Goal: Task Accomplishment & Management: Manage account settings

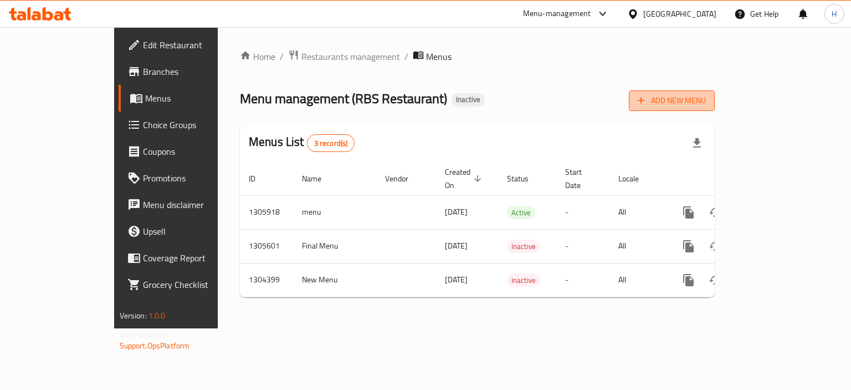
click at [706, 101] on span "Add New Menu" at bounding box center [672, 101] width 68 height 14
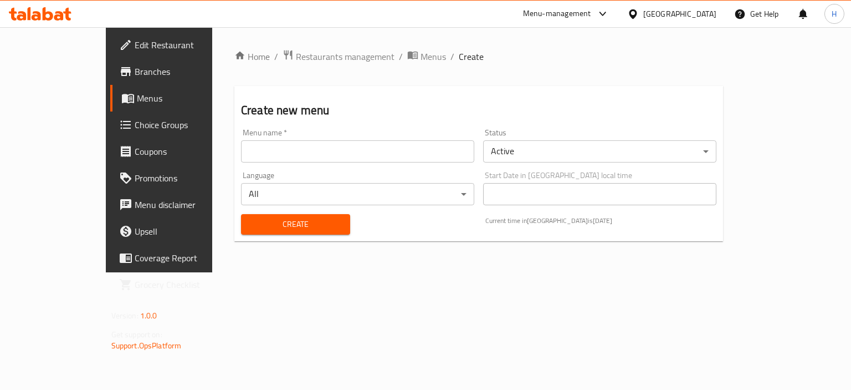
click at [308, 145] on input "text" at bounding box center [357, 151] width 233 height 22
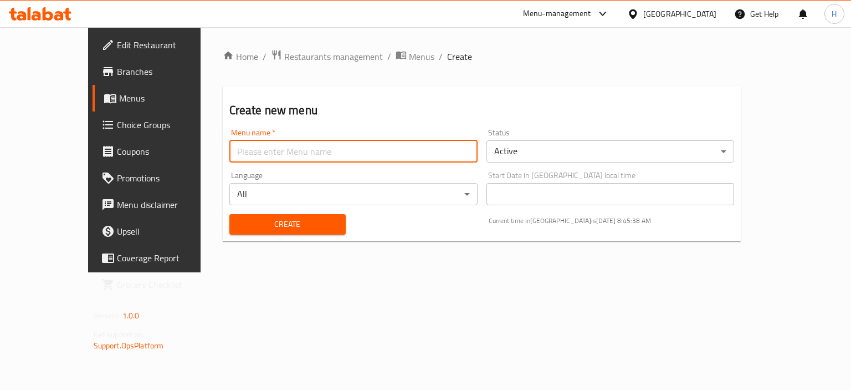
type input "Menu"
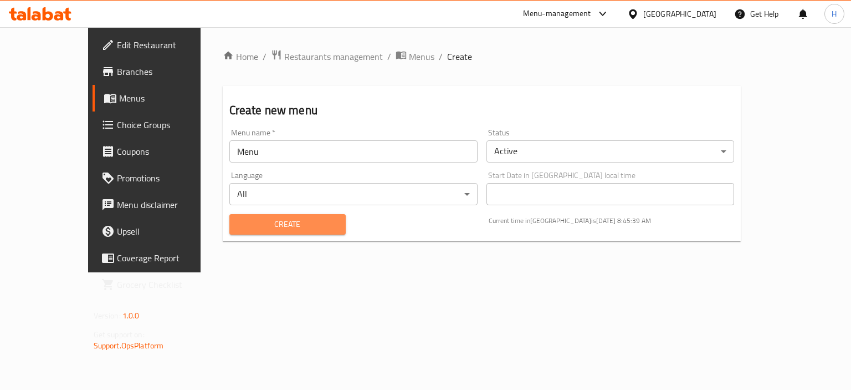
click at [259, 222] on span "Create" at bounding box center [287, 224] width 99 height 14
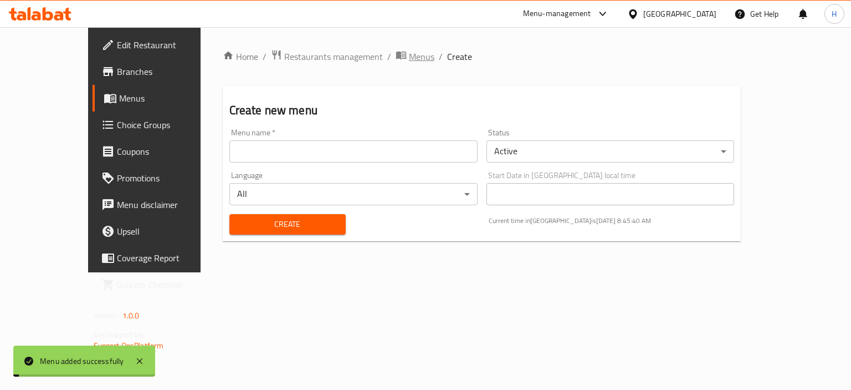
click at [409, 59] on span "Menus" at bounding box center [421, 56] width 25 height 13
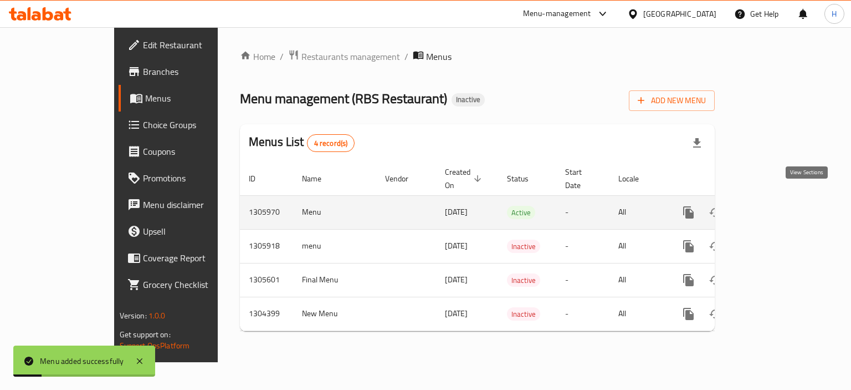
click at [782, 199] on link "enhanced table" at bounding box center [768, 212] width 27 height 27
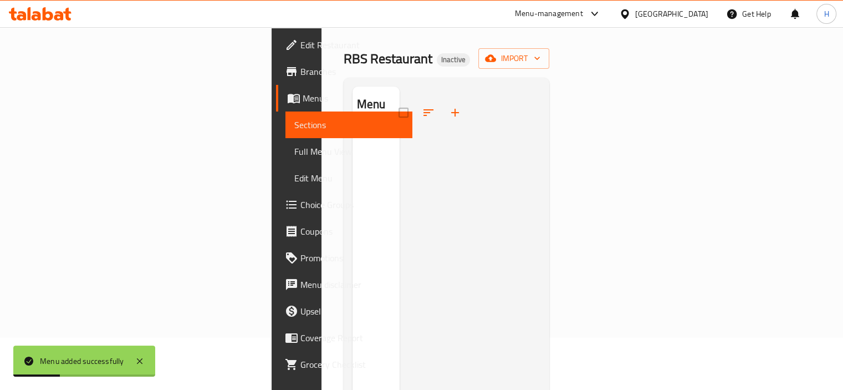
scroll to position [53, 0]
click at [540, 51] on span "import" at bounding box center [513, 58] width 53 height 14
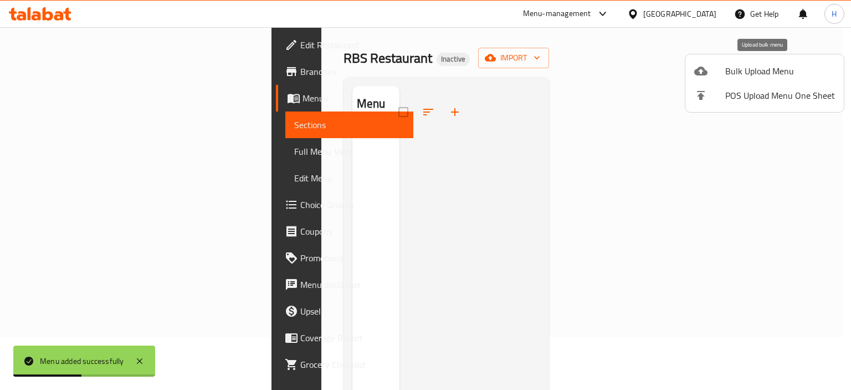
click at [716, 76] on div at bounding box center [709, 70] width 31 height 13
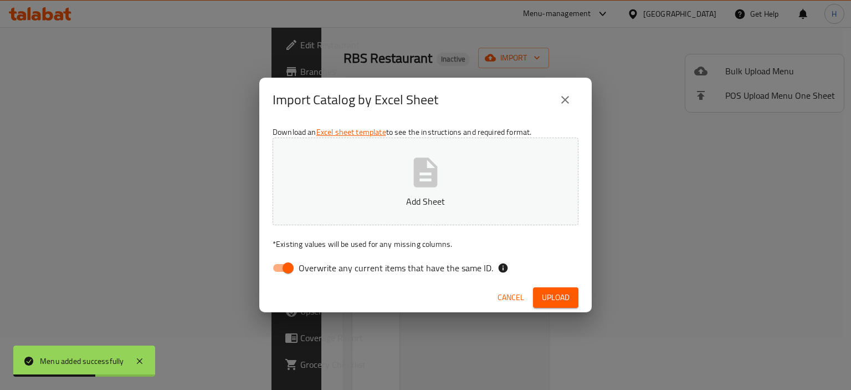
click at [372, 273] on span "Overwrite any current items that have the same ID." at bounding box center [396, 267] width 195 height 13
click at [320, 273] on input "Overwrite any current items that have the same ID." at bounding box center [288, 267] width 63 height 21
checkbox input "false"
drag, startPoint x: 554, startPoint y: 297, endPoint x: 576, endPoint y: 303, distance: 23.5
click at [553, 298] on span "Upload" at bounding box center [556, 297] width 28 height 14
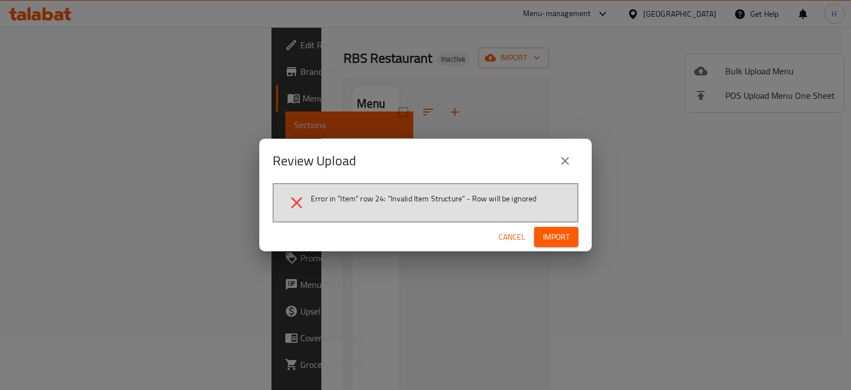
click at [519, 235] on span "Cancel" at bounding box center [512, 237] width 27 height 14
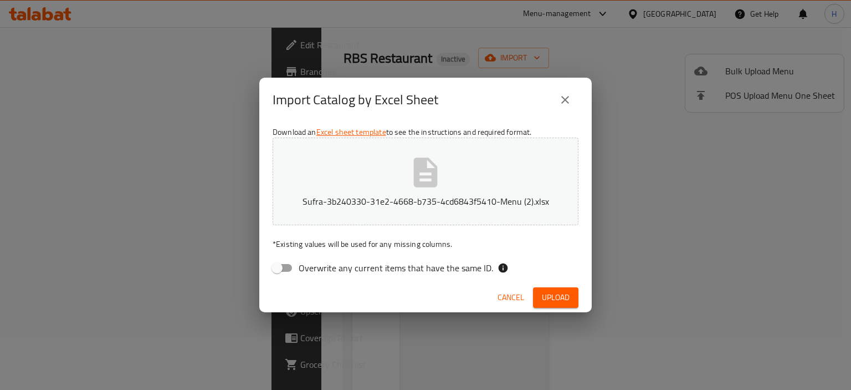
click at [555, 293] on span "Upload" at bounding box center [556, 297] width 28 height 14
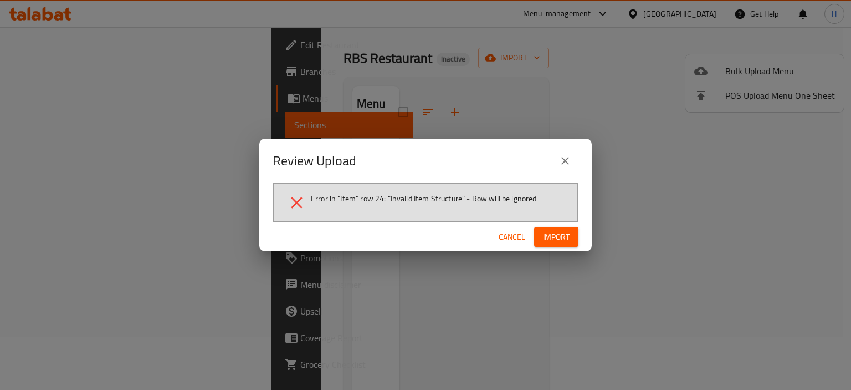
click at [555, 234] on span "Import" at bounding box center [556, 237] width 27 height 14
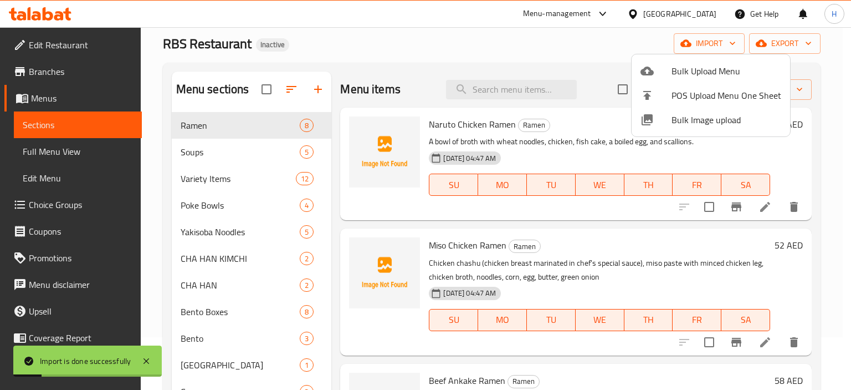
click at [492, 96] on div at bounding box center [425, 195] width 851 height 390
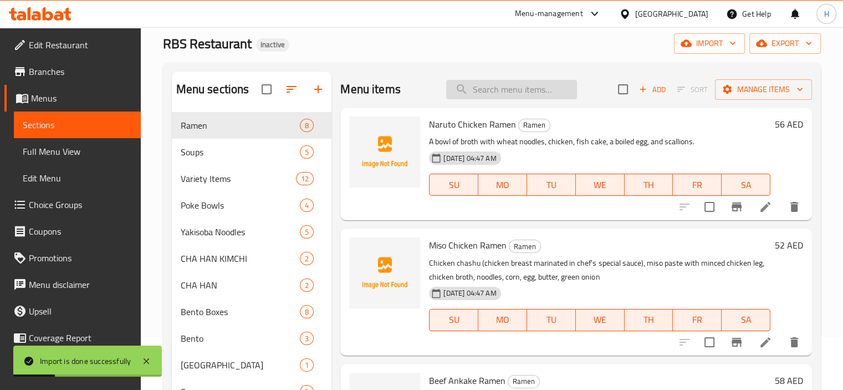
click at [492, 96] on input "search" at bounding box center [511, 89] width 131 height 19
paste input "Chicken Gyoza 5pcs (Pan/Tempura Fry)"
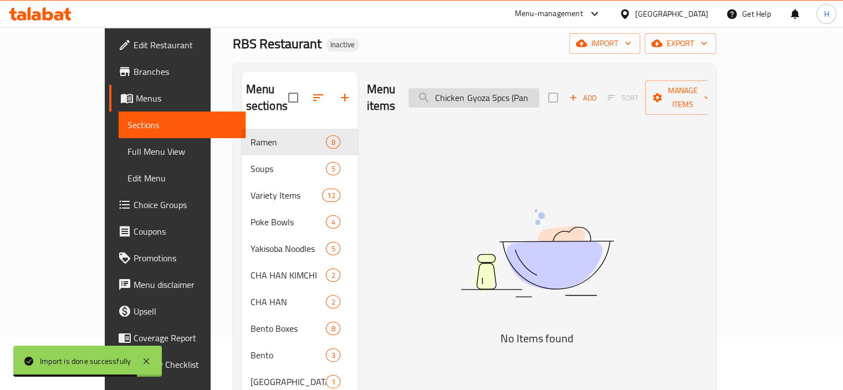
scroll to position [0, 0]
type input "C"
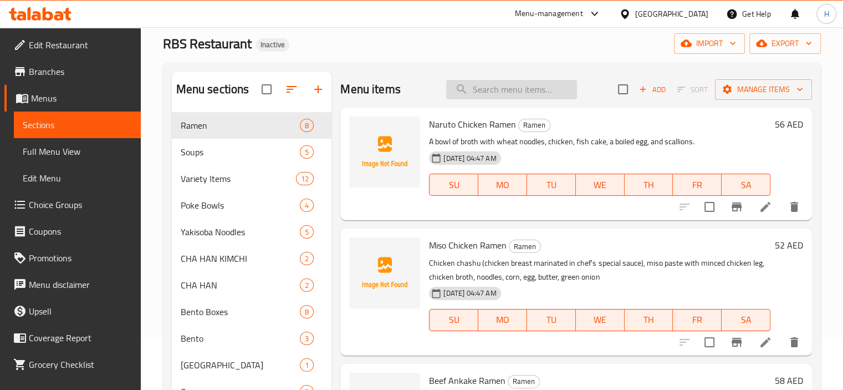
paste input "Tempura Vegetables"
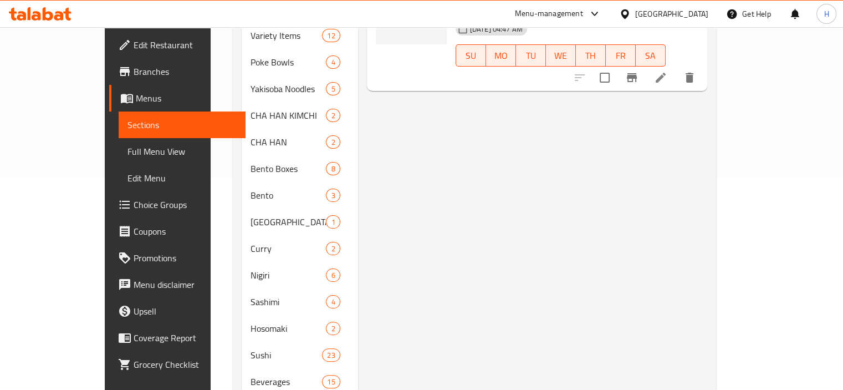
scroll to position [236, 0]
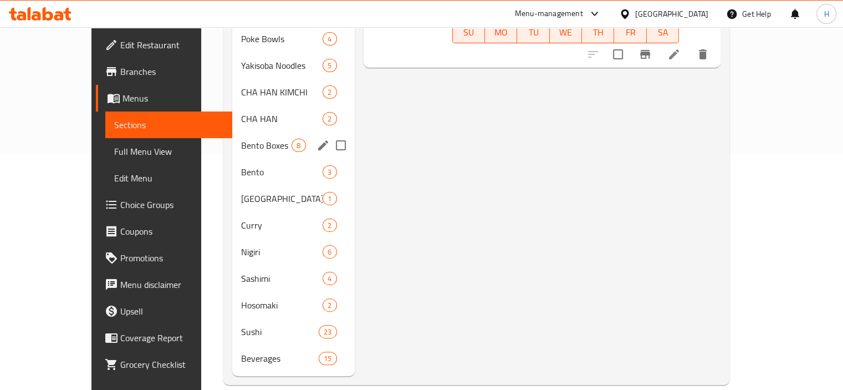
type input "Tempura Vegetables"
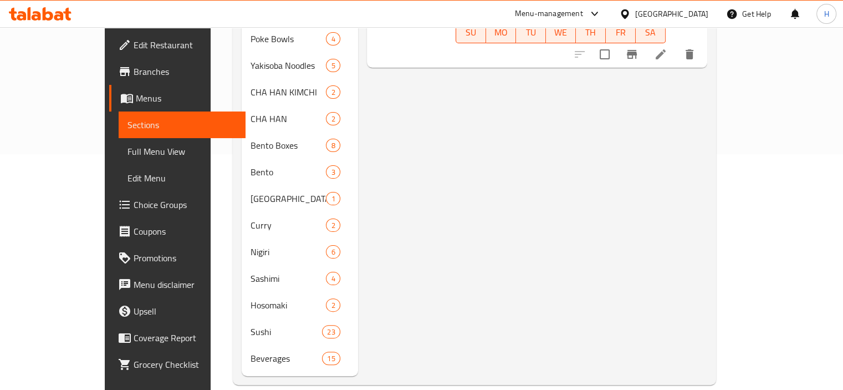
click at [383, 228] on div "Menu items Tempura Vegetables Add Sort Manage items Tempura Vegetables Variety …" at bounding box center [532, 132] width 349 height 487
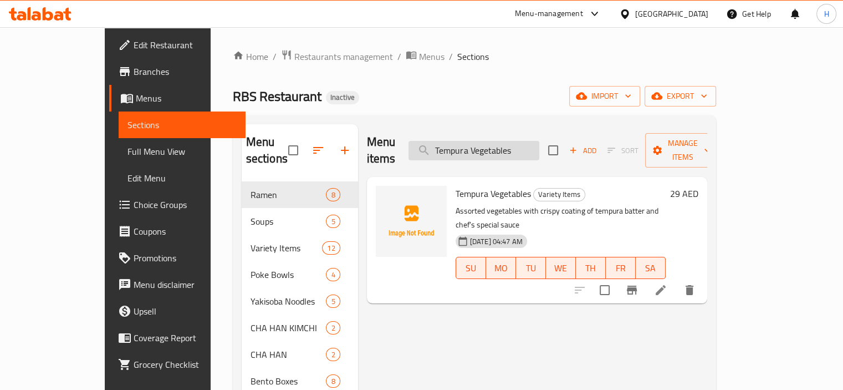
click at [515, 145] on input "Tempura Vegetables" at bounding box center [473, 150] width 131 height 19
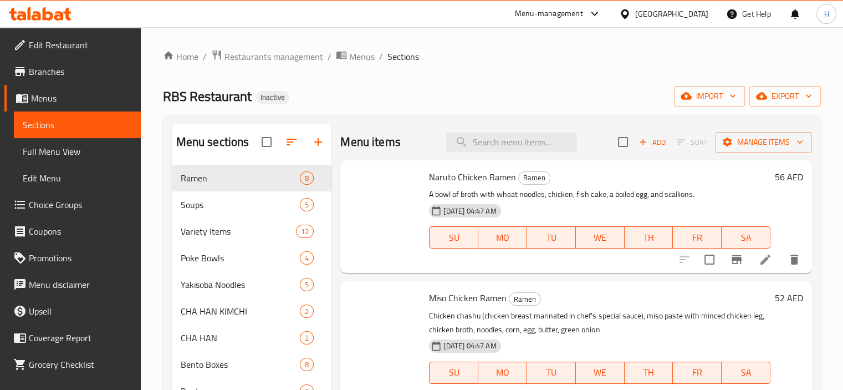
click at [437, 78] on div "Home / Restaurants management / Menus / Sections RBS Restaurant Inactive import…" at bounding box center [492, 326] width 658 height 554
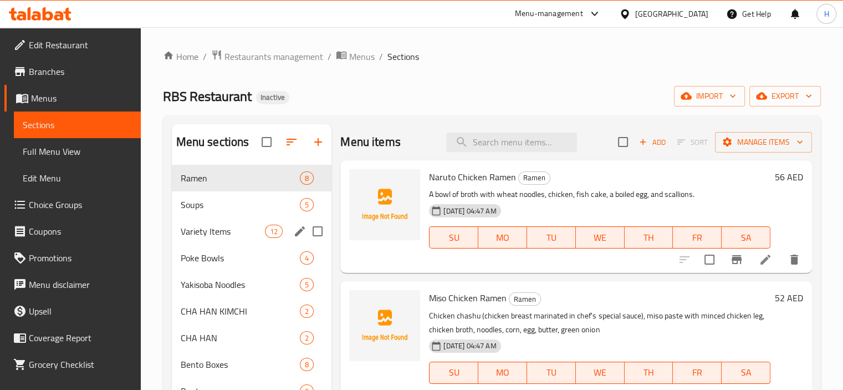
click at [195, 244] on div "Poke Bowls 4" at bounding box center [252, 257] width 160 height 27
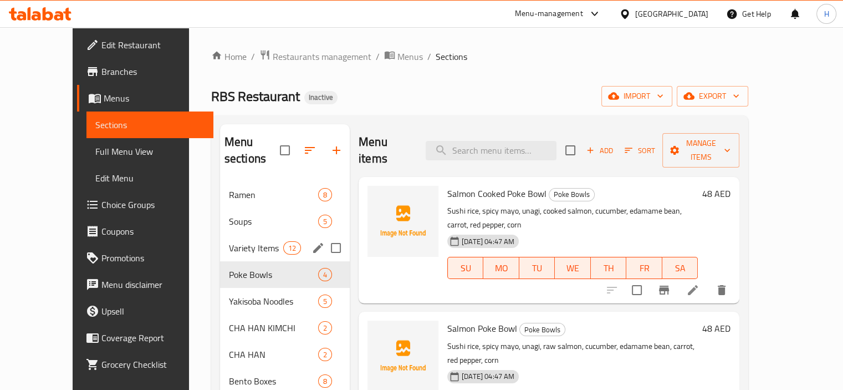
drag, startPoint x: 197, startPoint y: 235, endPoint x: 210, endPoint y: 237, distance: 12.9
click at [229, 241] on span "Variety Items" at bounding box center [256, 247] width 54 height 13
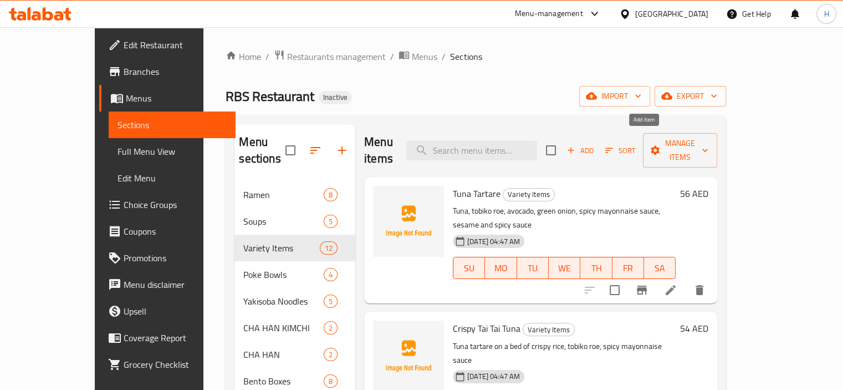
click at [595, 144] on span "Add" at bounding box center [580, 150] width 30 height 13
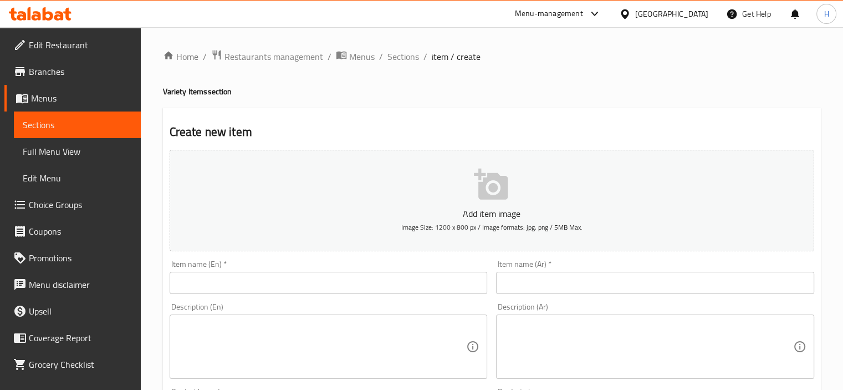
click at [381, 280] on input "text" at bounding box center [329, 283] width 318 height 22
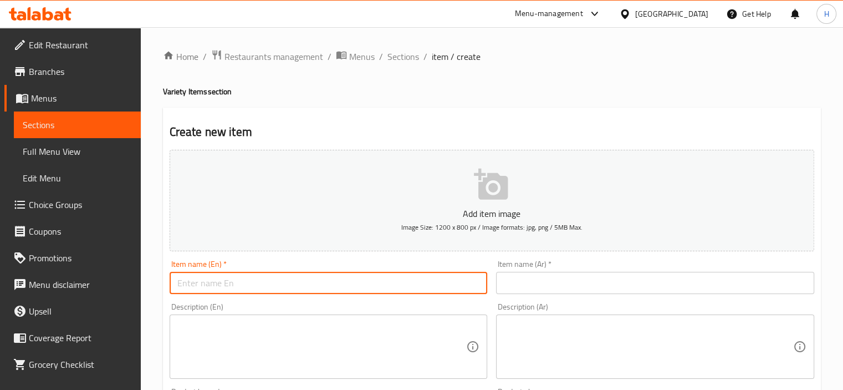
paste input "Chicken Gyoza 5pcs (Pan/Tempura Fry) جيوزا دجاج 5 قطع (مقلاه/تمبورا مقلي)"
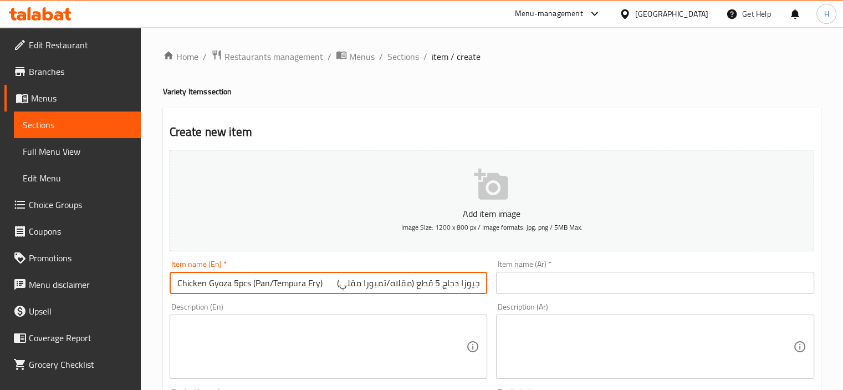
drag, startPoint x: 380, startPoint y: 292, endPoint x: 558, endPoint y: 309, distance: 178.7
click at [558, 309] on div "Add item image Image Size: 1200 x 800 px / Image formats: jpg, png / 5MB Max. I…" at bounding box center [491, 384] width 653 height 478
type input "Chicken Gyoza 5pcs (Pan/Tempura Fry)"
click at [547, 289] on input "text" at bounding box center [655, 283] width 318 height 22
paste input "جيوزا دجاج 5 قطع (مقلاه/تمبورا مقلي)"
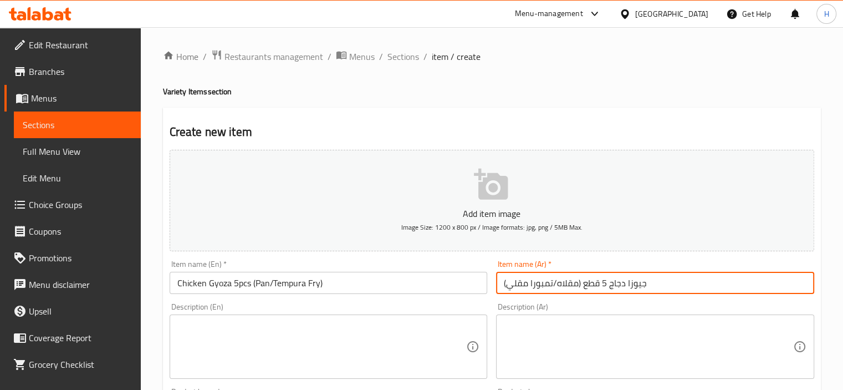
type input "جيوزا دجاج 5 قطع (مقلاه/تمبورا مقلي)"
click at [343, 340] on textarea at bounding box center [321, 346] width 289 height 53
paste textarea "Dumplings with vegetables and minced chicken meat, sesame oil, sauce دامبلينج ب…"
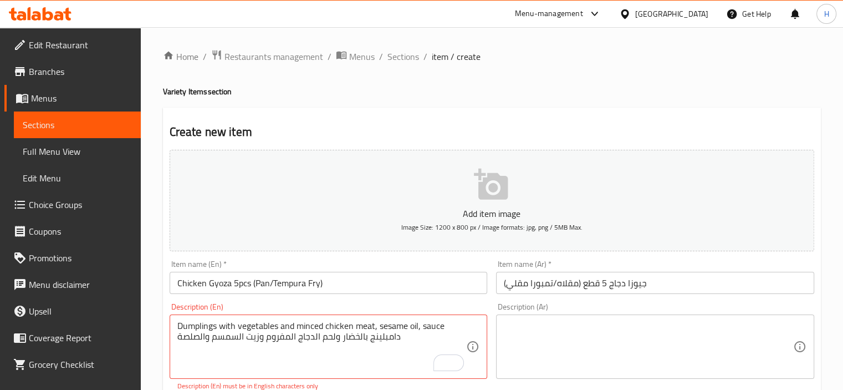
drag, startPoint x: 177, startPoint y: 334, endPoint x: 406, endPoint y: 341, distance: 229.0
click at [408, 341] on div "Dumplings with vegetables and minced chicken meat, sesame oil, sauce دامبلينج ب…" at bounding box center [329, 346] width 318 height 64
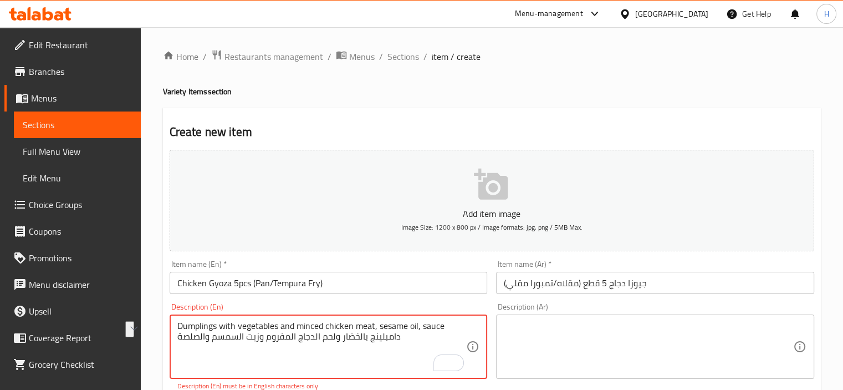
drag, startPoint x: 406, startPoint y: 341, endPoint x: 176, endPoint y: 337, distance: 230.1
click at [176, 337] on div "Dumplings with vegetables and minced chicken meat, sesame oil, sauce دامبلينج ب…" at bounding box center [329, 346] width 318 height 64
type textarea "Dumplings with vegetables and minced chicken meat, sesame oil, sauce"
click at [626, 335] on textarea at bounding box center [648, 346] width 289 height 53
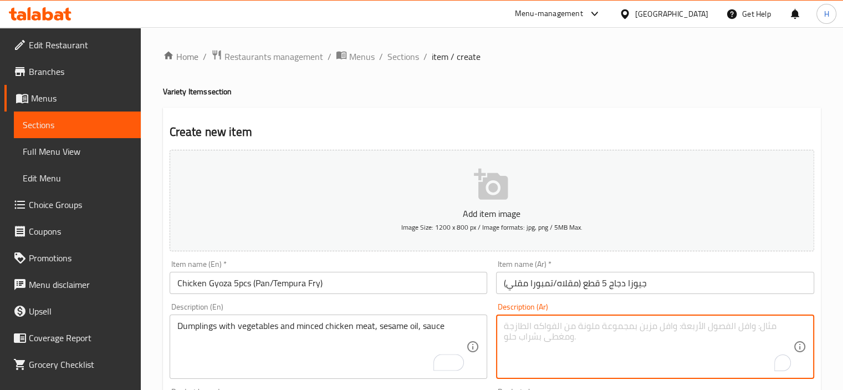
paste textarea "دامبلينج بالخضار ولحم الدجاج المفروم وزيت السمسم والصلصة"
type textarea "دامبلينج بالخضار ولحم الدجاج المفروم وزيت السمسم والصلصة"
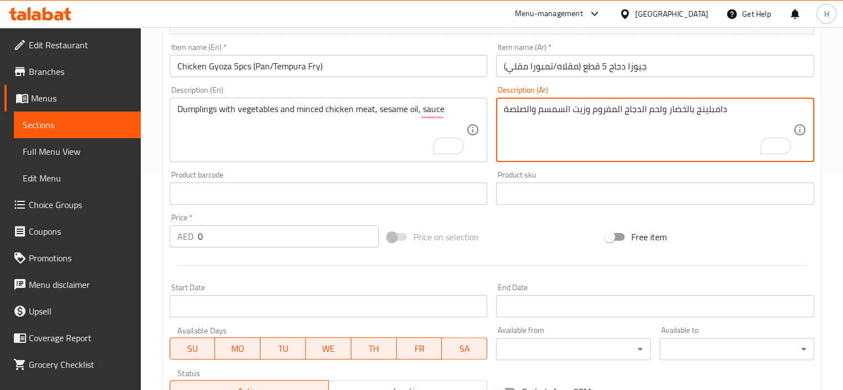
scroll to position [217, 0]
click at [253, 238] on input "0" at bounding box center [288, 235] width 181 height 22
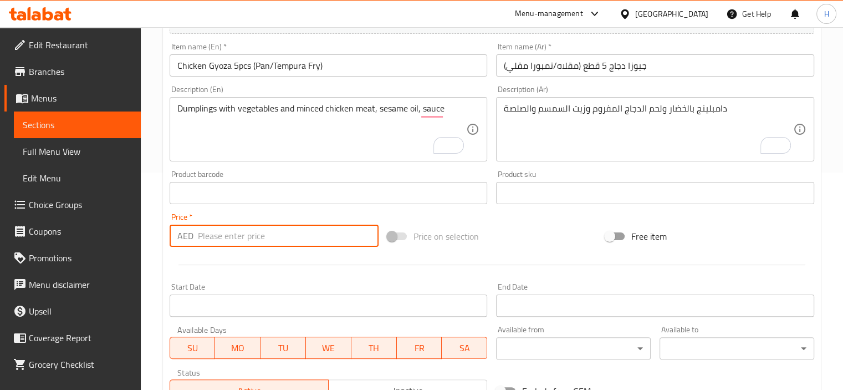
paste input "28"
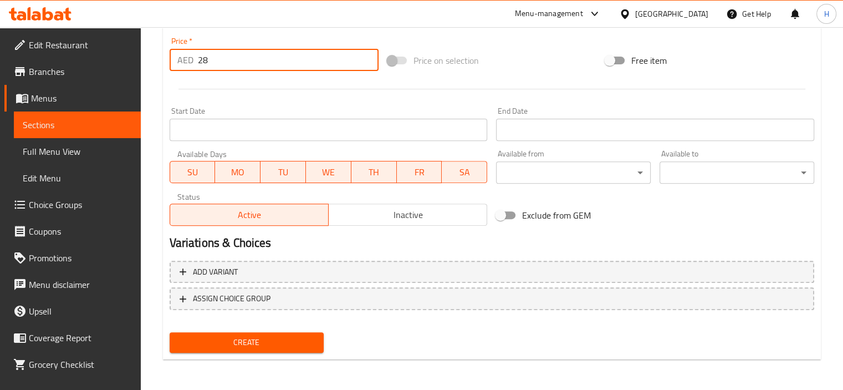
type input "28"
click at [268, 338] on span "Create" at bounding box center [246, 342] width 137 height 14
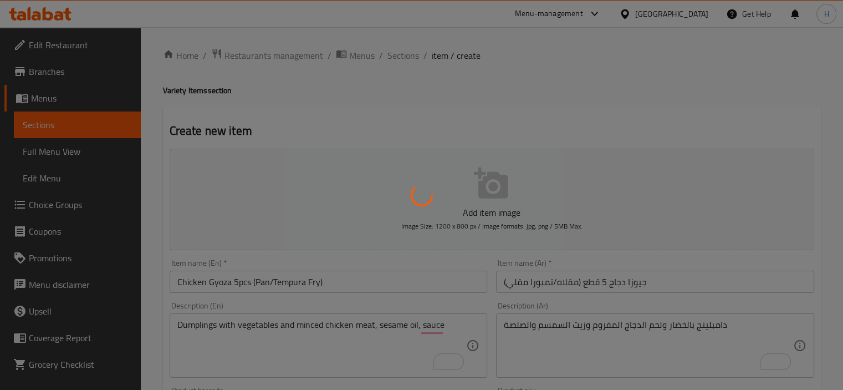
scroll to position [0, 0]
type input "0"
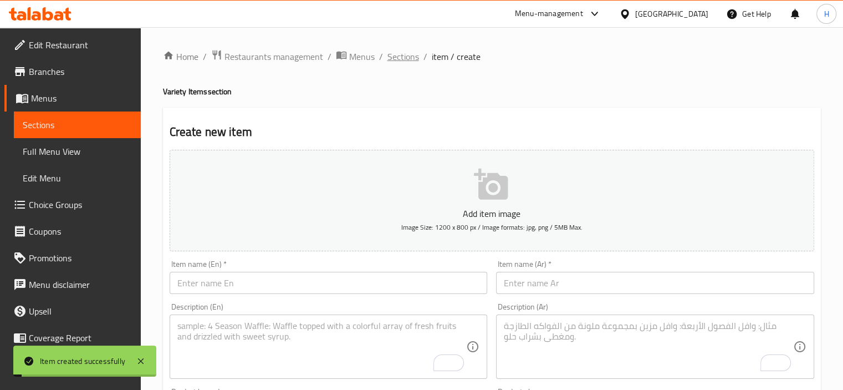
click at [405, 59] on span "Sections" at bounding box center [403, 56] width 32 height 13
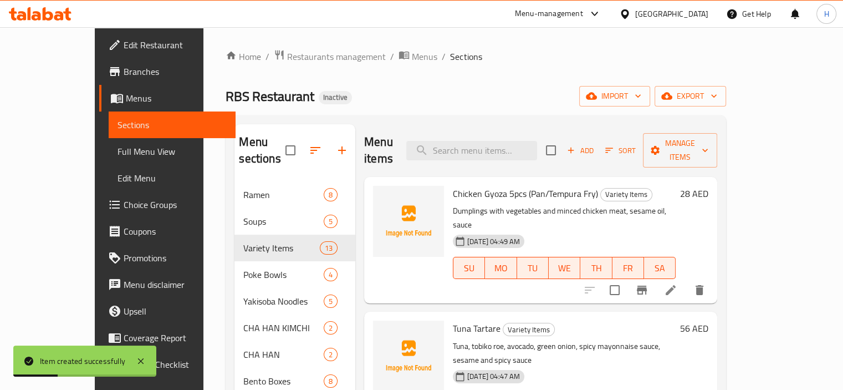
click at [636, 144] on span "Sort" at bounding box center [620, 150] width 30 height 13
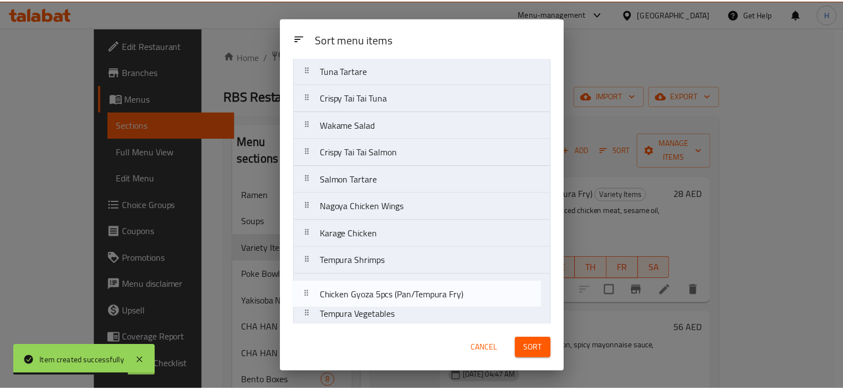
scroll to position [121, 0]
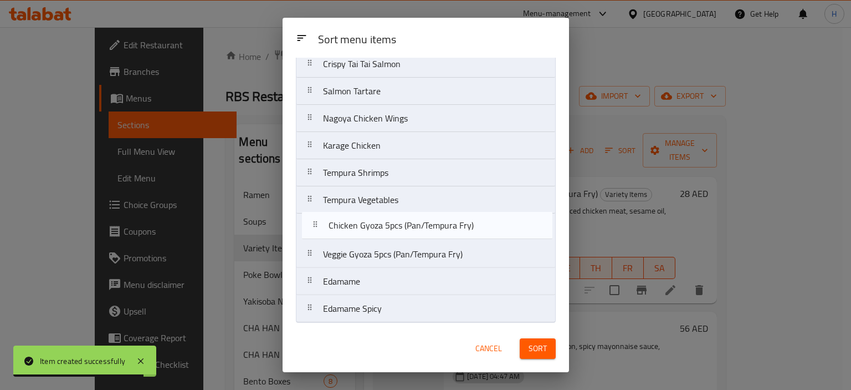
drag, startPoint x: 399, startPoint y: 104, endPoint x: 406, endPoint y: 230, distance: 126.5
click at [406, 230] on nav "Chicken Gyoza 5pcs (Pan/Tempura Fry) Tuna Tartare Crispy Tai Tai Tuna Wakame Sa…" at bounding box center [426, 145] width 260 height 354
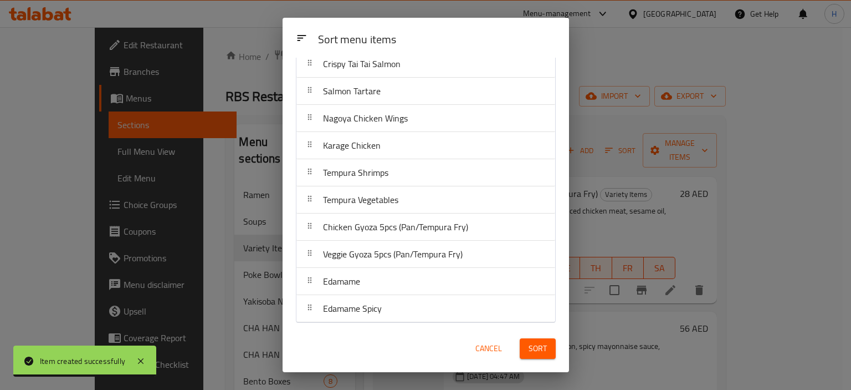
click at [538, 351] on span "Sort" at bounding box center [538, 348] width 18 height 14
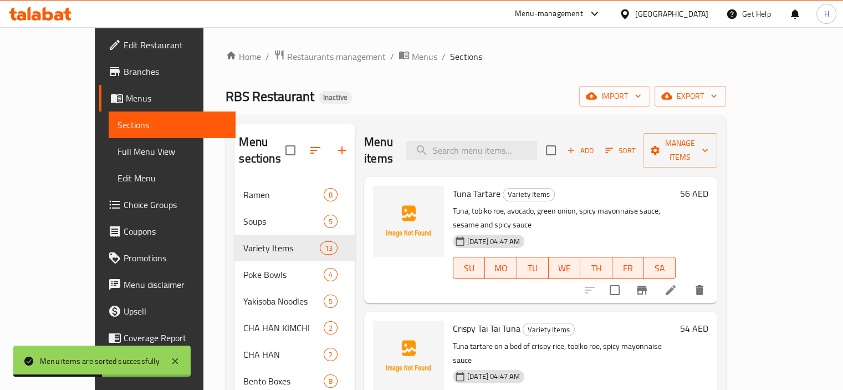
click at [118, 151] on span "Full Menu View" at bounding box center [172, 151] width 109 height 13
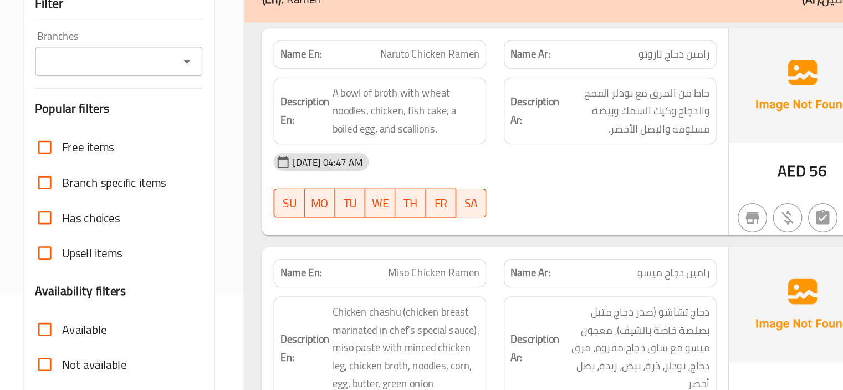
scroll to position [89, 0]
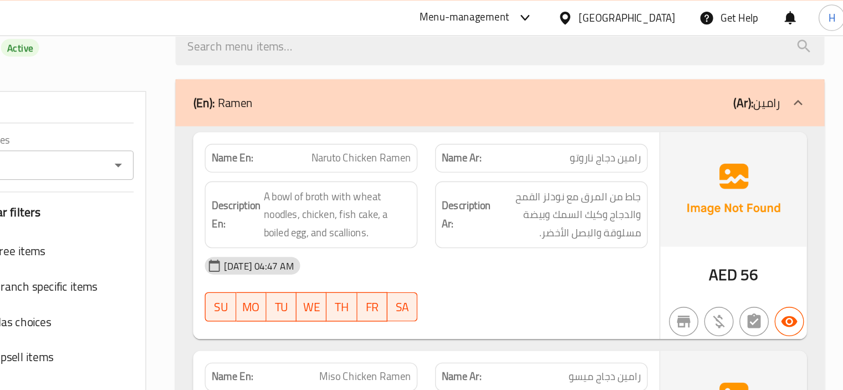
click at [514, 206] on div "[DATE] 04:47 AM" at bounding box center [520, 201] width 348 height 27
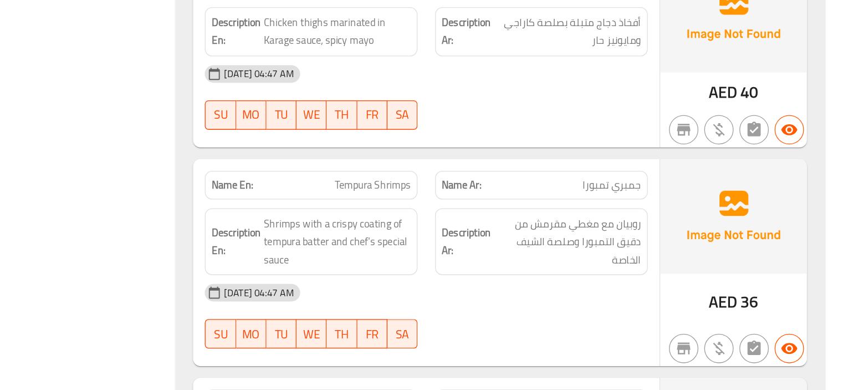
copy span "Tempura Shrimps"
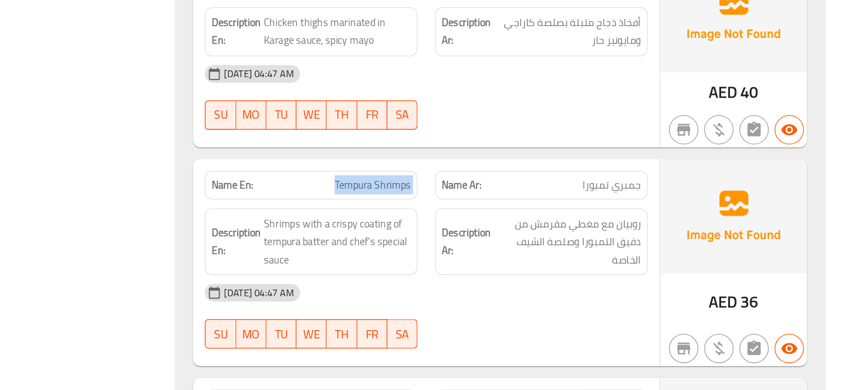
copy span "Tempura Shrimps"
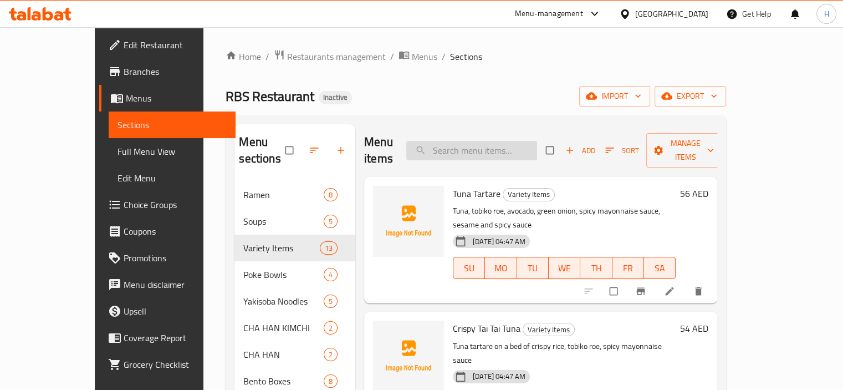
click at [537, 143] on input "search" at bounding box center [471, 150] width 131 height 19
paste input "Tempura Shrimps"
type input "Tempura Shrimps"
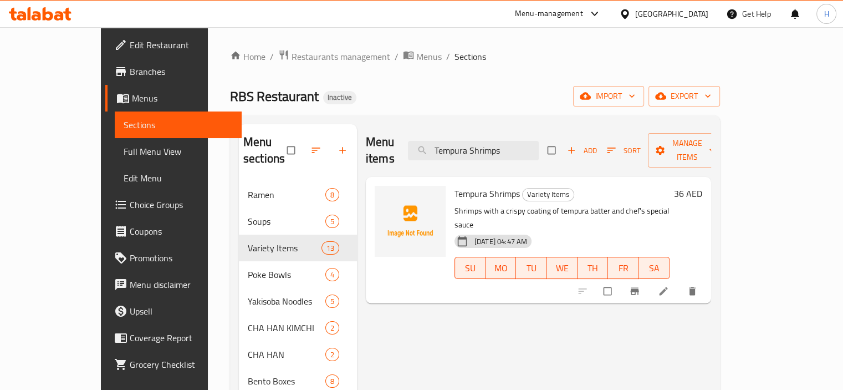
click at [669, 285] on icon at bounding box center [663, 290] width 11 height 11
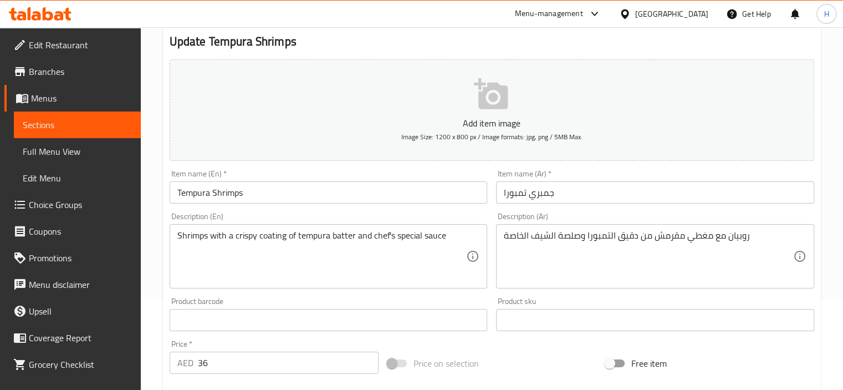
scroll to position [91, 0]
click at [621, 239] on textarea "روبيان مع مغطي مقرمش من دقيق التمبورا وصلصة الشيف الخاصة" at bounding box center [648, 255] width 289 height 53
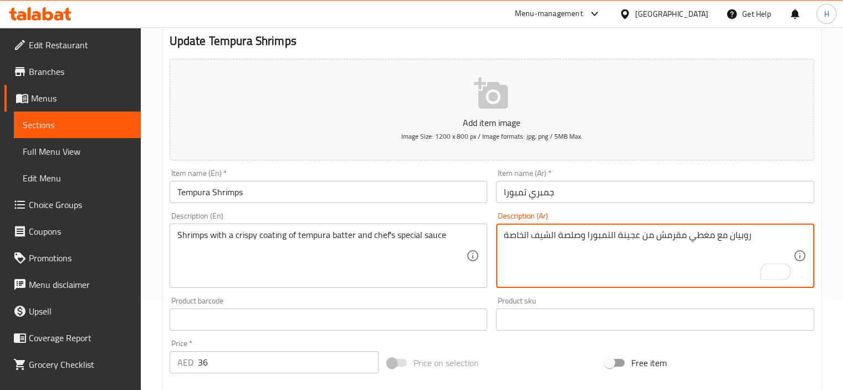
type textarea "روبيان مع مغطي مقرمش من عجينة التمبورا وصلصة الشيف الخاصة"
click at [415, 185] on input "Tempura Shrimps" at bounding box center [329, 192] width 318 height 22
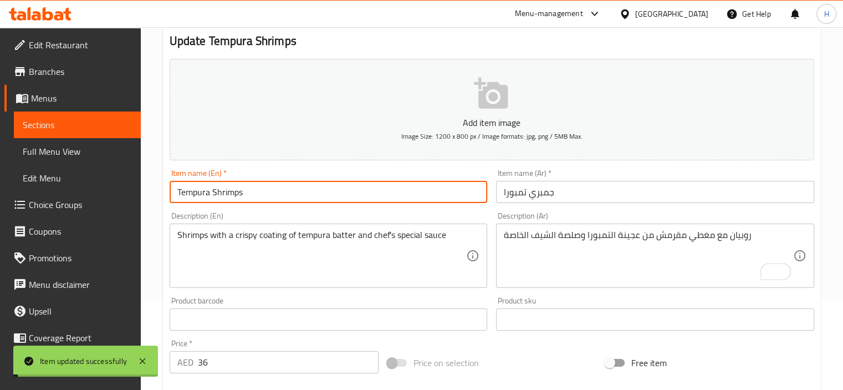
scroll to position [0, 0]
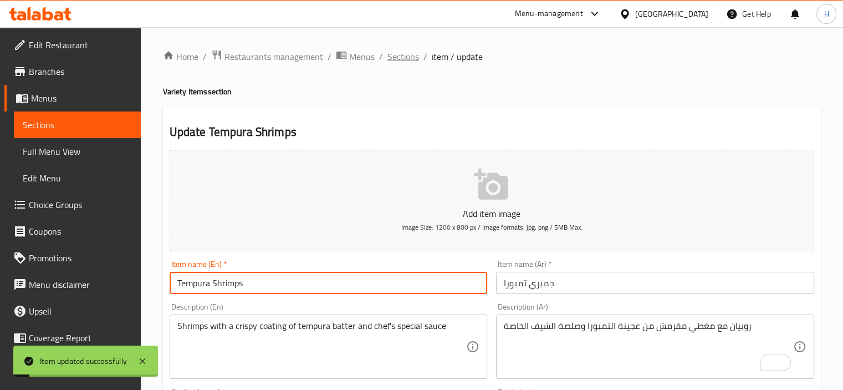
click at [406, 55] on span "Sections" at bounding box center [403, 56] width 32 height 13
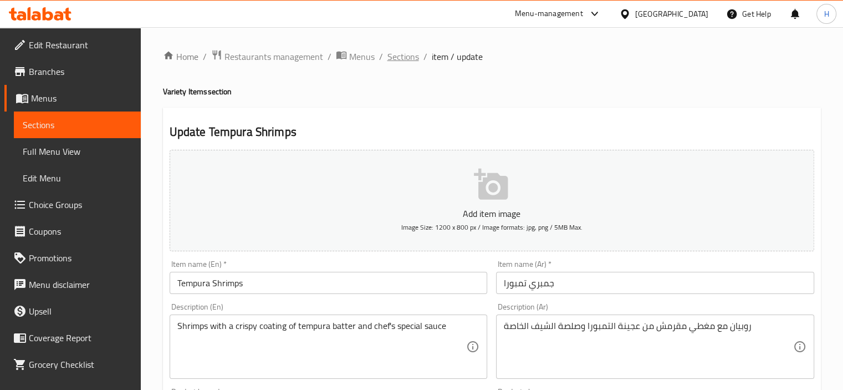
click at [395, 54] on span "Sections" at bounding box center [403, 56] width 32 height 13
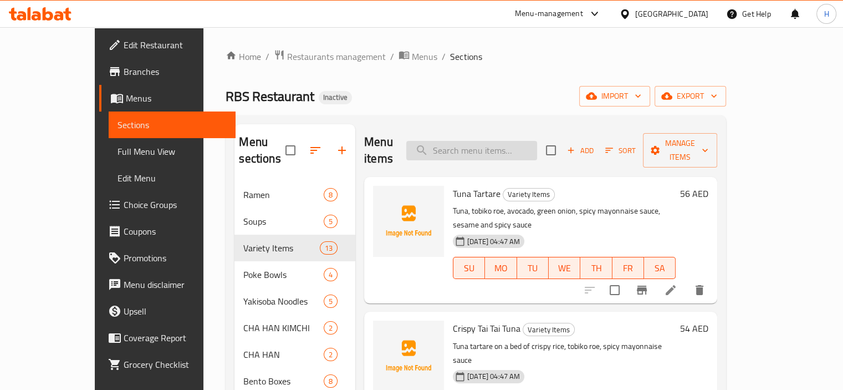
click at [476, 151] on input "search" at bounding box center [471, 150] width 131 height 19
paste input "Shoyu Chicken Ramen"
type input "Shoyu Chicken Ramen"
click at [476, 151] on input "Shoyu Chicken Ramen" at bounding box center [471, 150] width 131 height 19
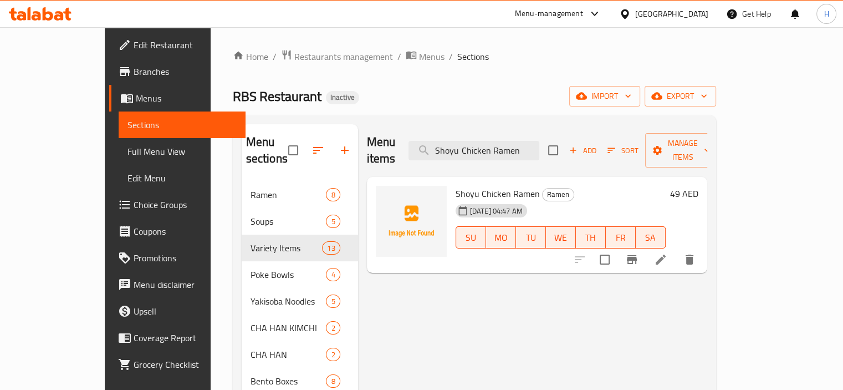
click at [667, 253] on icon at bounding box center [660, 259] width 13 height 13
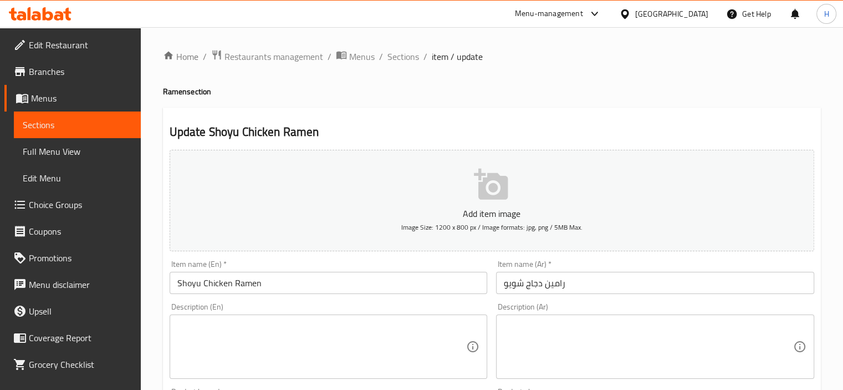
click at [505, 284] on input "رامين دجاج شويو" at bounding box center [655, 283] width 318 height 22
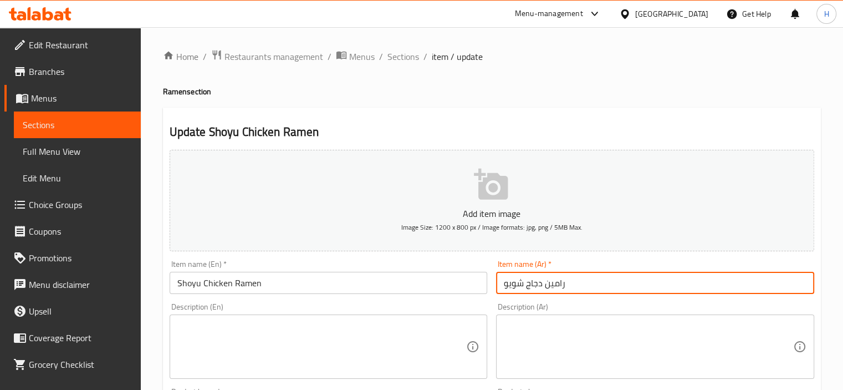
click at [599, 281] on input "رامين دجاج شويو" at bounding box center [655, 283] width 318 height 22
type input "رامين دجاج شويا"
click at [433, 290] on input "Shoyu Chicken Ramen" at bounding box center [329, 283] width 318 height 22
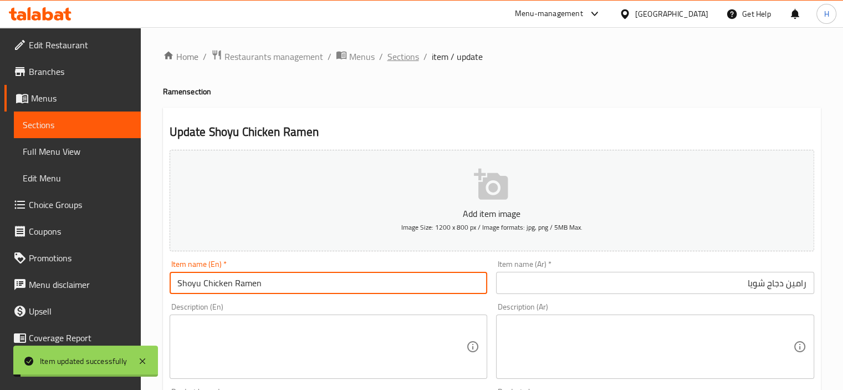
click at [395, 58] on span "Sections" at bounding box center [403, 56] width 32 height 13
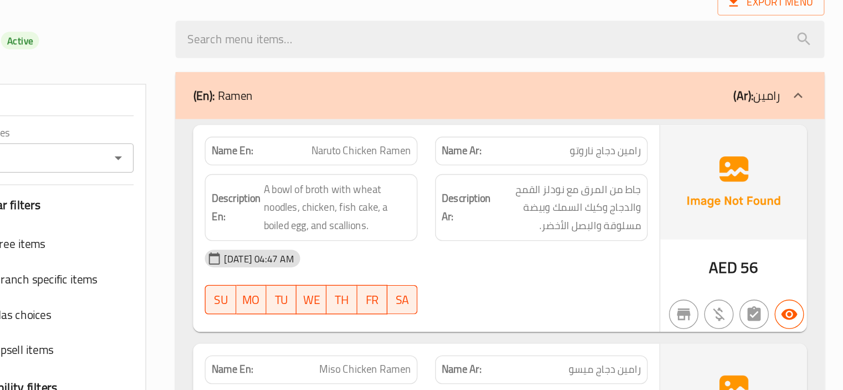
click at [518, 249] on div "Description En: A bowl of broth with wheat noodles, chicken, fish cake, a boile…" at bounding box center [433, 251] width 174 height 64
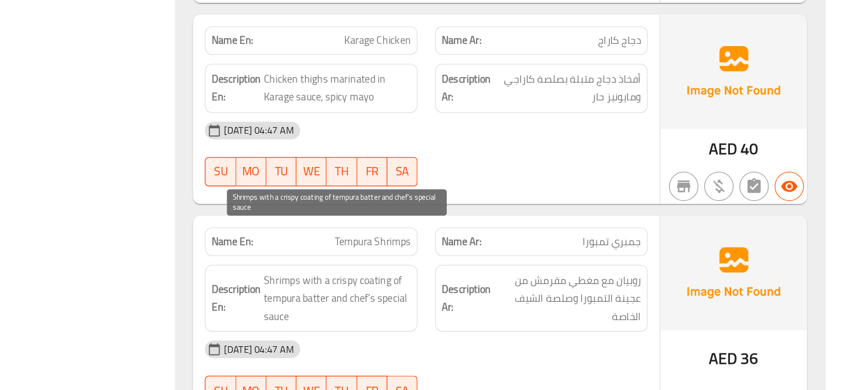
click at [435, 300] on span "Shrimps with a crispy coating of tempura batter and chef's special sauce" at bounding box center [452, 320] width 111 height 41
copy span "batter"
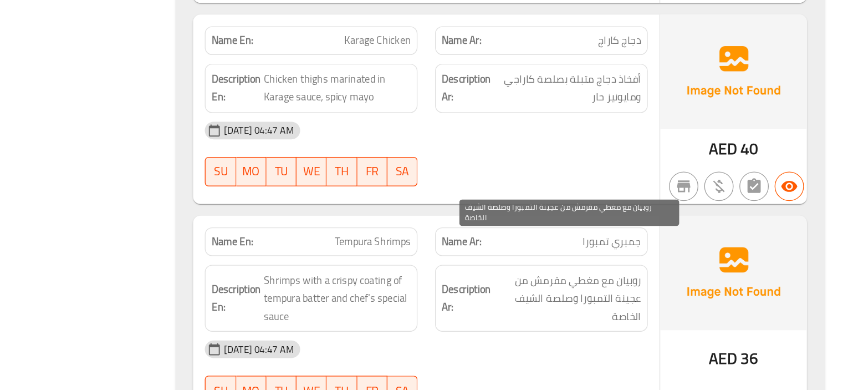
click at [663, 300] on span "روبيان مع مغطي مقرمش من عجينة التمبورا وصلصة الشيف الخاصة" at bounding box center [626, 320] width 111 height 41
click at [673, 300] on span "روبيان مع مغطي مقرمش من عجينة التمبورا وصلصة الشيف الخاصة" at bounding box center [626, 320] width 111 height 41
copy span "عجينة"
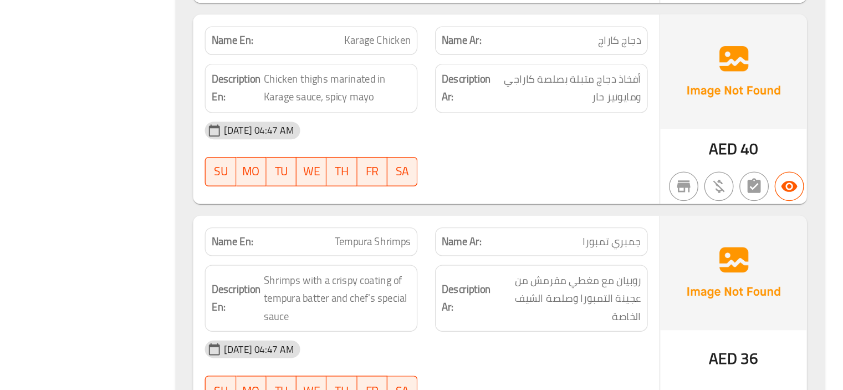
scroll to position [7116, 0]
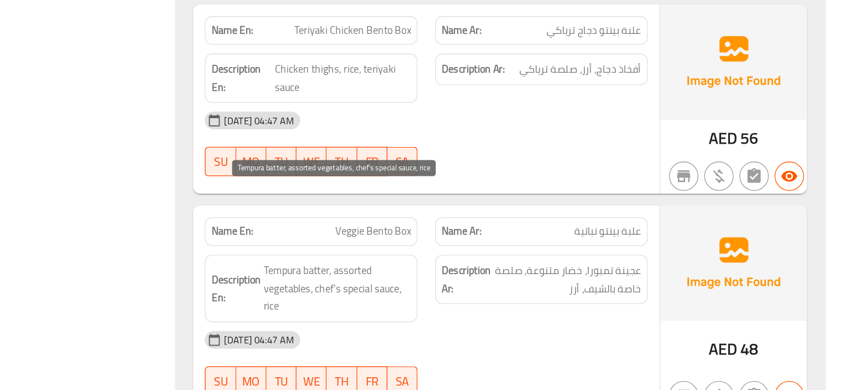
click at [437, 292] on span "Tempura batter, assorted vegetables, chef's special sauce, rice" at bounding box center [452, 312] width 111 height 41
copy span "batter"
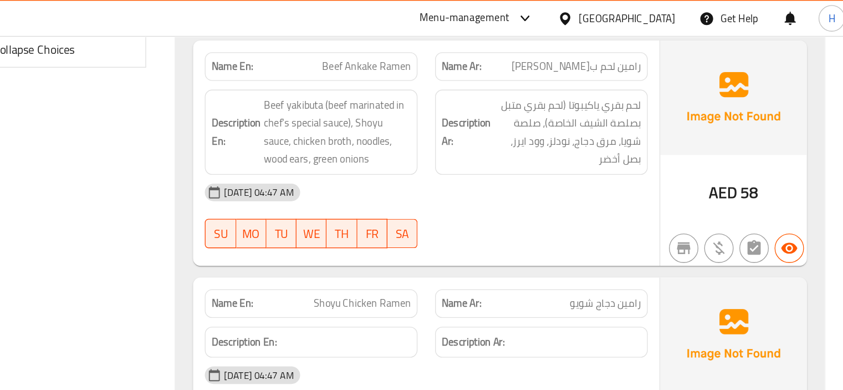
scroll to position [517, 0]
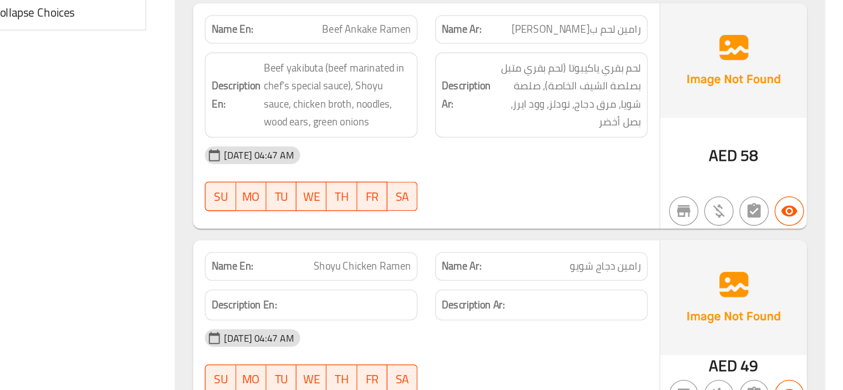
click at [457, 227] on span "Shoyu Chicken Ramen" at bounding box center [472, 229] width 74 height 12
copy span "Shoyu Chicken Ramen"
click at [542, 187] on div at bounding box center [607, 187] width 174 height 13
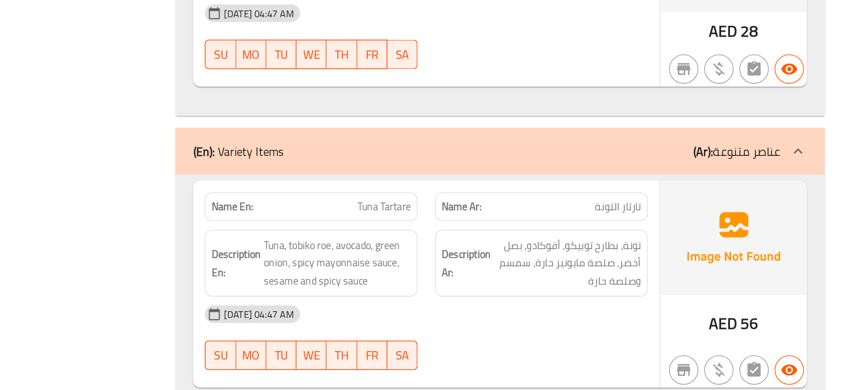
scroll to position [2353, 0]
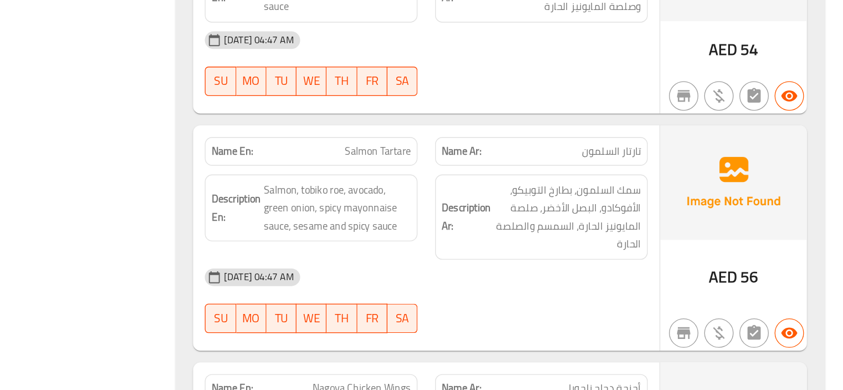
scroll to position [2994, 0]
drag, startPoint x: 636, startPoint y: 219, endPoint x: 687, endPoint y: 216, distance: 51.6
copy span "سمك السلمون"
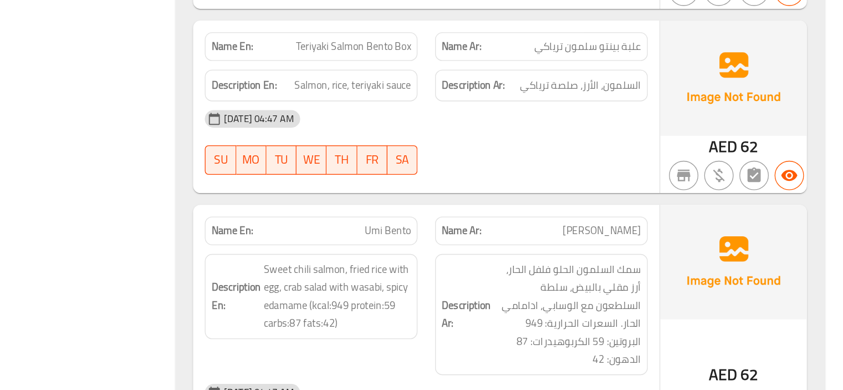
scroll to position [3066, 0]
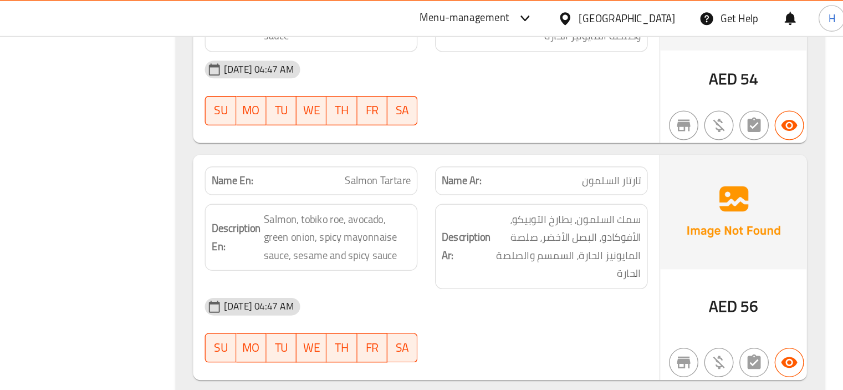
copy span "Salmon Tartare"
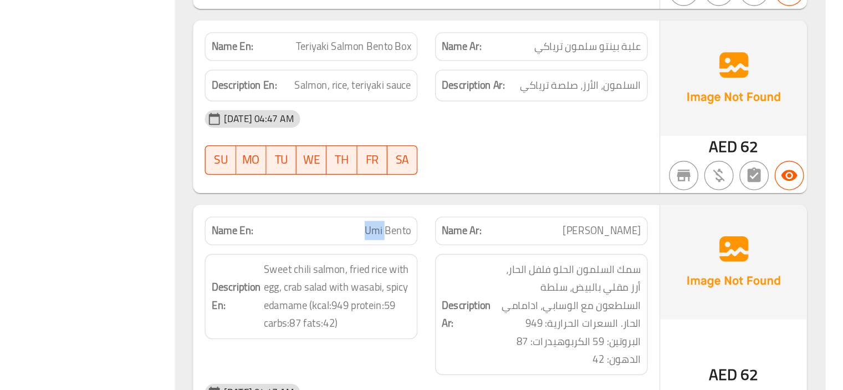
copy span "Umi"
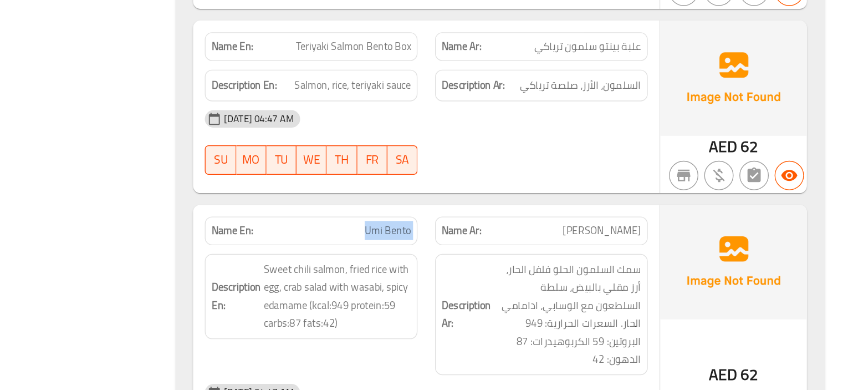
copy span "Umi Bento"
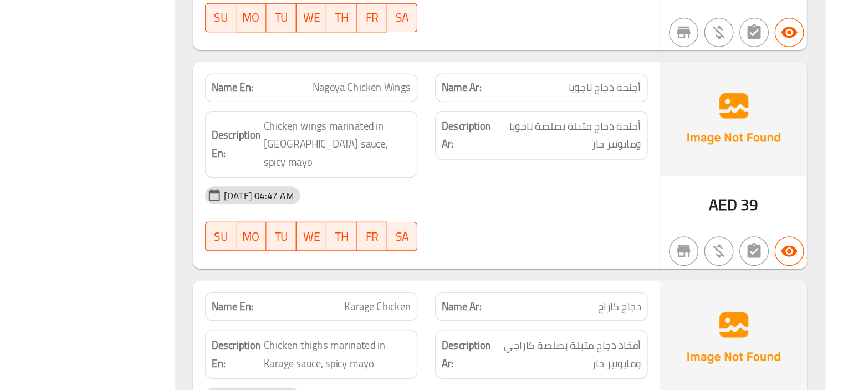
scroll to position [3300, 0]
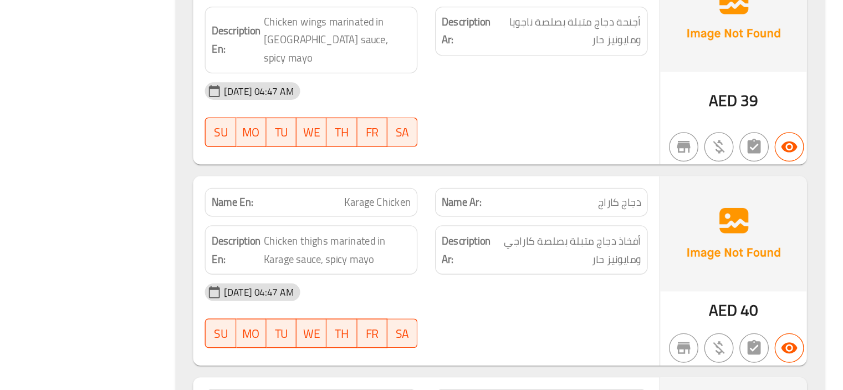
copy span "Karage Chicken"
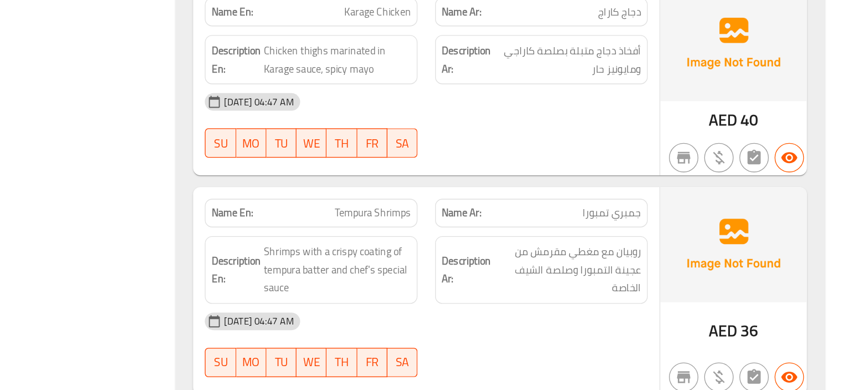
scroll to position [3464, 0]
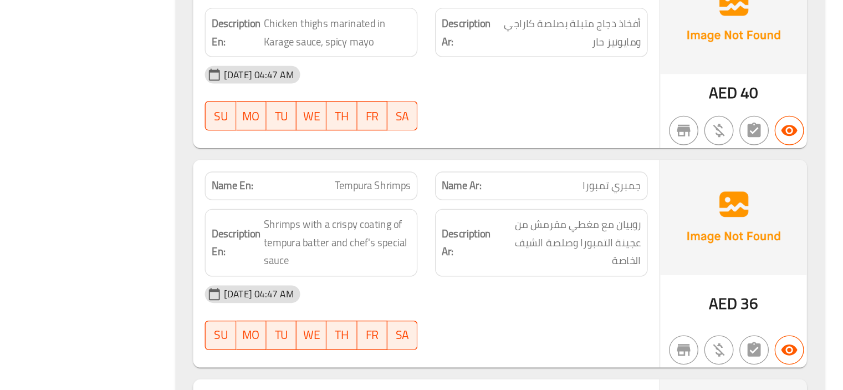
copy span "Tempura Shrimps"
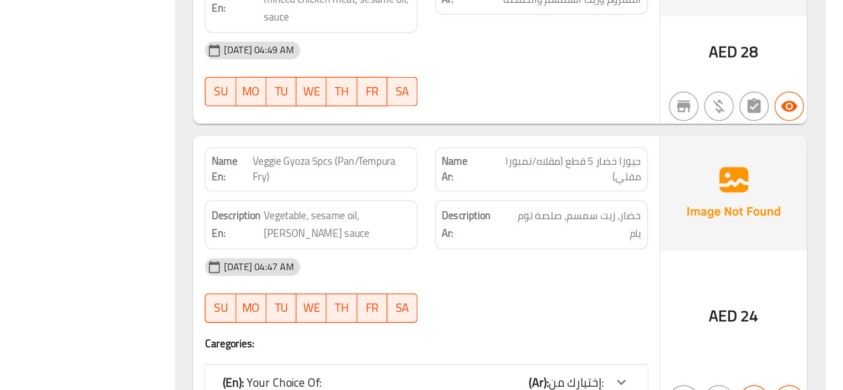
scroll to position [3941, 0]
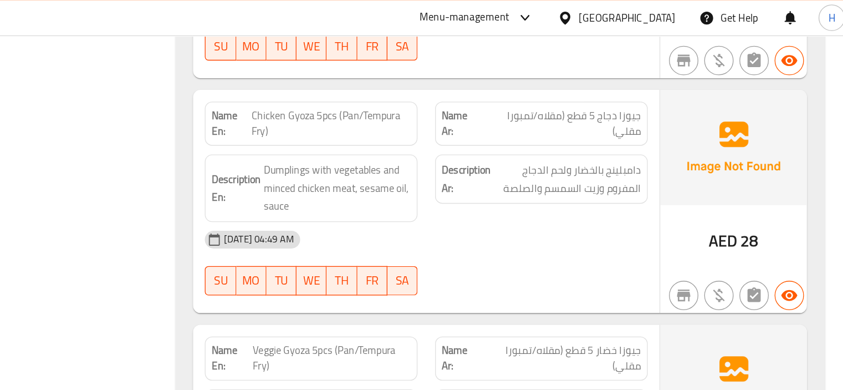
click at [409, 82] on span "Chicken Gyoza 5pcs (Pan/Tempura Fry)" at bounding box center [448, 93] width 121 height 23
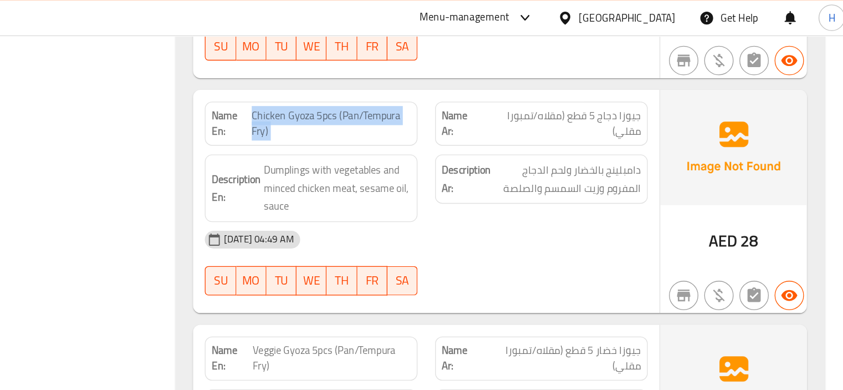
click at [409, 82] on span "Chicken Gyoza 5pcs (Pan/Tempura Fry)" at bounding box center [448, 93] width 121 height 23
click at [523, 168] on div "16-08-2025 04:49 AM SU MO TU WE TH FR SA" at bounding box center [520, 199] width 348 height 62
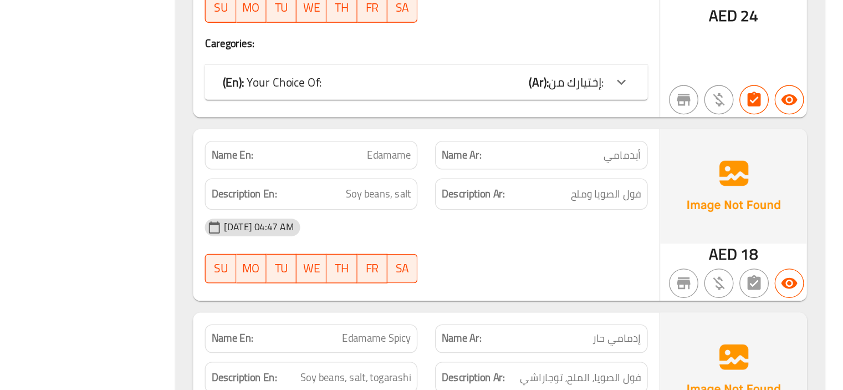
scroll to position [4224, 0]
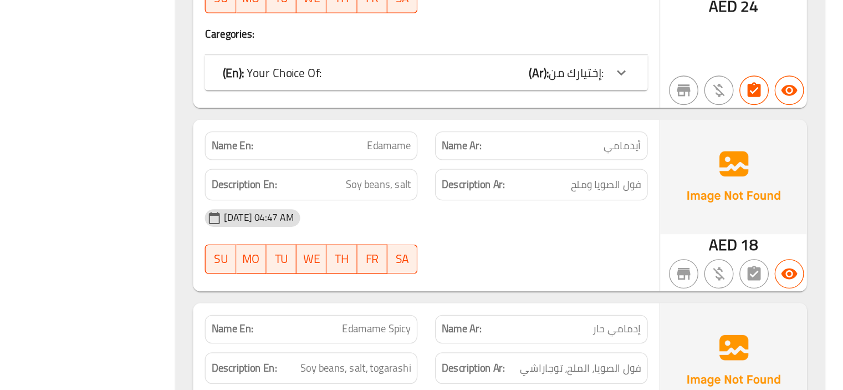
click at [486, 199] on span "Edamame" at bounding box center [491, 205] width 33 height 12
click at [514, 246] on div "[DATE] 04:47 AM" at bounding box center [520, 259] width 348 height 27
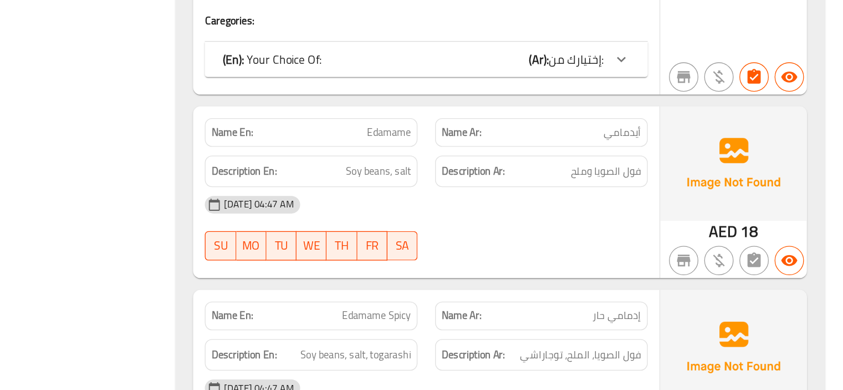
click at [494, 177] on div "Name En: Edamame" at bounding box center [433, 194] width 174 height 35
click at [496, 189] on span "Edamame" at bounding box center [491, 195] width 33 height 12
click at [492, 217] on span "Soy beans, salt" at bounding box center [483, 224] width 49 height 14
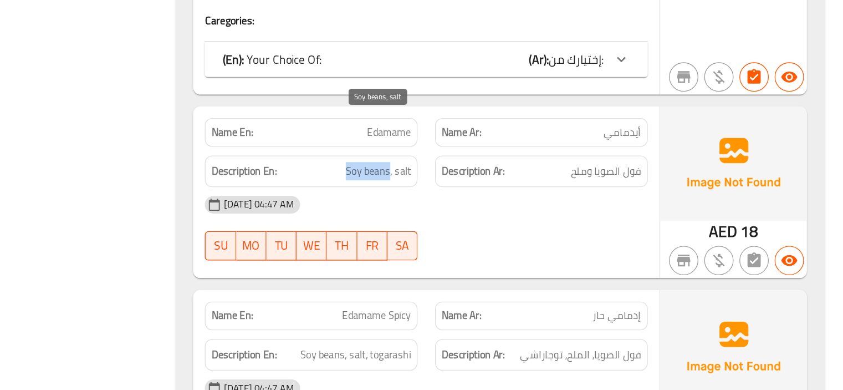
drag, startPoint x: 493, startPoint y: 188, endPoint x: 451, endPoint y: 187, distance: 42.1
click at [451, 217] on h6 "Description En: Soy beans, salt" at bounding box center [433, 224] width 151 height 14
click at [520, 206] on div "Description Ar: فول الصويا وملح" at bounding box center [607, 224] width 174 height 37
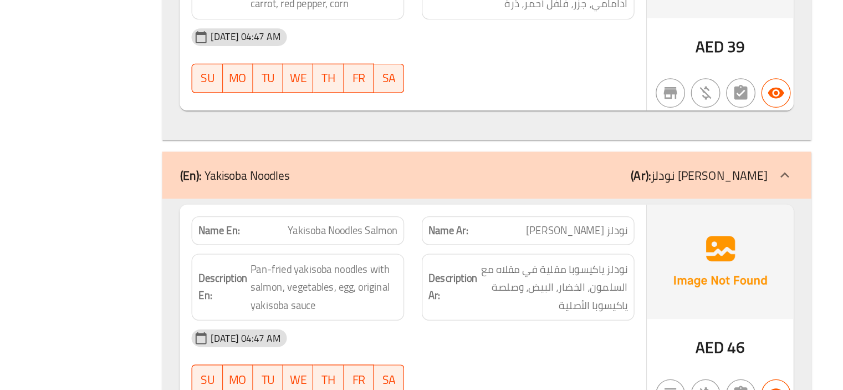
scroll to position [5272, 0]
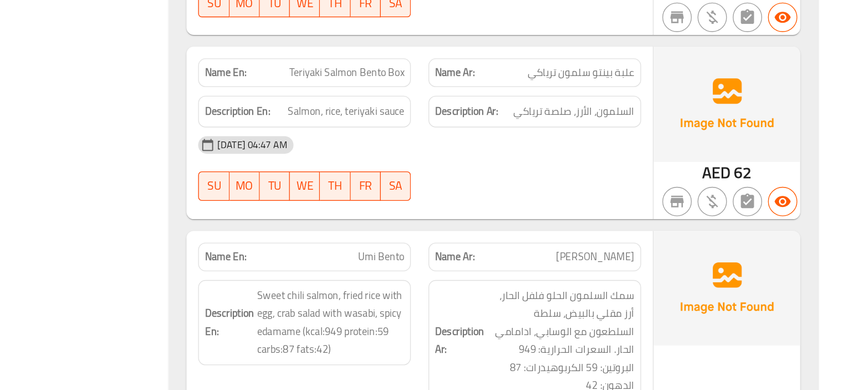
scroll to position [7420, 0]
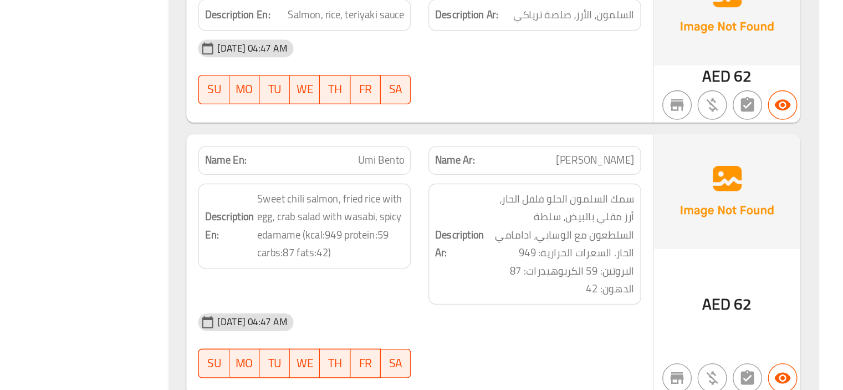
scroll to position [7475, 0]
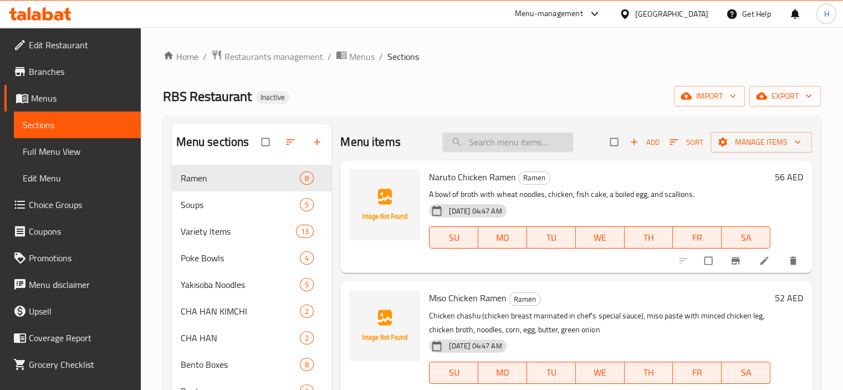
click at [513, 140] on input "search" at bounding box center [507, 141] width 131 height 19
paste input "Salmon Tartare"
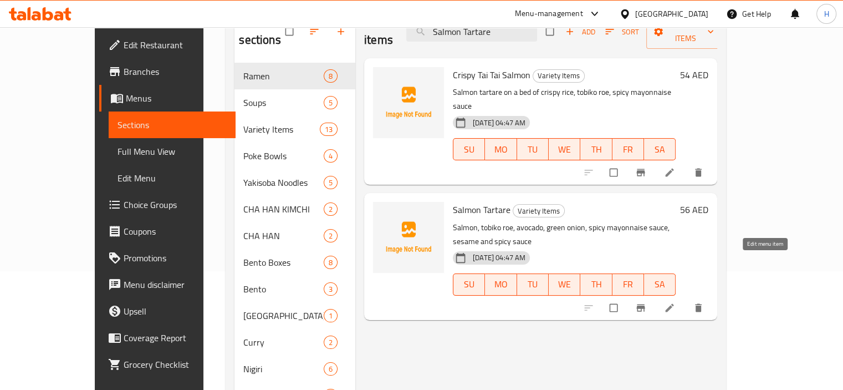
scroll to position [124, 0]
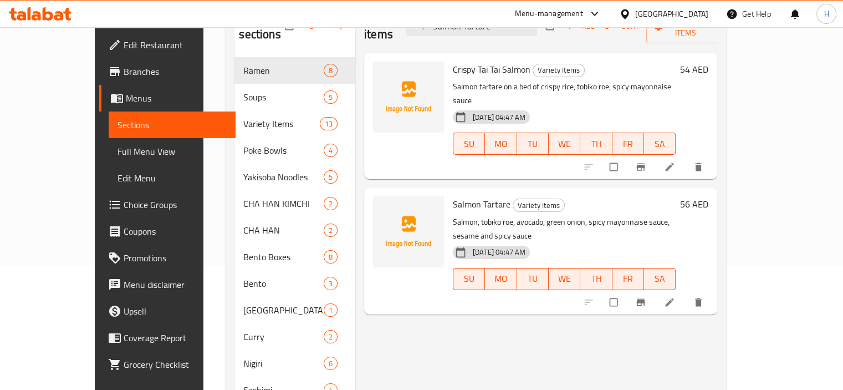
type input "Salmon Tartare"
click at [675, 161] on icon at bounding box center [669, 166] width 11 height 11
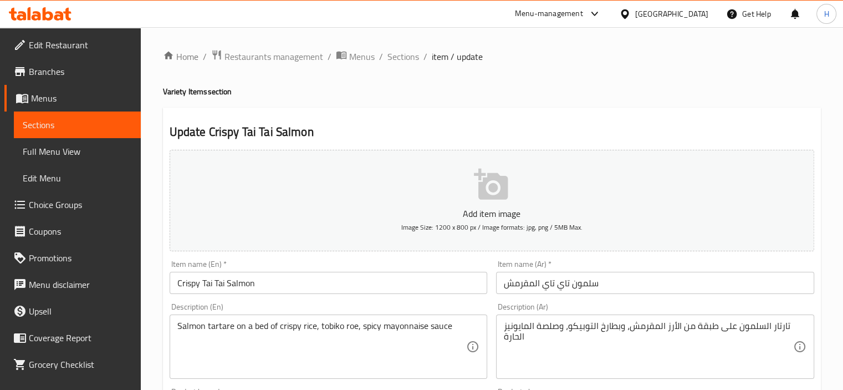
click at [396, 52] on span "Sections" at bounding box center [403, 56] width 32 height 13
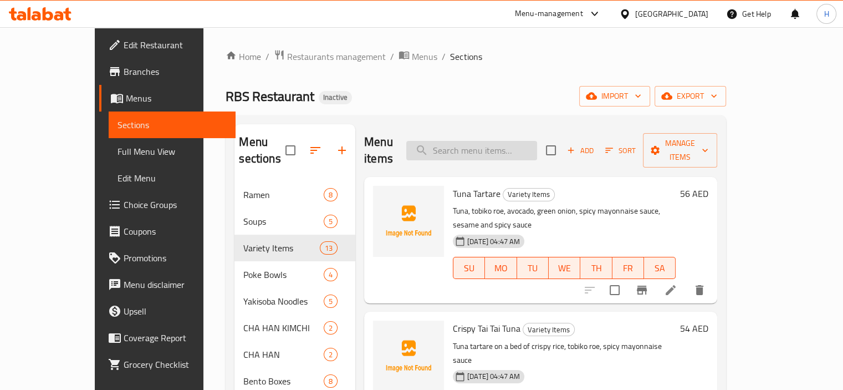
click at [502, 141] on input "search" at bounding box center [471, 150] width 131 height 19
paste input "Salmon Tartare"
type input "Salmon Tartare"
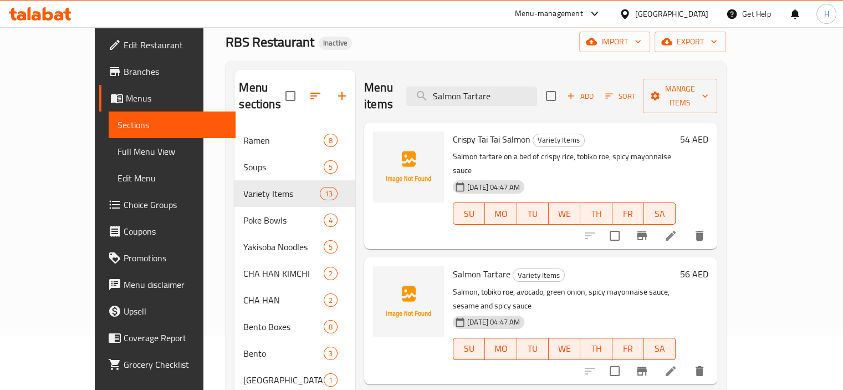
scroll to position [55, 0]
click at [677, 364] on icon at bounding box center [670, 370] width 13 height 13
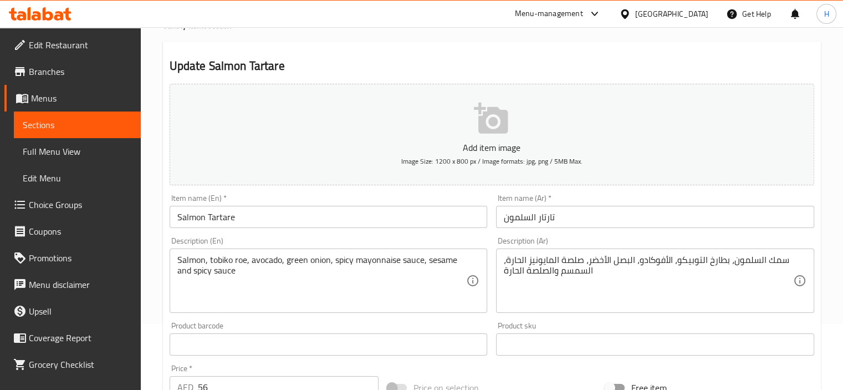
scroll to position [70, 0]
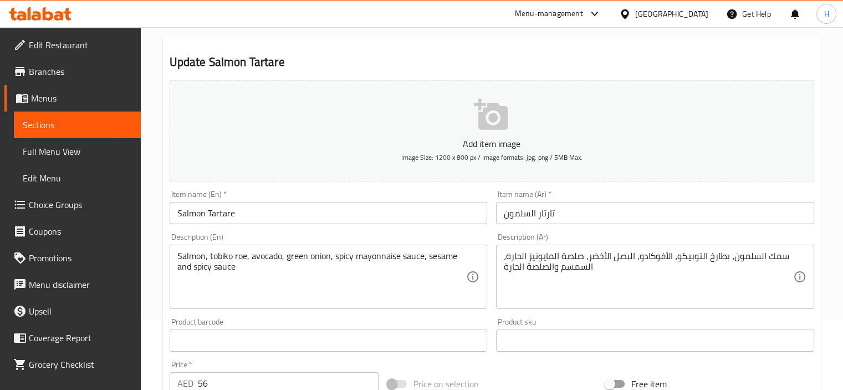
click at [778, 259] on textarea "سمك السلمون، بطارخ التوبيكو، الأفوكادو، البصل الأخضر، صلصة المايونيز الحارة، ال…" at bounding box center [648, 277] width 289 height 53
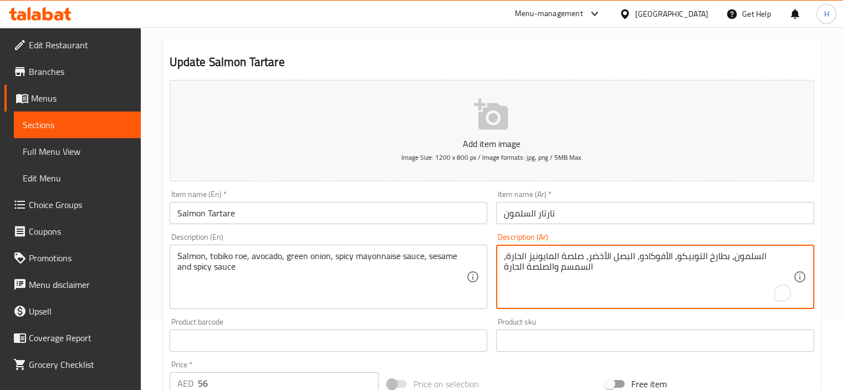
type textarea "السلمون، بطارخ التوبيكو، الأفوكادو، البصل الأخضر، صلصة المايونيز الحارة، السمسم…"
click at [389, 225] on div "Item name (En)   * Salmon Tartare Item name (En) *" at bounding box center [328, 207] width 327 height 43
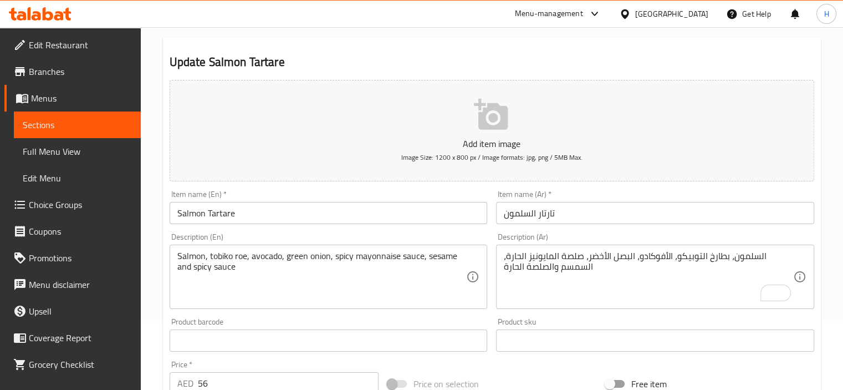
click at [382, 221] on input "Salmon Tartare" at bounding box center [329, 213] width 318 height 22
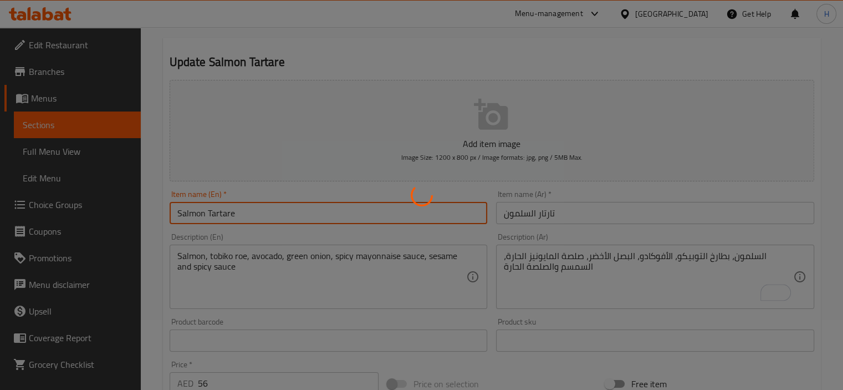
scroll to position [0, 0]
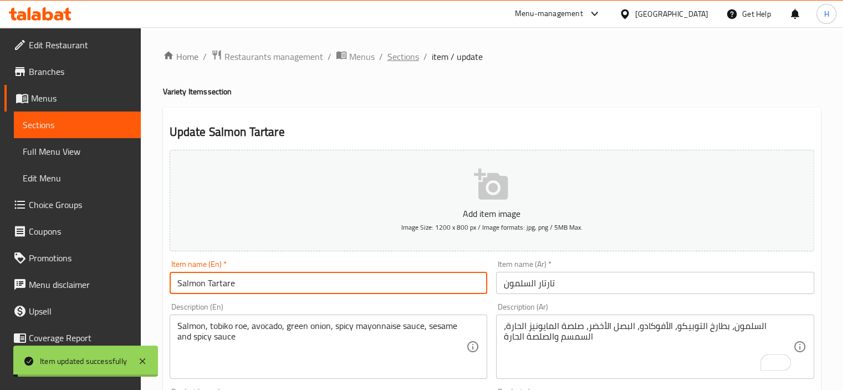
click at [411, 55] on span "Sections" at bounding box center [403, 56] width 32 height 13
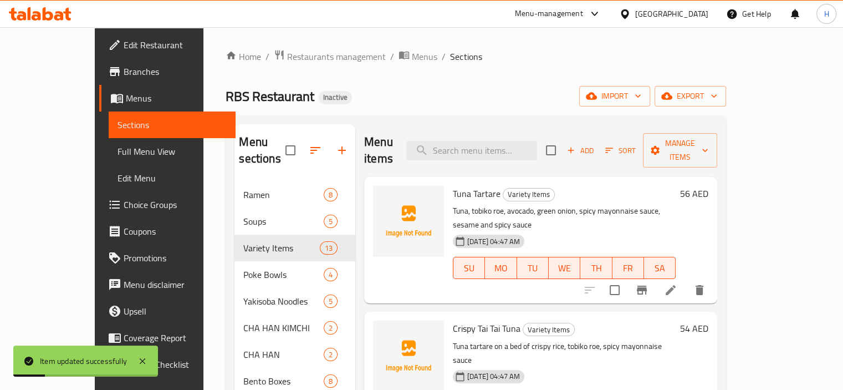
click at [507, 130] on div "Menu items Add Sort Manage items" at bounding box center [540, 150] width 353 height 53
click at [512, 141] on input "search" at bounding box center [471, 150] width 131 height 19
paste input "Umi Bento"
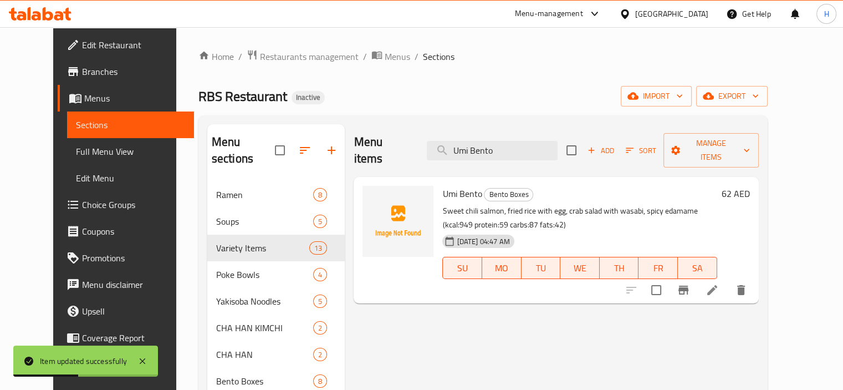
type input "Umi Bento"
click at [758, 287] on div "Menu items Umi Bento Add Sort Manage items Umi Bento Bento Boxes Sweet chili sa…" at bounding box center [551, 367] width 413 height 487
click at [717, 285] on icon at bounding box center [712, 290] width 10 height 10
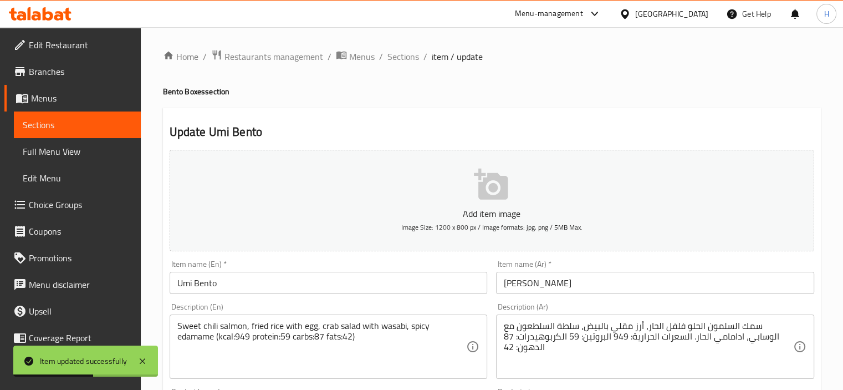
scroll to position [114, 0]
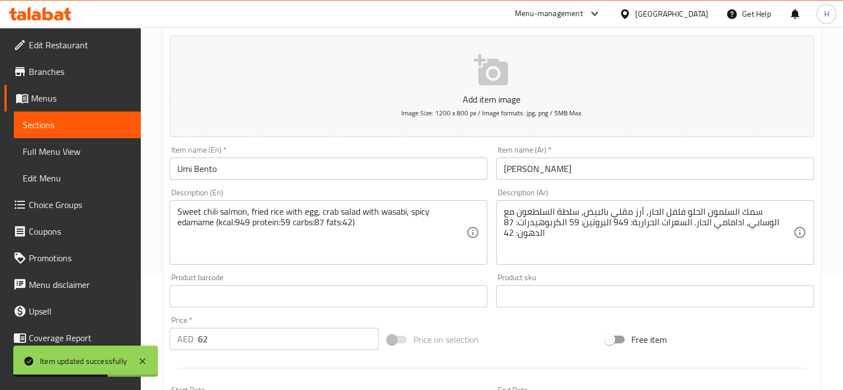
click at [746, 213] on textarea "سمك السلمون الحلو فلفل الحار، أرز مقلي بالبيض، سلطة السلطعون مع الوسابي، ادامام…" at bounding box center [648, 232] width 289 height 53
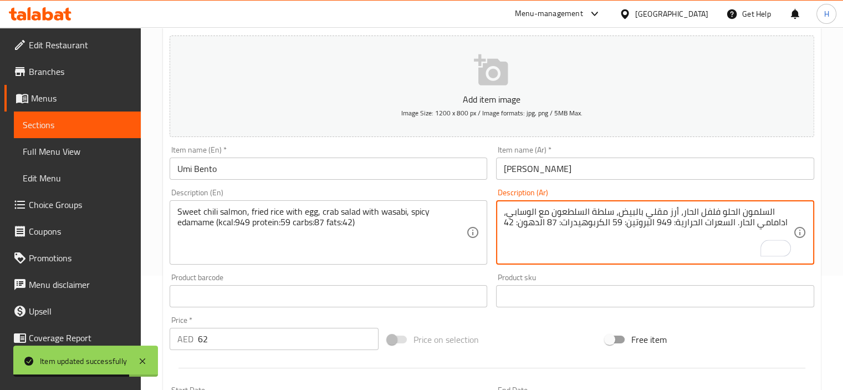
type textarea "السلمون الحلو فلفل الحار، أرز مقلي بالبيض، سلطة السلطعون مع الوسابي، ادامامي ال…"
click at [362, 175] on input "Umi Bento" at bounding box center [329, 168] width 318 height 22
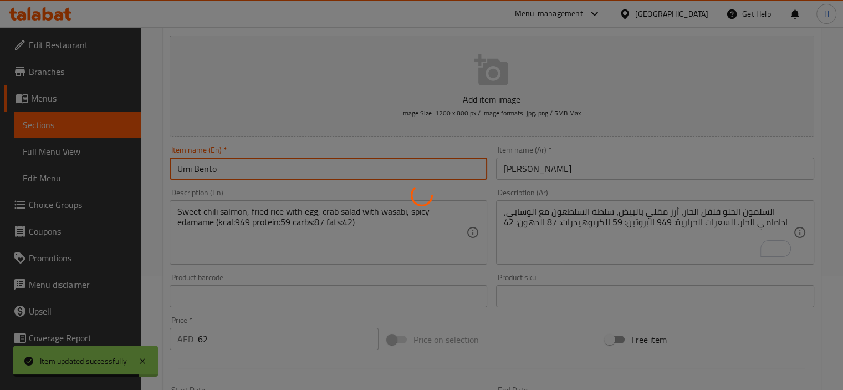
scroll to position [0, 0]
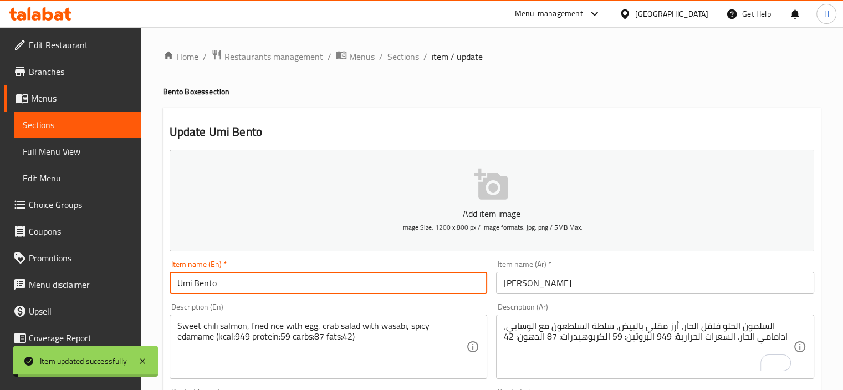
click at [401, 59] on span "Sections" at bounding box center [403, 56] width 32 height 13
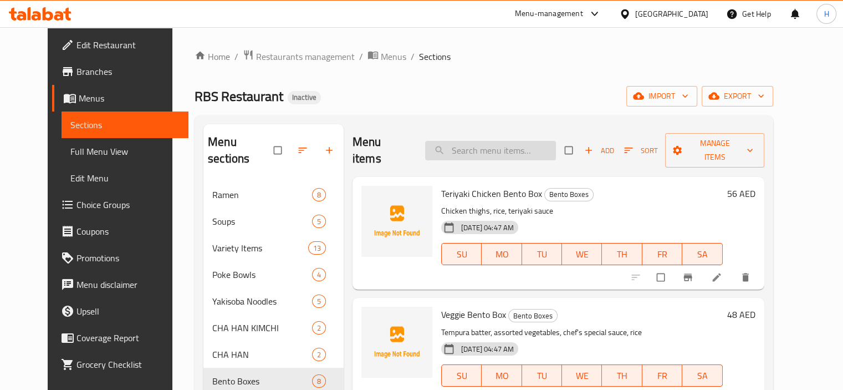
click at [488, 142] on input "search" at bounding box center [490, 150] width 131 height 19
paste input "Karage Chicken"
type input "Karage Chicken"
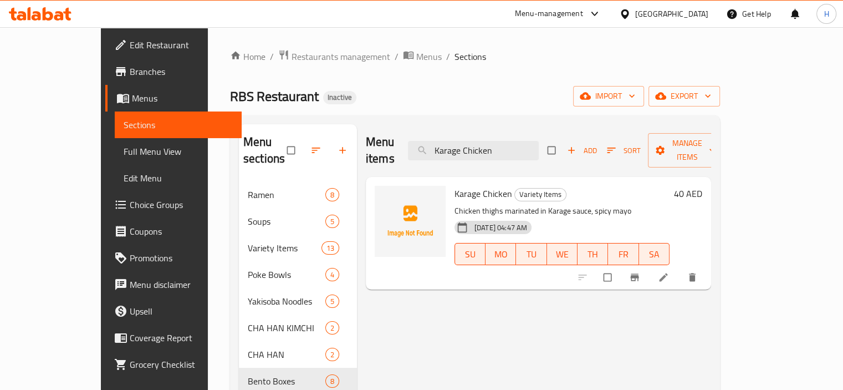
click at [680, 268] on li at bounding box center [664, 277] width 31 height 18
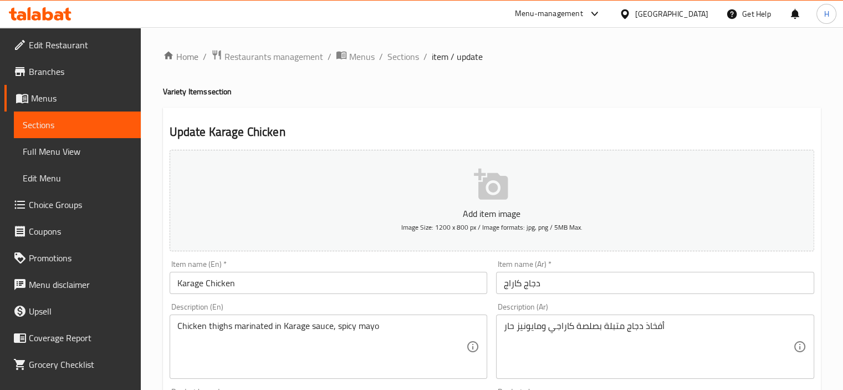
click at [505, 288] on input "دجاج كاراج" at bounding box center [655, 283] width 318 height 22
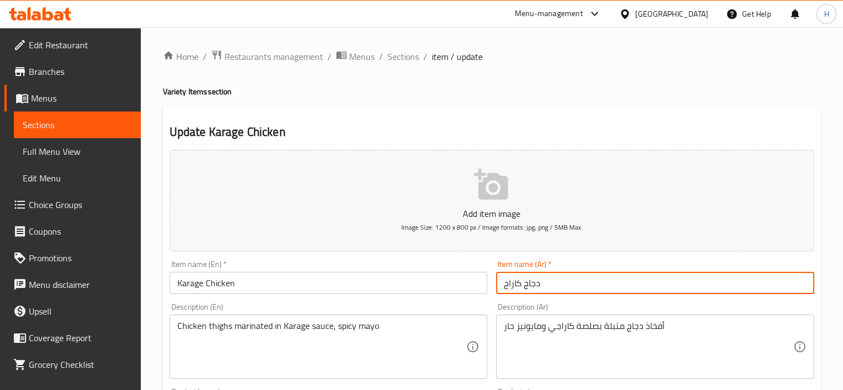
click at [549, 283] on input "دجاج كاراج" at bounding box center [655, 283] width 318 height 22
type input "دجاج كاراجي"
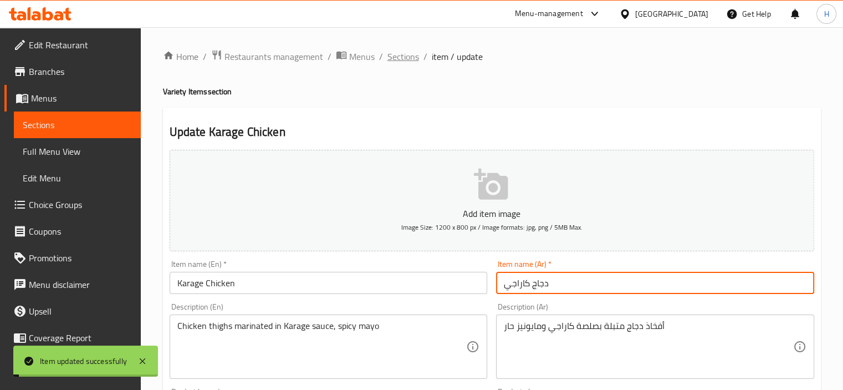
click at [395, 54] on span "Sections" at bounding box center [403, 56] width 32 height 13
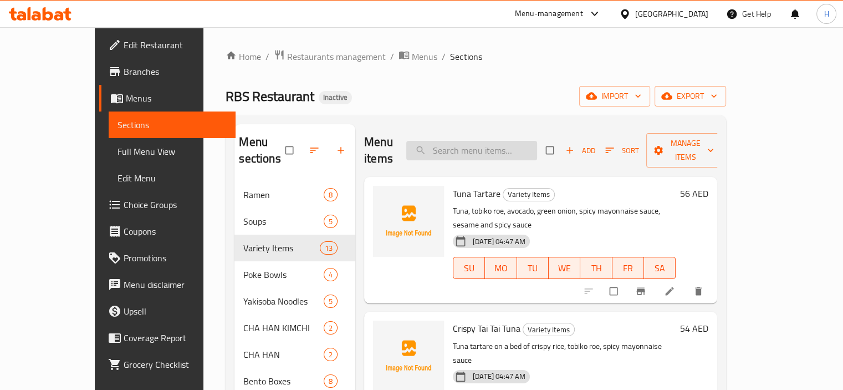
click at [526, 144] on input "search" at bounding box center [471, 150] width 131 height 19
paste input "Tempura Shrimps"
type input "Tempura Shrimps"
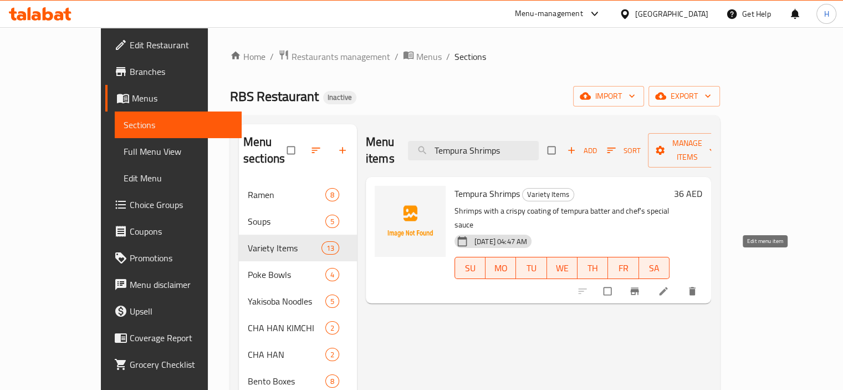
click at [669, 285] on icon at bounding box center [663, 290] width 11 height 11
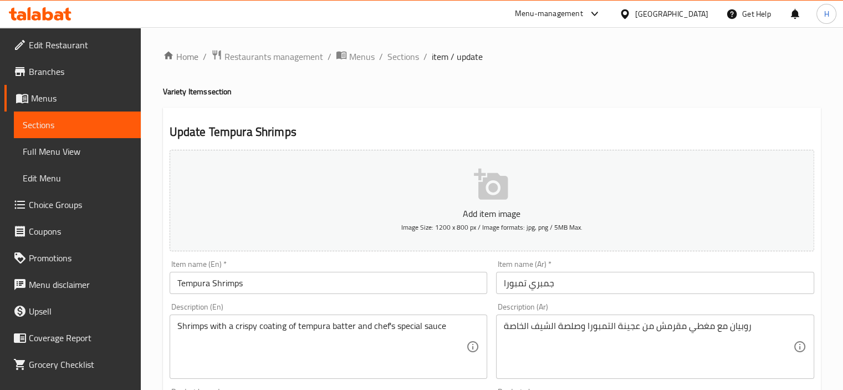
click at [721, 328] on textarea "روبيان مع مغطي مقرمش من عجينة التمبورا وصلصة الشيف الخاصة" at bounding box center [648, 346] width 289 height 53
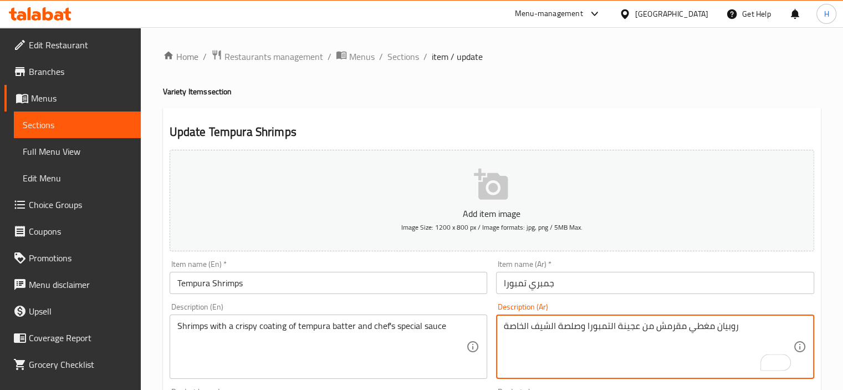
type textarea "روبيان مغطي مقرمش من عجينة التمبورا وصلصة الشيف الخاصة"
click at [341, 289] on input "Tempura Shrimps" at bounding box center [329, 283] width 318 height 22
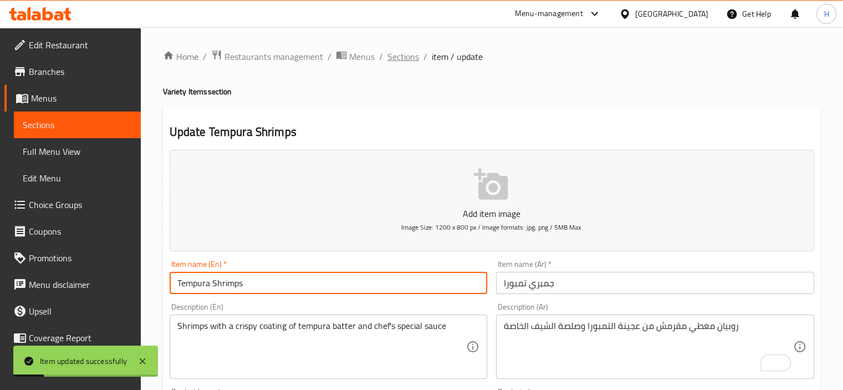
click at [403, 56] on span "Sections" at bounding box center [403, 56] width 32 height 13
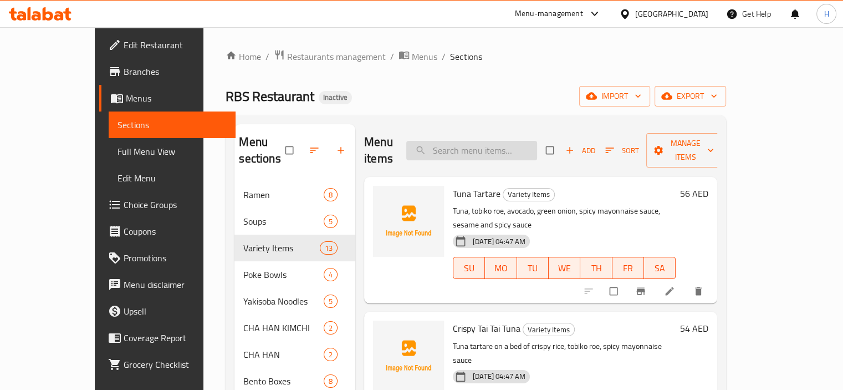
click at [518, 144] on input "search" at bounding box center [471, 150] width 131 height 19
paste input "Chicken Gyoza 5pcs (Pan/Tempura Fry)"
type input "Chicken Gyoza 5pcs (Pan/Tempura Fry)"
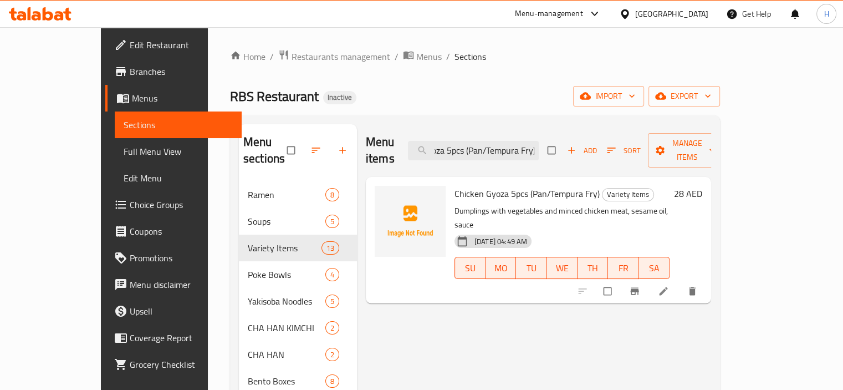
click at [669, 285] on icon at bounding box center [663, 290] width 11 height 11
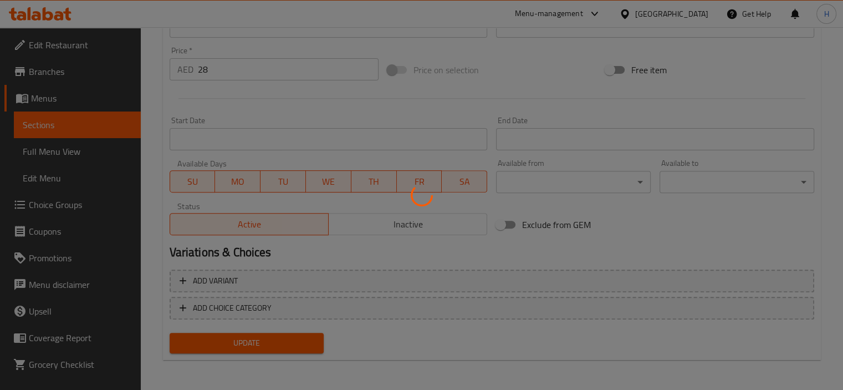
scroll to position [393, 0]
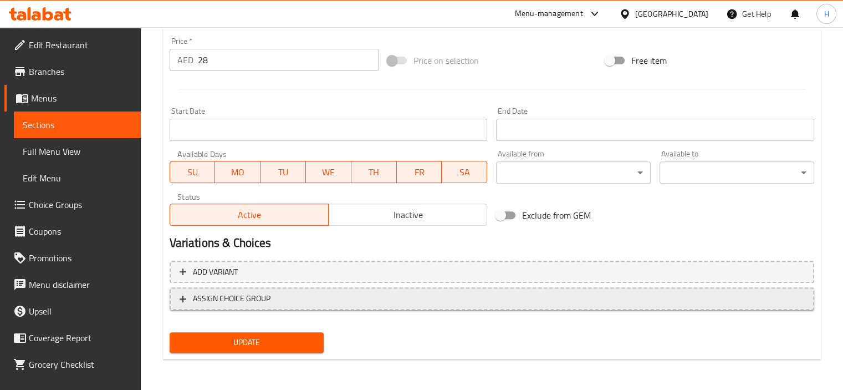
click at [248, 301] on span "ASSIGN CHOICE GROUP" at bounding box center [232, 299] width 78 height 14
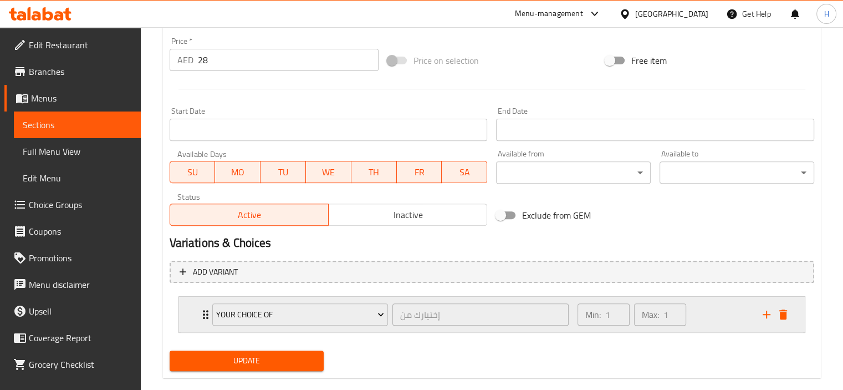
click at [707, 314] on div "Min: 1 ​ Max: 1 ​" at bounding box center [663, 314] width 185 height 35
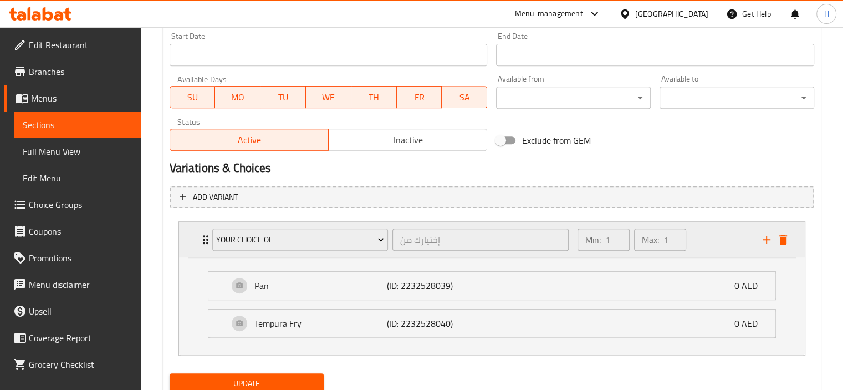
scroll to position [474, 0]
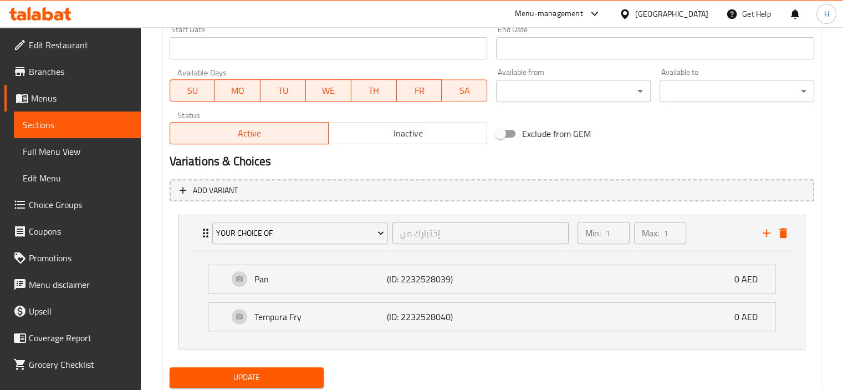
click at [224, 383] on button "Update" at bounding box center [247, 377] width 155 height 21
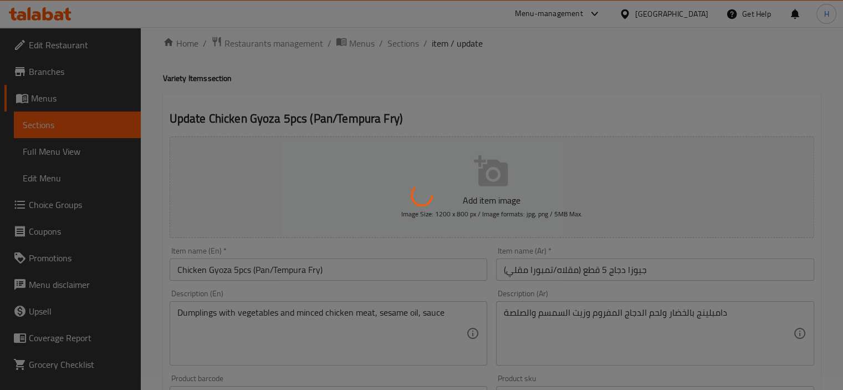
scroll to position [0, 0]
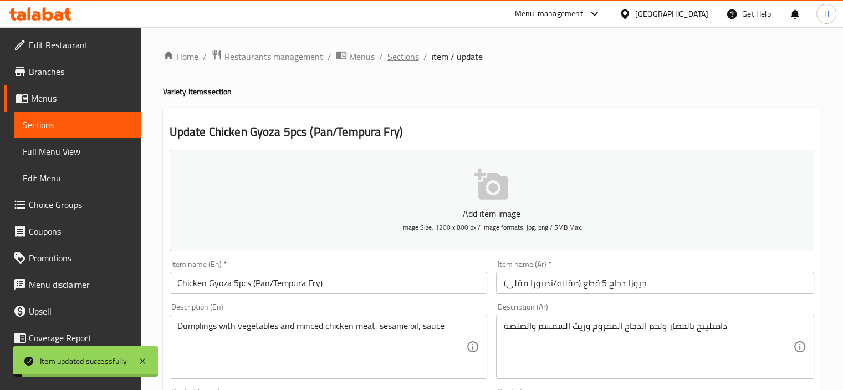
click at [401, 57] on span "Sections" at bounding box center [403, 56] width 32 height 13
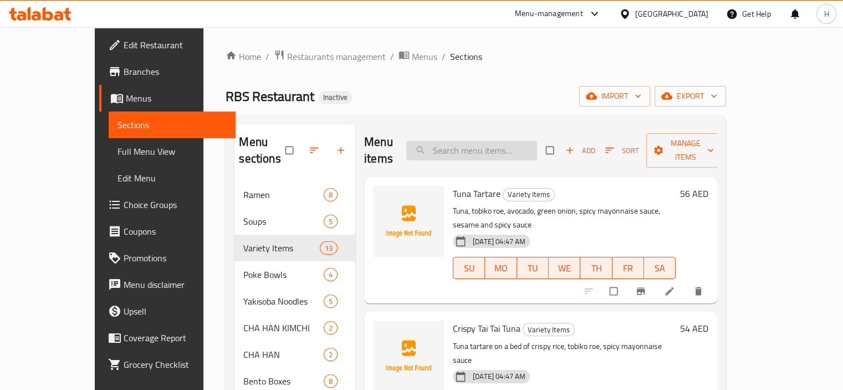
click at [492, 141] on input "search" at bounding box center [471, 150] width 131 height 19
paste input "Edamame"
type input "Edamame"
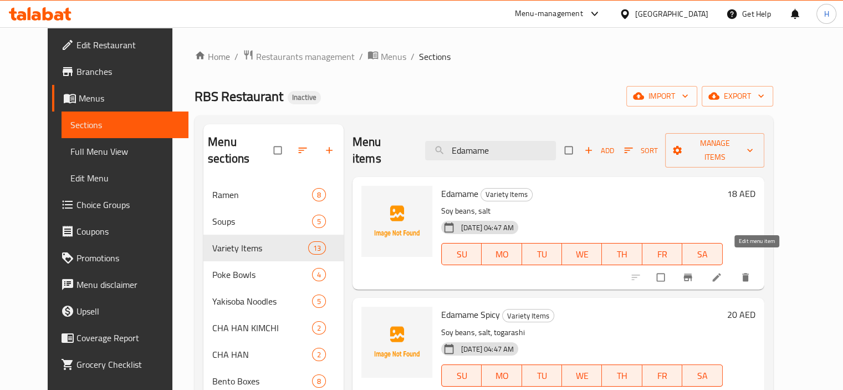
click at [722, 272] on icon at bounding box center [716, 277] width 11 height 11
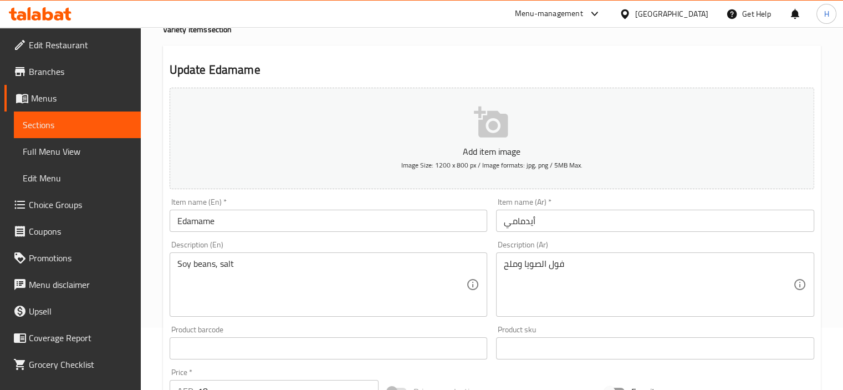
scroll to position [64, 0]
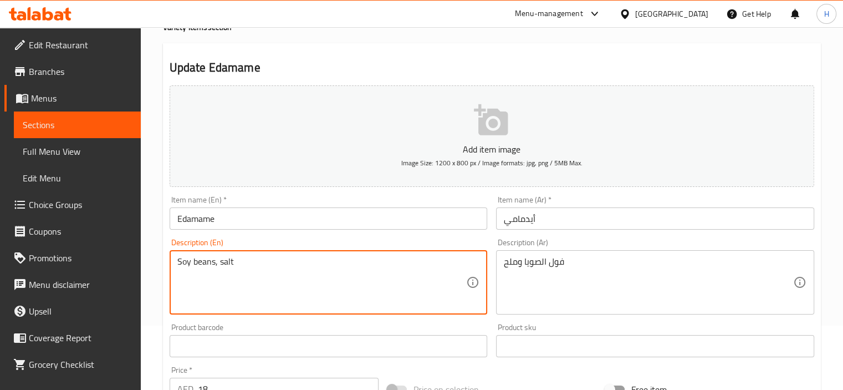
drag, startPoint x: 215, startPoint y: 261, endPoint x: 132, endPoint y: 254, distance: 82.8
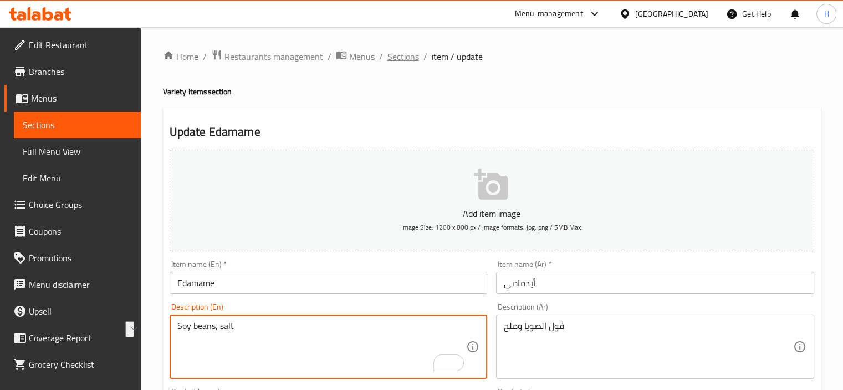
click at [397, 54] on span "Sections" at bounding box center [403, 56] width 32 height 13
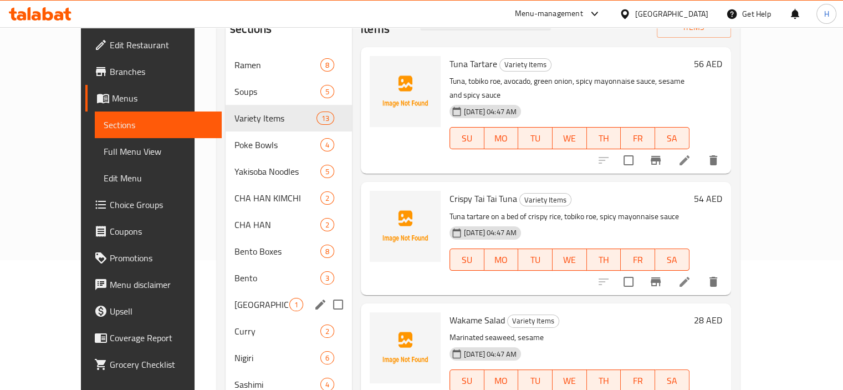
scroll to position [131, 0]
click at [226, 237] on div "Bento Boxes 8" at bounding box center [289, 250] width 126 height 27
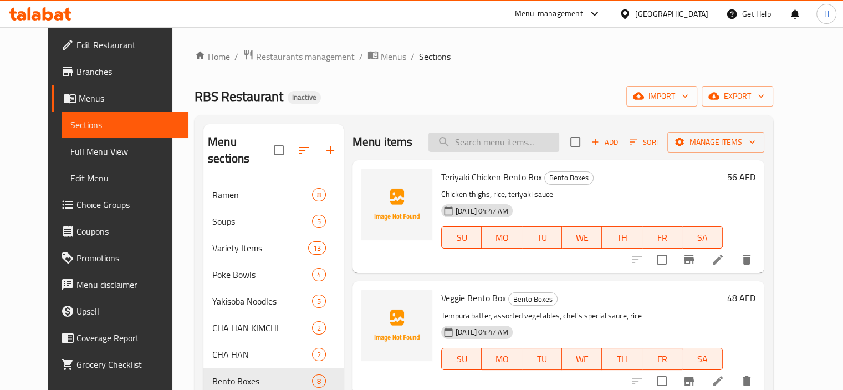
click at [515, 132] on input "search" at bounding box center [493, 141] width 131 height 19
paste input "Umi Bento"
type input "Umi Bento"
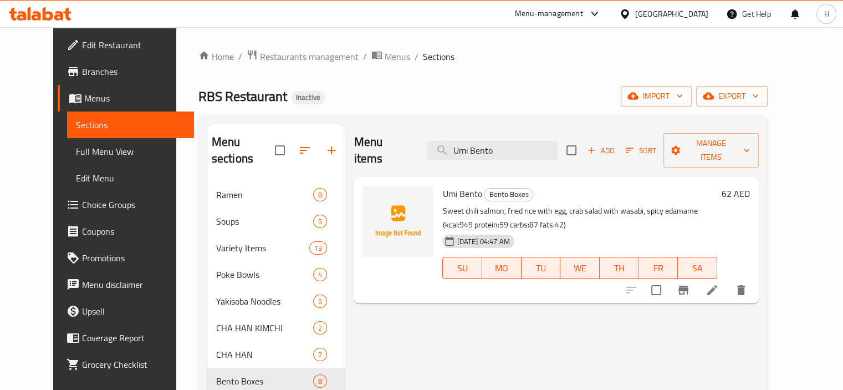
click at [719, 283] on icon at bounding box center [712, 289] width 13 height 13
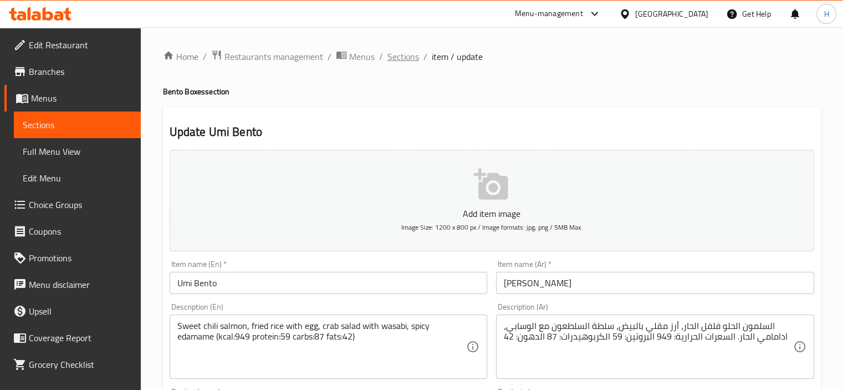
click at [404, 55] on span "Sections" at bounding box center [403, 56] width 32 height 13
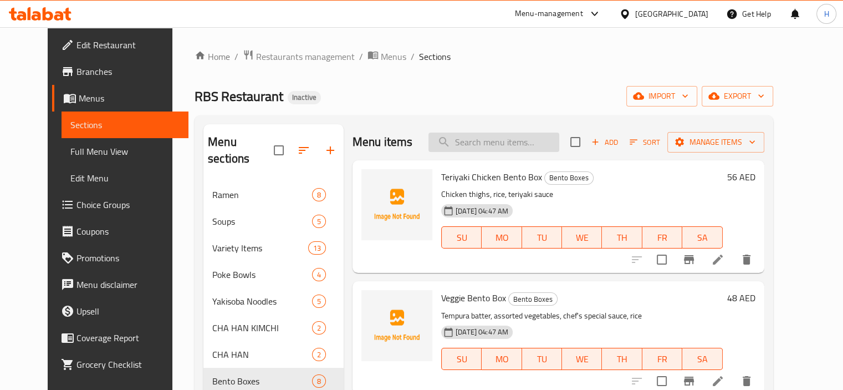
click at [516, 141] on input "search" at bounding box center [493, 141] width 131 height 19
paste input "Umi Bento"
type input "Umi Bento"
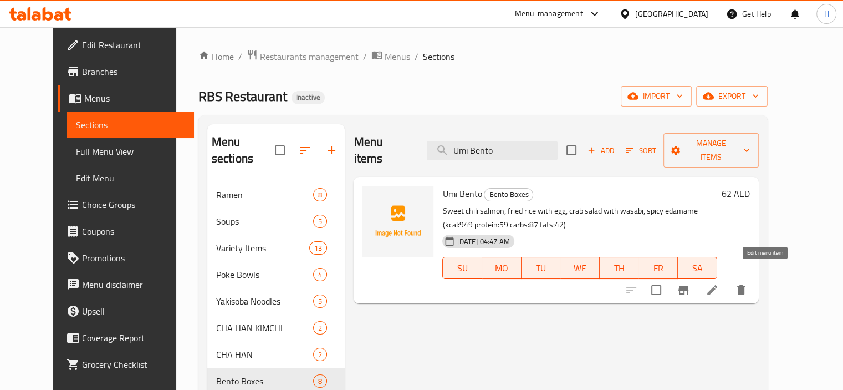
click at [717, 285] on icon at bounding box center [712, 290] width 10 height 10
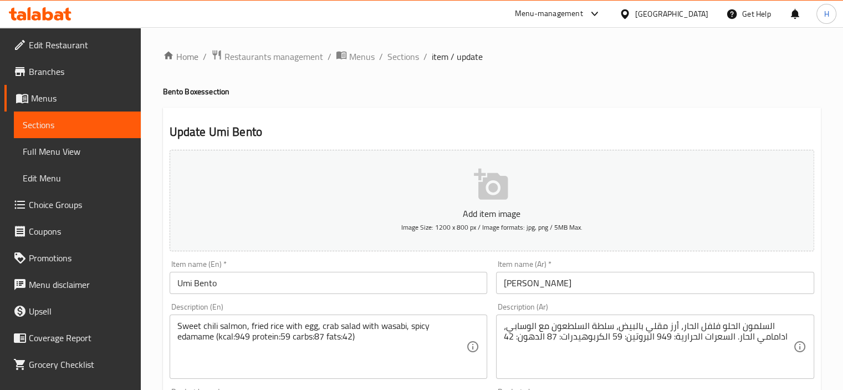
scroll to position [115, 0]
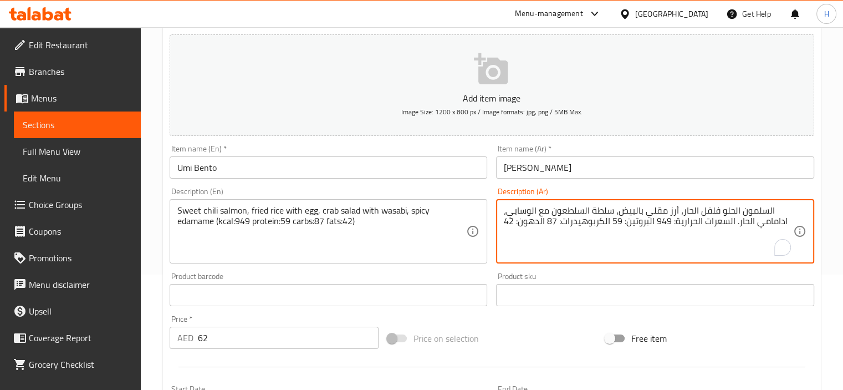
click at [745, 212] on textarea "السلمون الحلو فلفل الحار، أرز مقلي بالبيض، سلطة السلطعون مع الوسابي، ادامامي ال…" at bounding box center [648, 231] width 289 height 53
drag, startPoint x: 721, startPoint y: 248, endPoint x: 725, endPoint y: 242, distance: 7.1
click at [720, 248] on textarea "السلمون الحلو فلفل الحار، أرز مقلي بالبيض، سلطة السلطعون مع الوسابي، ادامامي ال…" at bounding box center [648, 231] width 289 height 53
click at [751, 215] on textarea "السلمون الحلو فلفل الحار، أرز مقلي بالبيض، سلطة السلطعون مع الوسابي، ادامامي ال…" at bounding box center [648, 231] width 289 height 53
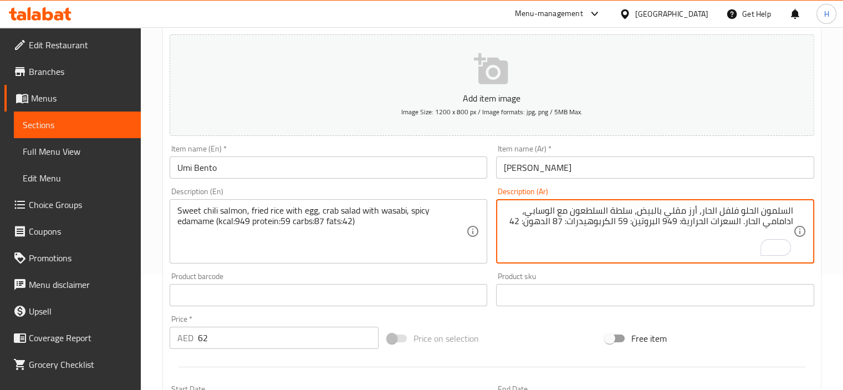
click at [732, 213] on textarea "السلمون الحلو فلفل الحار، أرز مقلي بالبيض، سلطة السلطعون مع الوسابي، ادامامي ال…" at bounding box center [648, 231] width 289 height 53
paste textarea "فلفل"
click at [737, 212] on textarea "سلمون فلفل الحلو الحار، أرز مقلي بالبيض، سلطة السلطعون مع الوسابي، ادامامي الحا…" at bounding box center [648, 231] width 289 height 53
type textarea "[PERSON_NAME]، أرز مقلي بالبيض، سلطة السلطعون مع الوسابي، ادامامي الحار. السعرا…"
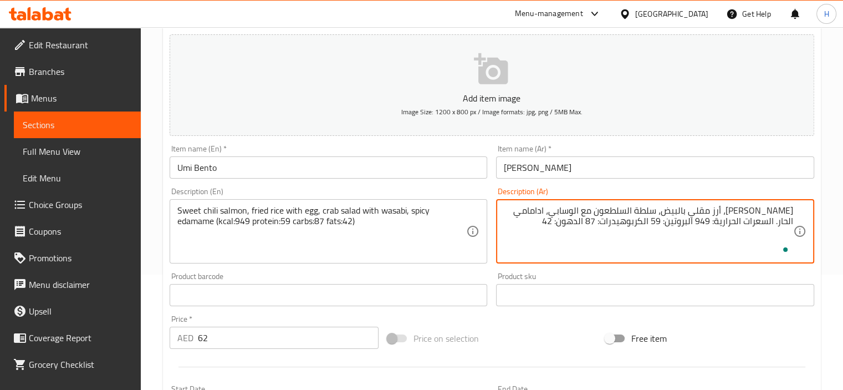
click at [374, 170] on input "Umi Bento" at bounding box center [329, 167] width 318 height 22
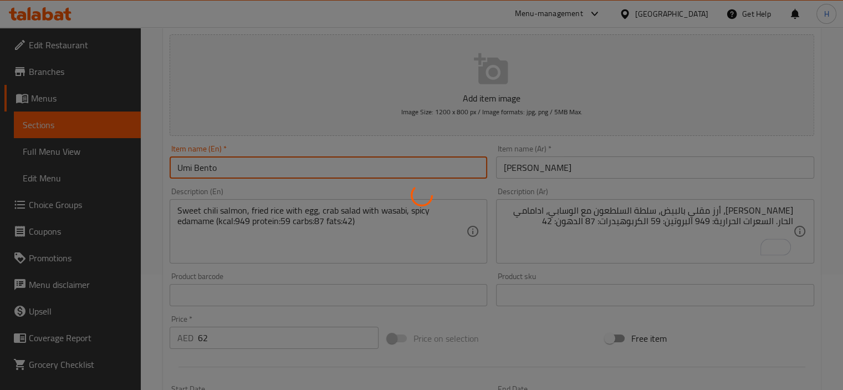
scroll to position [0, 0]
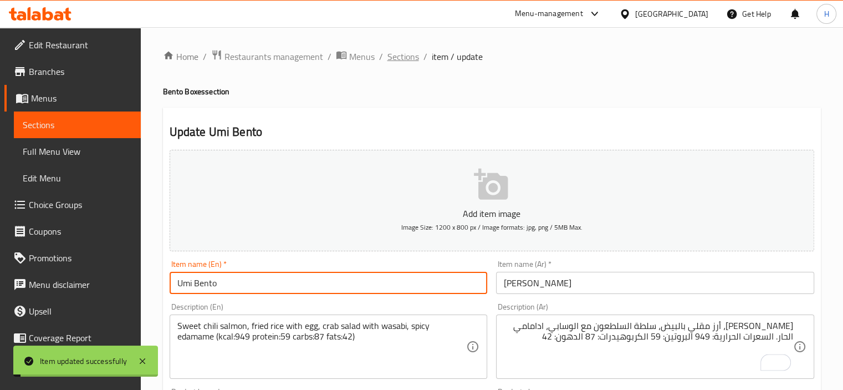
click at [392, 62] on span "Sections" at bounding box center [403, 56] width 32 height 13
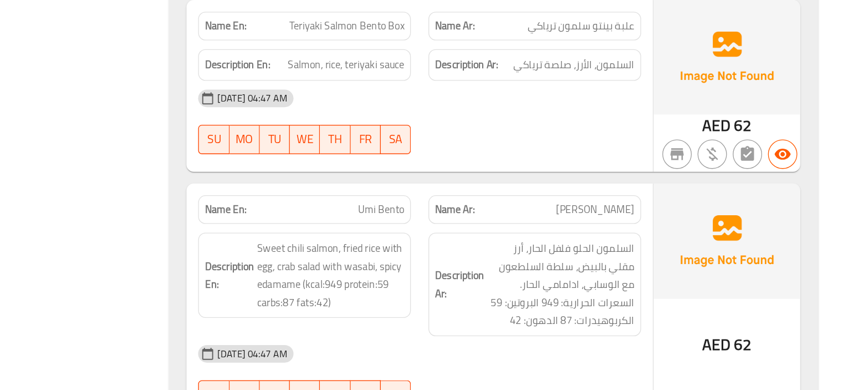
scroll to position [7495, 0]
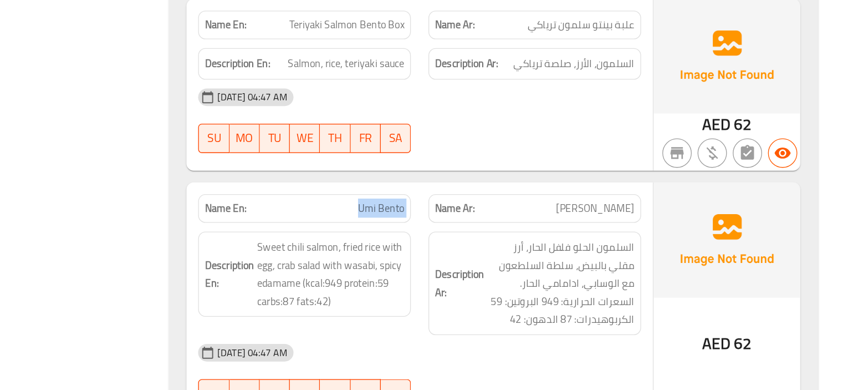
copy span "Umi Bento"
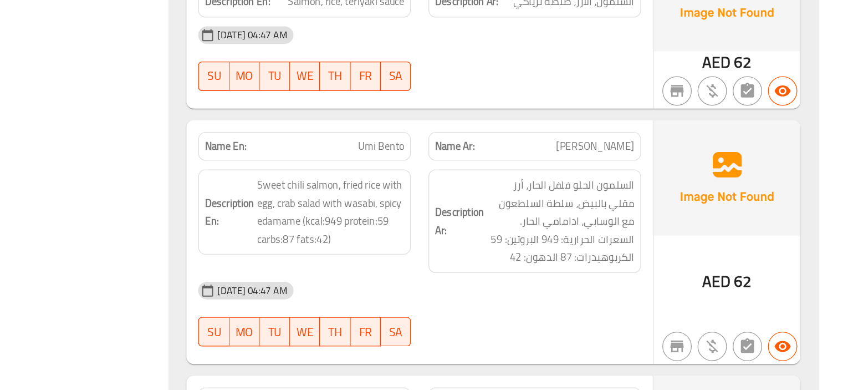
scroll to position [7684, 0]
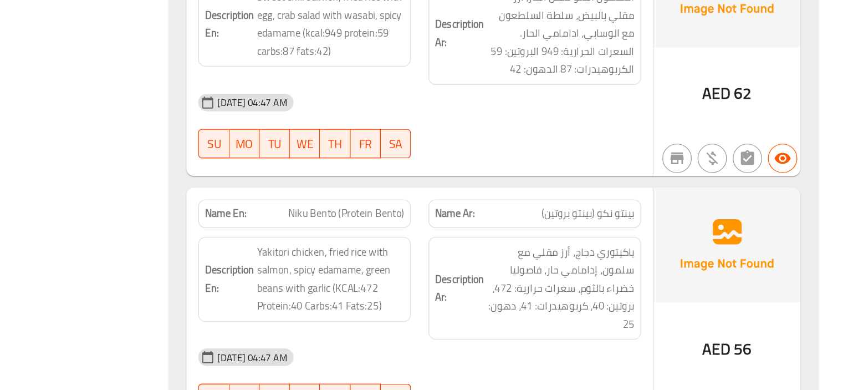
copy span "Niku"
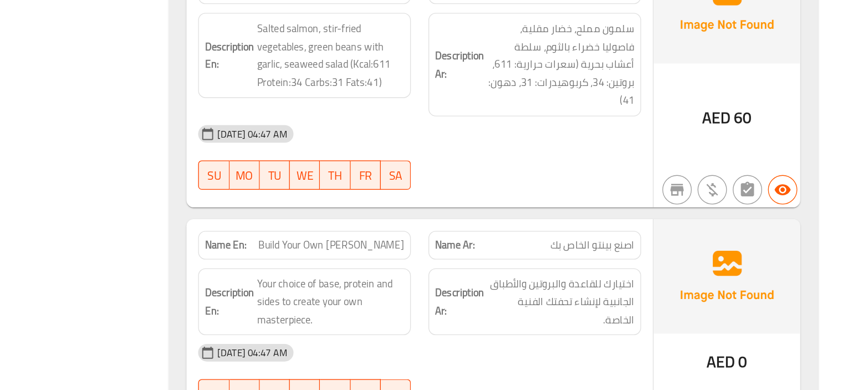
scroll to position [8858, 0]
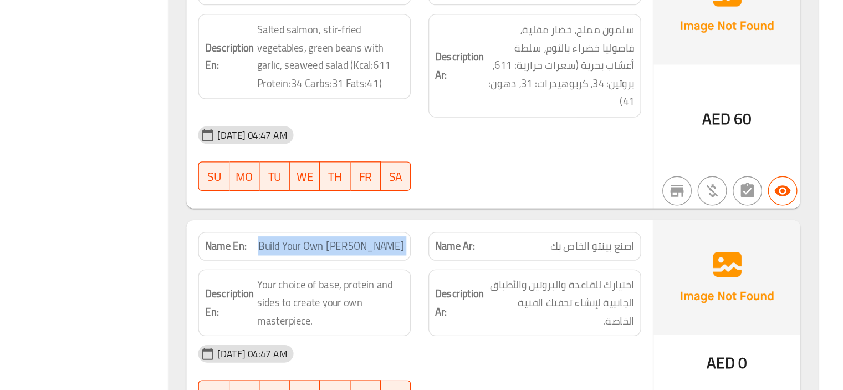
copy span "Build Your Own Bento"
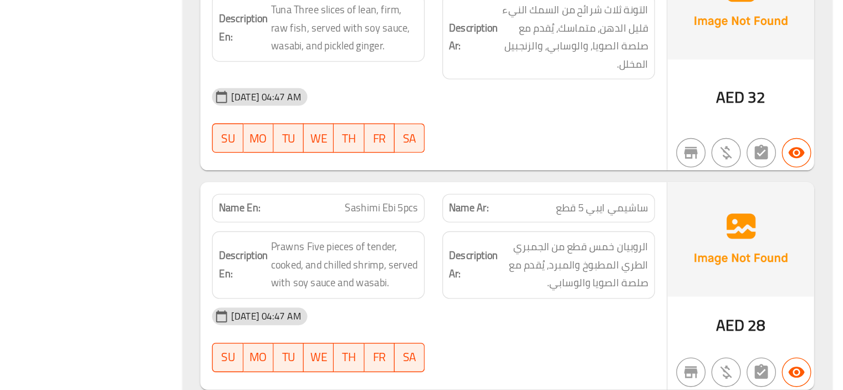
scroll to position [11095, 0]
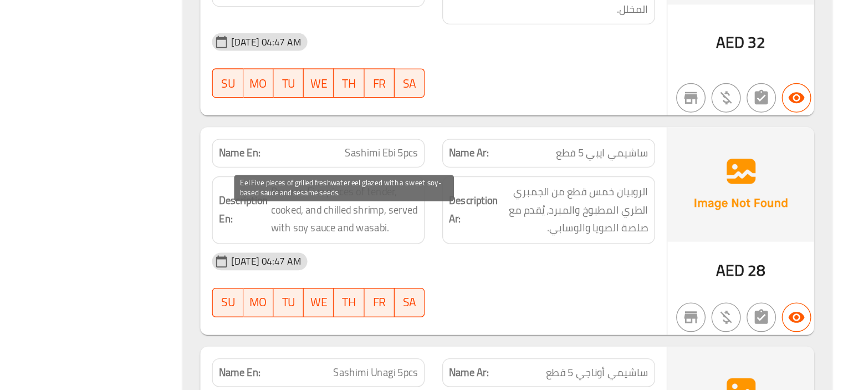
copy span "freshwater"
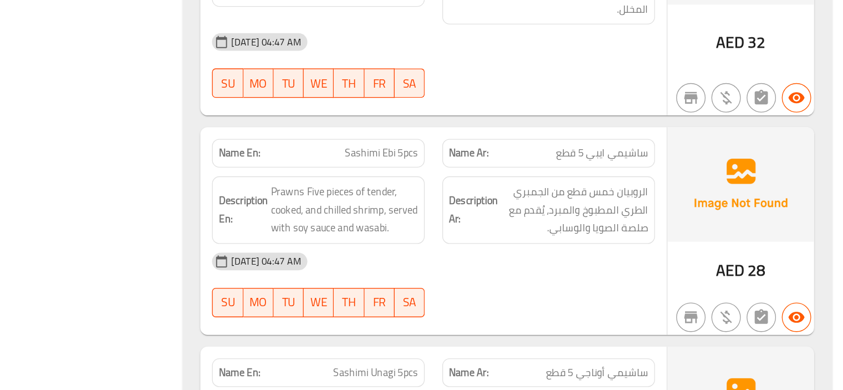
copy span "Sashimi Unagi 5pcs"
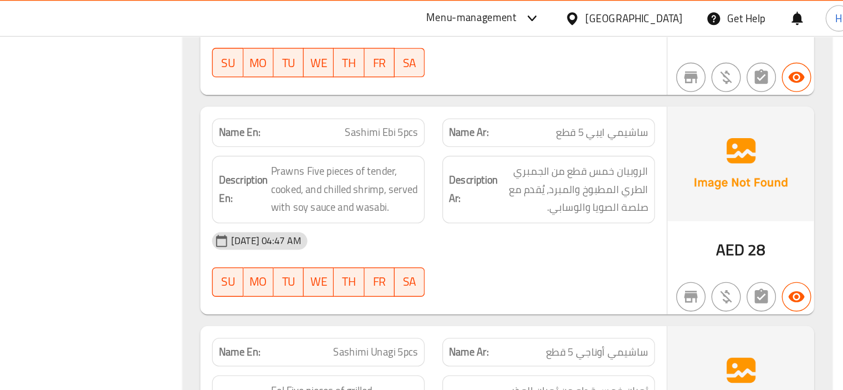
scroll to position [11189, 0]
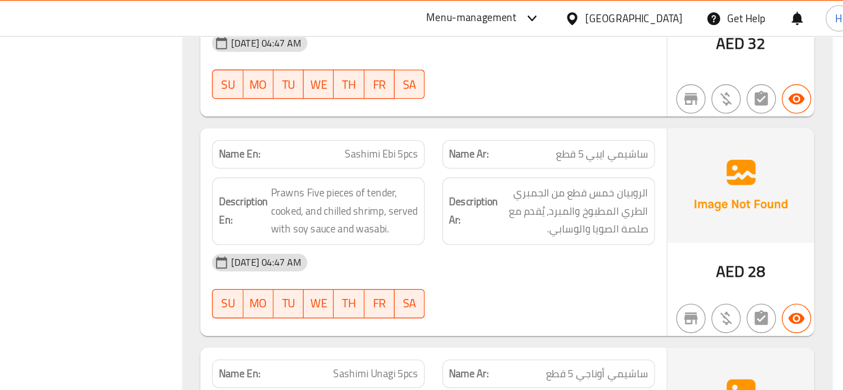
copy span "Sashimi Unagi 5pcs"
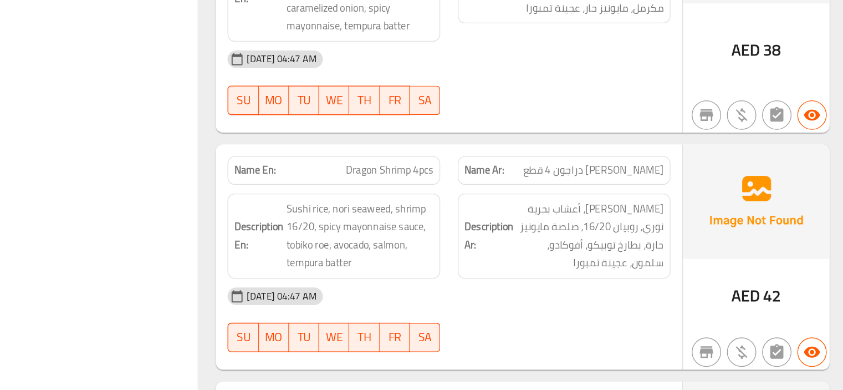
scroll to position [14291, 0]
copy span "Dragon Salmon 4pcs"
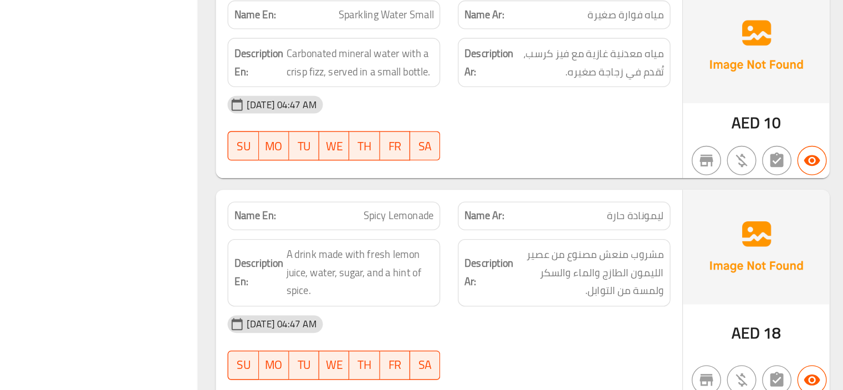
scroll to position [16588, 0]
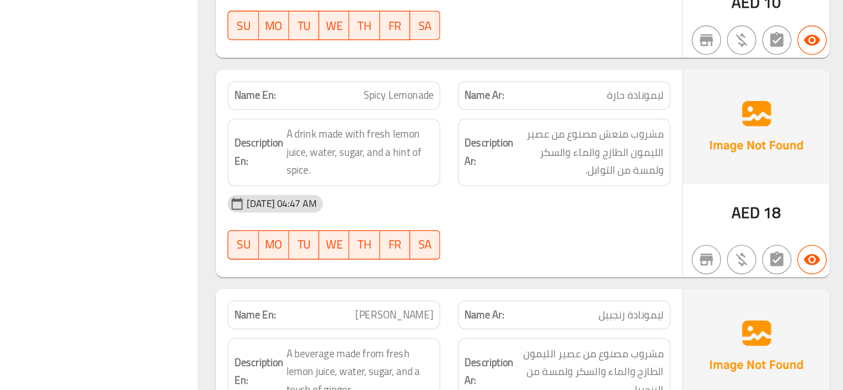
copy span "Sprite"
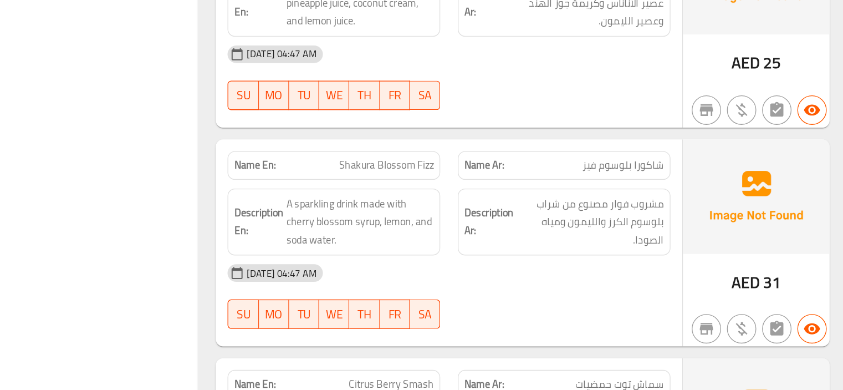
scroll to position [17819, 0]
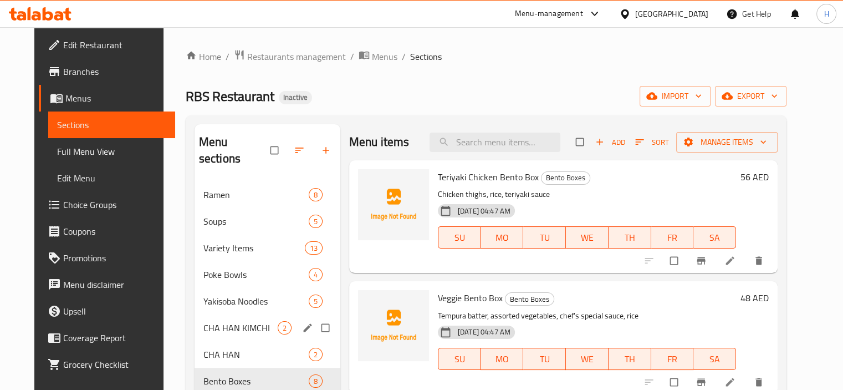
scroll to position [147, 0]
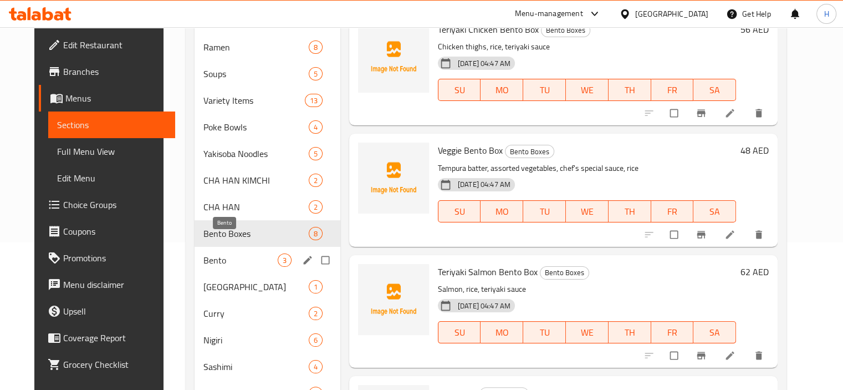
click at [221, 253] on span "Bento" at bounding box center [240, 259] width 74 height 13
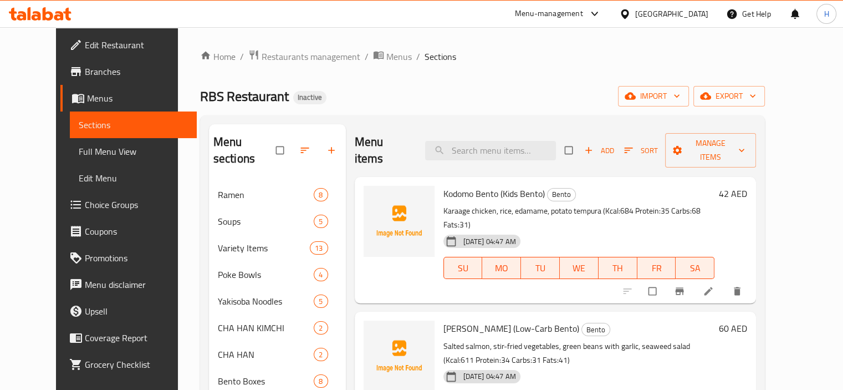
click at [491, 129] on div "Menu items Add Sort Manage items" at bounding box center [556, 150] width 402 height 53
click at [501, 141] on input "search" at bounding box center [490, 150] width 131 height 19
paste input "Build Your Own [PERSON_NAME]"
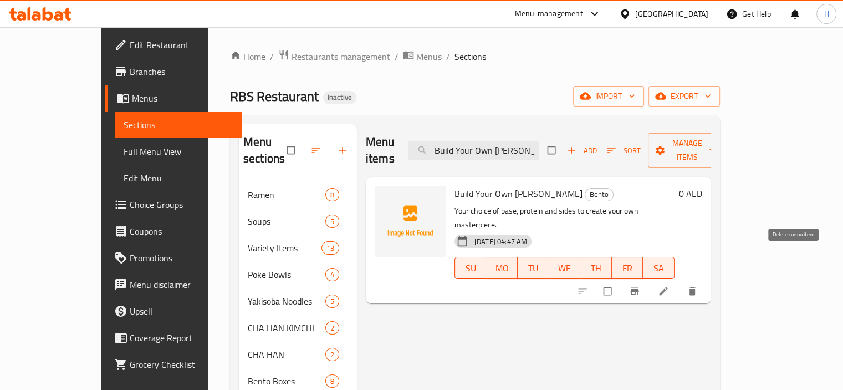
click at [698, 285] on icon "delete" at bounding box center [692, 290] width 11 height 11
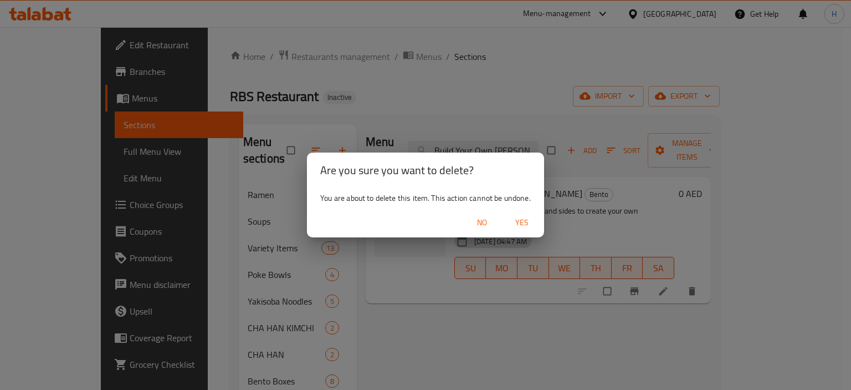
click at [530, 222] on span "Yes" at bounding box center [522, 223] width 27 height 14
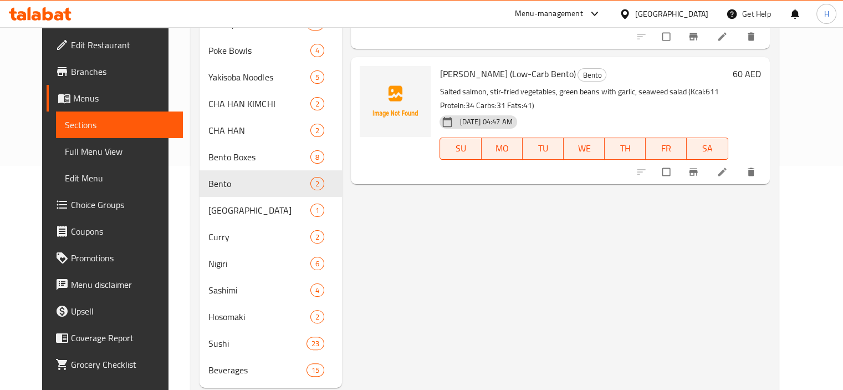
scroll to position [235, 0]
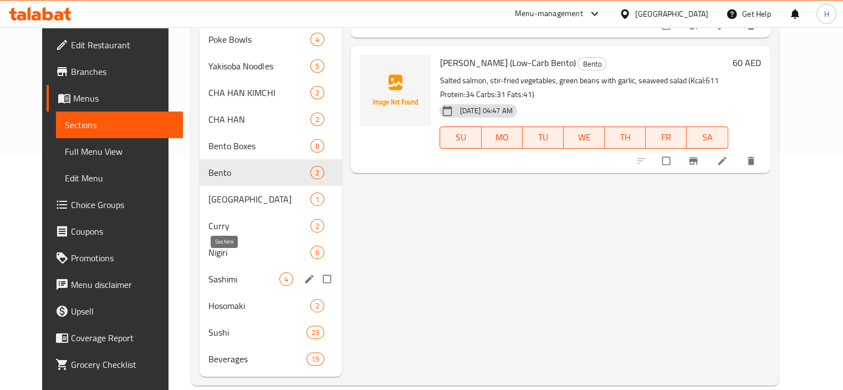
click at [219, 272] on span "Sashimi" at bounding box center [243, 278] width 71 height 13
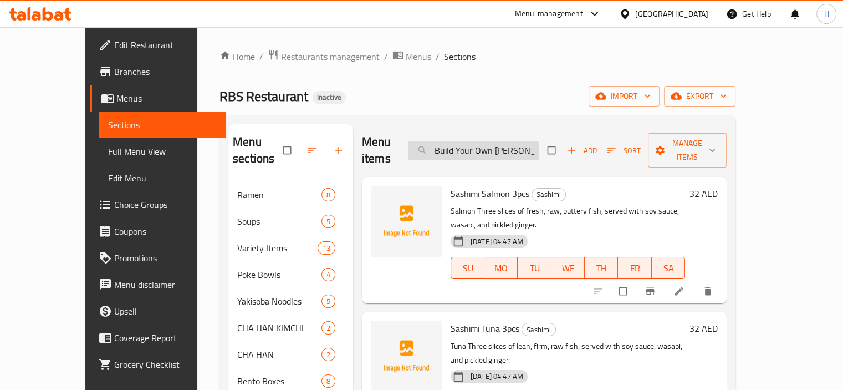
click at [494, 142] on input "Build Your Own [PERSON_NAME]" at bounding box center [473, 150] width 131 height 19
paste input "Sashimi Unagi 5pcs"
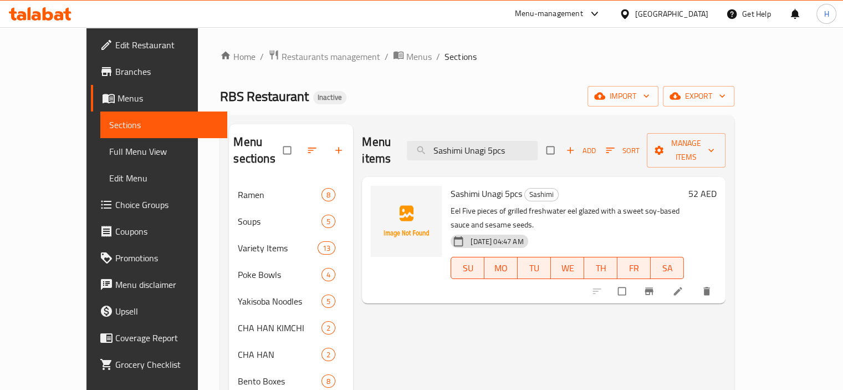
type input "Sashimi Unagi 5pcs"
click at [683, 285] on icon at bounding box center [677, 290] width 11 height 11
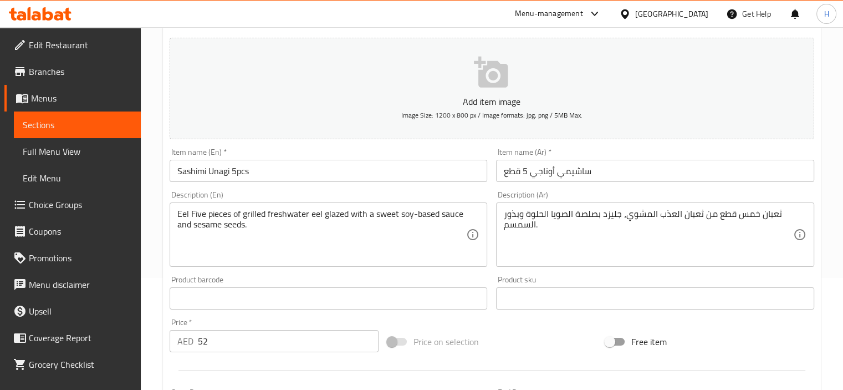
scroll to position [113, 0]
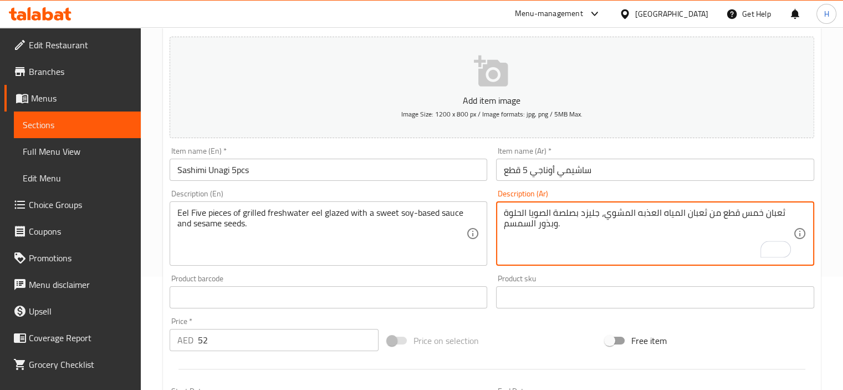
type textarea "ثعبان خمس قطع من ثعبان المياه العذبه المشوي، جليزد بصلصة الصويا الحلوة وبذور ال…"
click at [360, 177] on input "Sashimi Unagi 5pcs" at bounding box center [329, 170] width 318 height 22
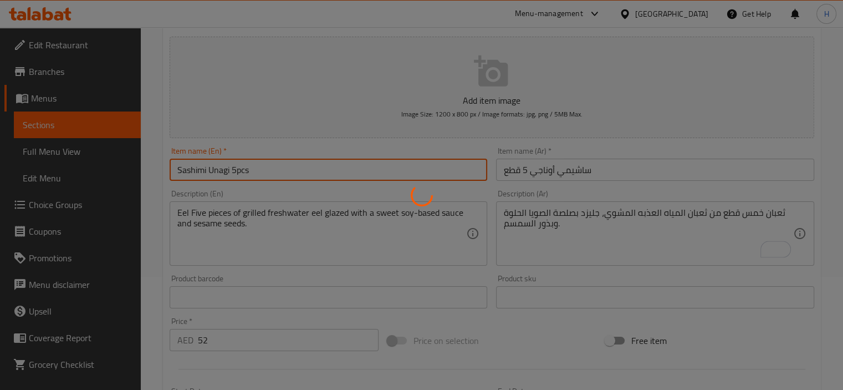
scroll to position [0, 0]
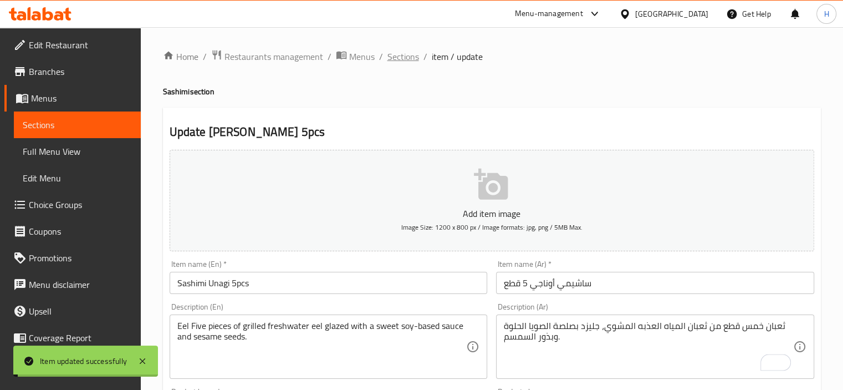
click at [403, 57] on span "Sections" at bounding box center [403, 56] width 32 height 13
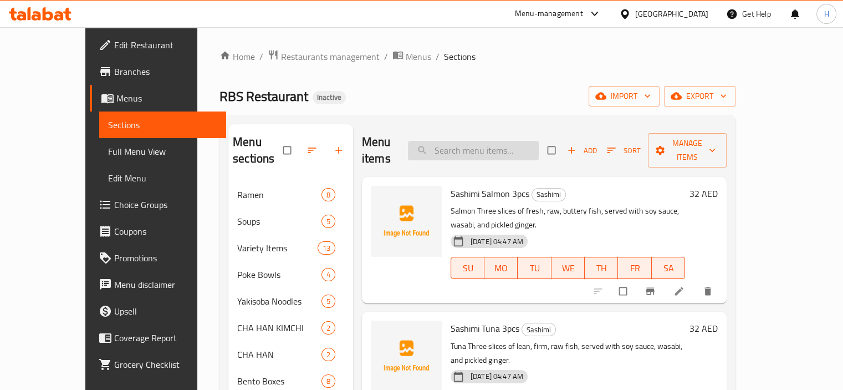
click at [477, 141] on input "search" at bounding box center [473, 150] width 131 height 19
paste input "Sashimi Unagi 5pcs"
type input "Sashimi Unagi 5pcs"
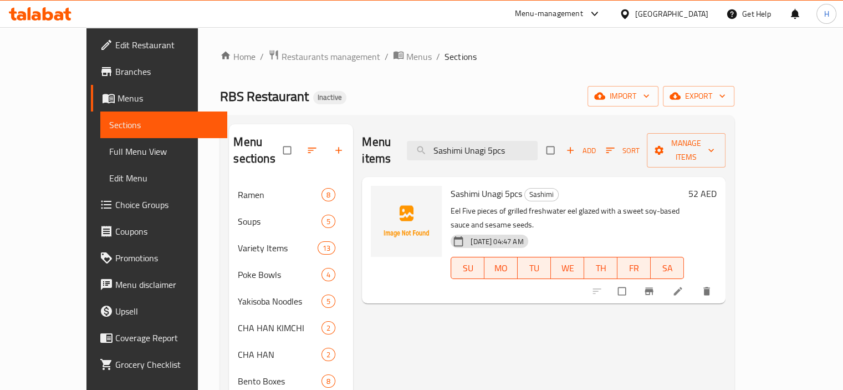
click at [683, 285] on icon at bounding box center [677, 290] width 11 height 11
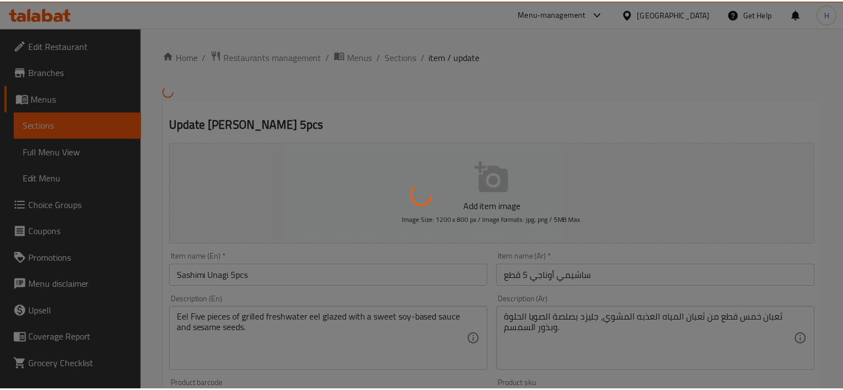
scroll to position [4, 0]
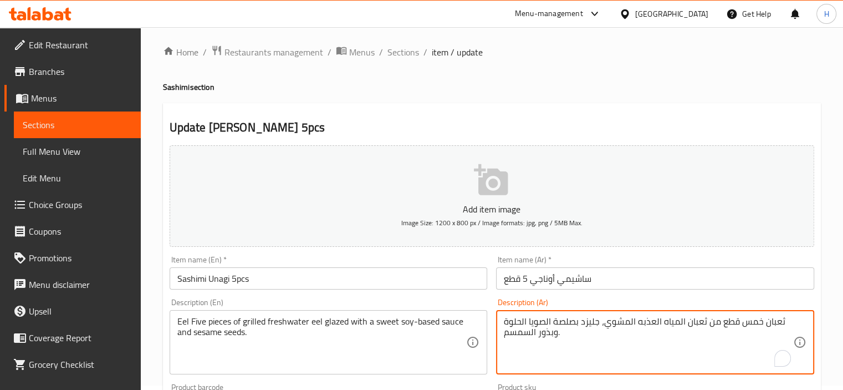
click at [556, 323] on textarea "ثعبان خمس قطع من ثعبان المياه العذبه المشوي، جليزد بصلصة الصويا الحلوة وبذور ال…" at bounding box center [648, 342] width 289 height 53
click at [477, 297] on div "Description (En) Eel Five pieces of grilled freshwater eel glazed with a sweet …" at bounding box center [328, 336] width 327 height 85
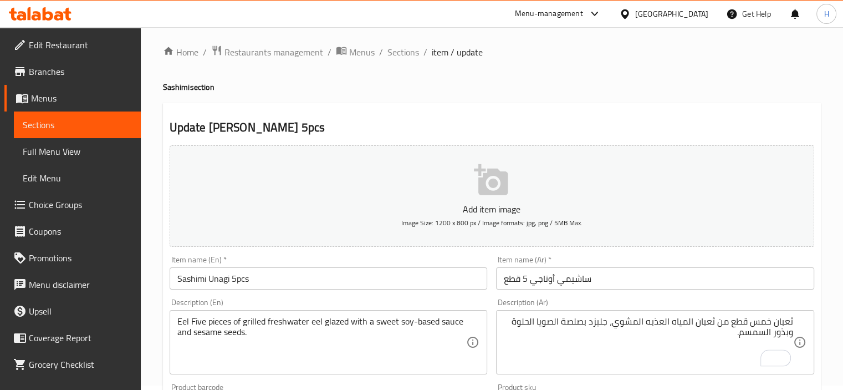
scroll to position [17, 0]
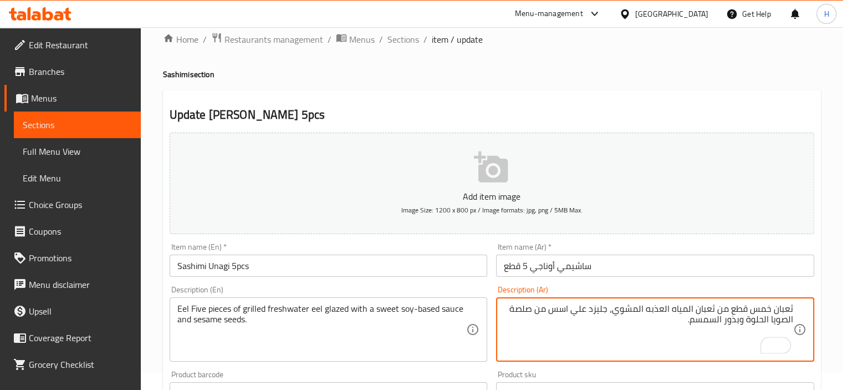
type textarea "ثعبان خمس قطع من ثعبان المياه العذبه المشوي، جليزد علي اسس من صلصة الصويا الحلو…"
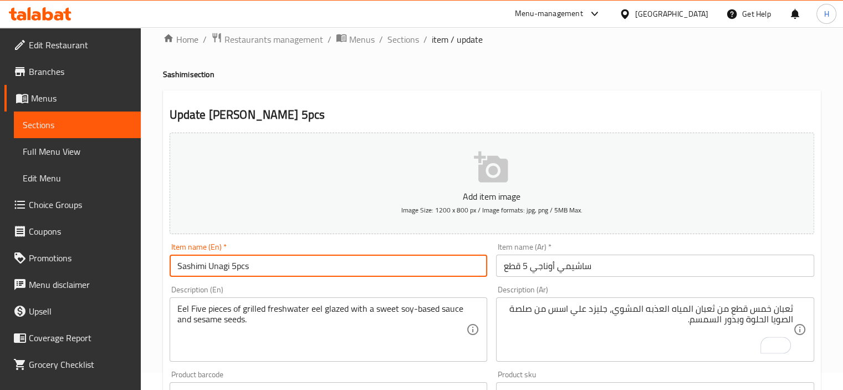
click at [399, 270] on div "Home / Restaurants management / Menus / Sections / item / update Sashimi sectio…" at bounding box center [492, 388] width 658 height 712
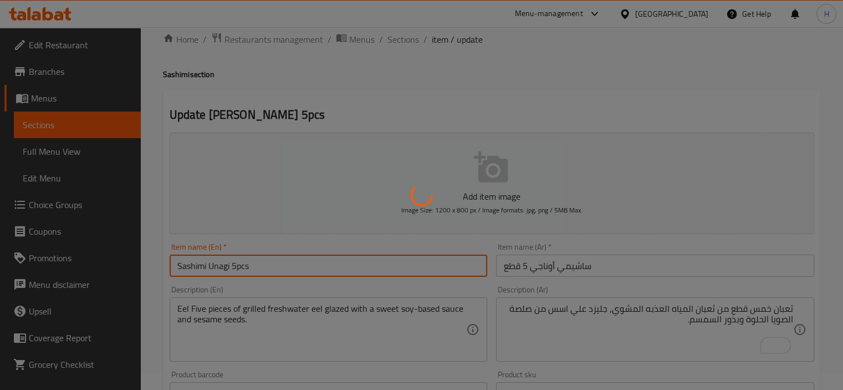
scroll to position [0, 0]
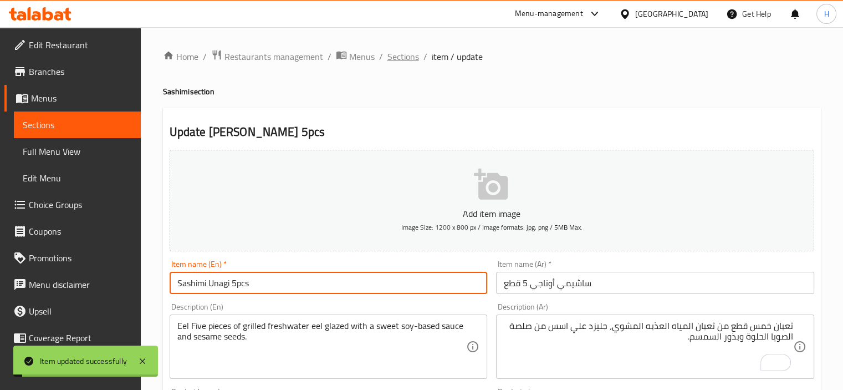
click at [399, 54] on span "Sections" at bounding box center [403, 56] width 32 height 13
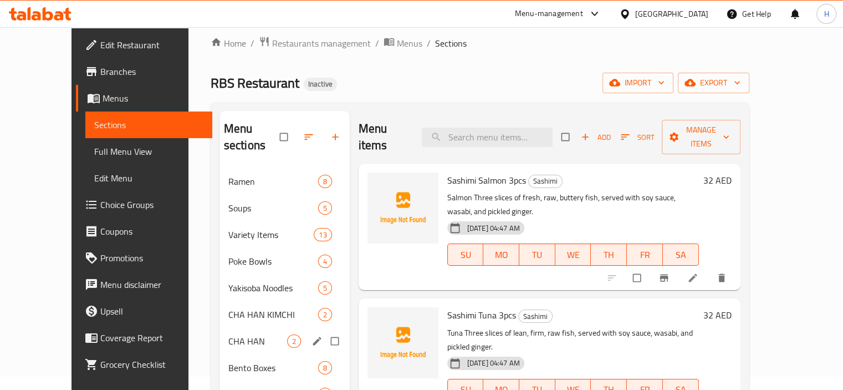
scroll to position [236, 0]
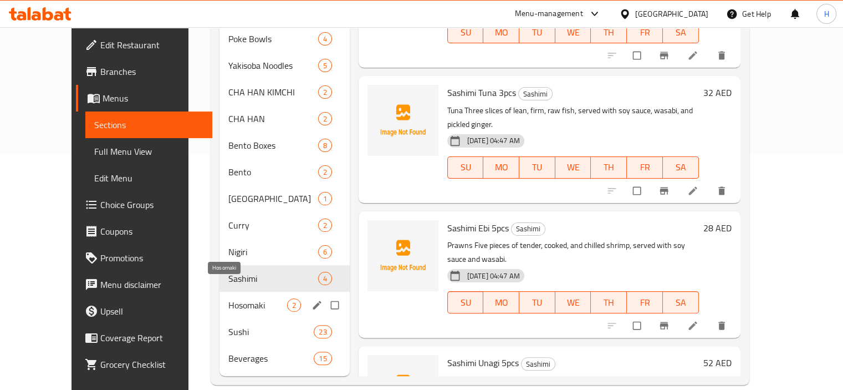
click at [228, 298] on span "Hosomaki" at bounding box center [257, 304] width 59 height 13
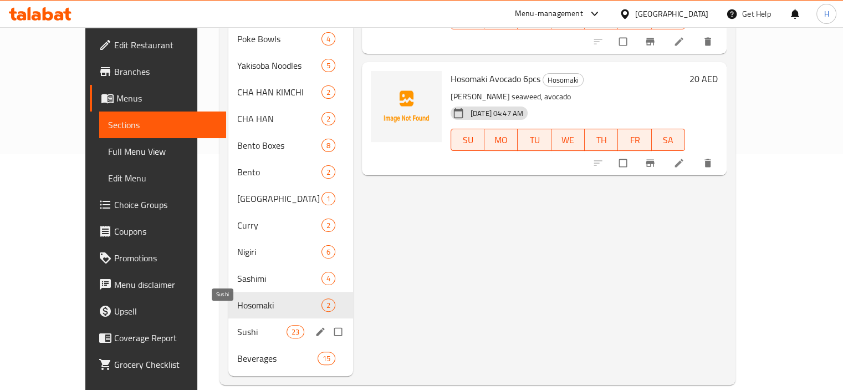
click at [237, 325] on span "Sushi" at bounding box center [261, 331] width 49 height 13
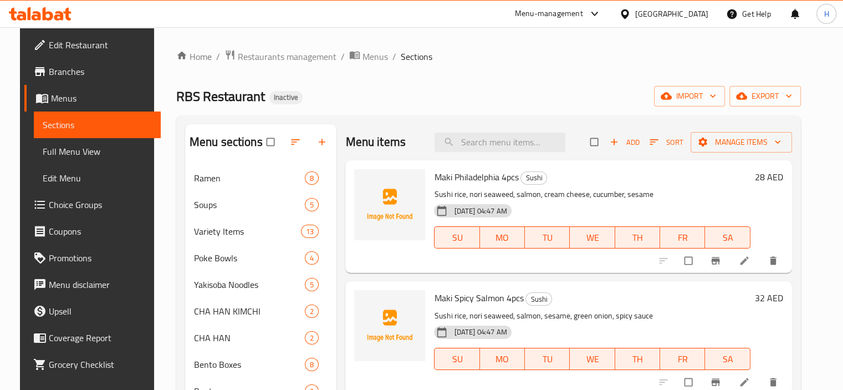
click at [489, 131] on div "Menu items Add Sort Manage items" at bounding box center [568, 142] width 446 height 36
click at [490, 132] on input "search" at bounding box center [500, 141] width 131 height 19
paste input "Sprite"
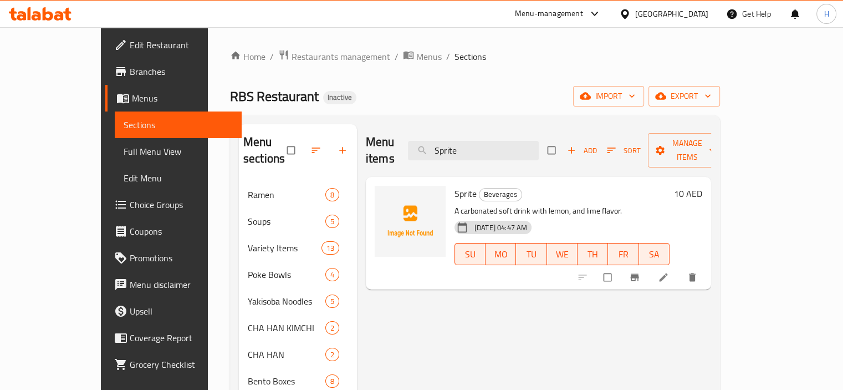
type input "Sprite"
click at [669, 272] on icon at bounding box center [663, 277] width 11 height 11
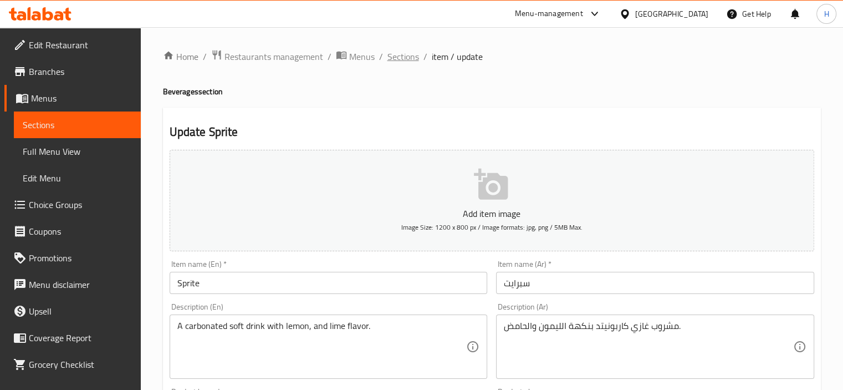
click at [406, 53] on span "Sections" at bounding box center [403, 56] width 32 height 13
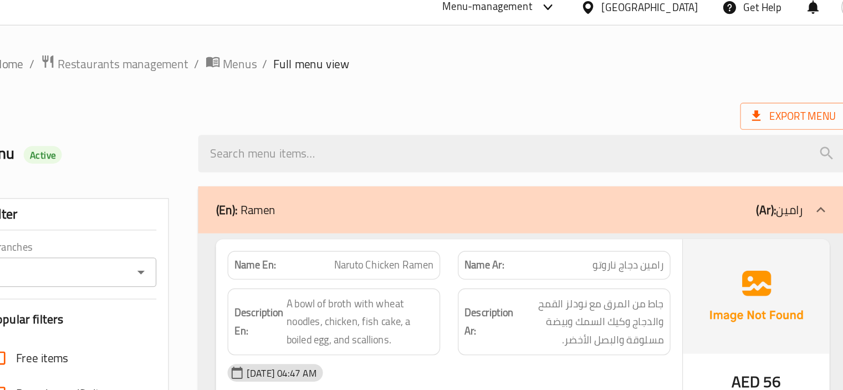
scroll to position [18, 0]
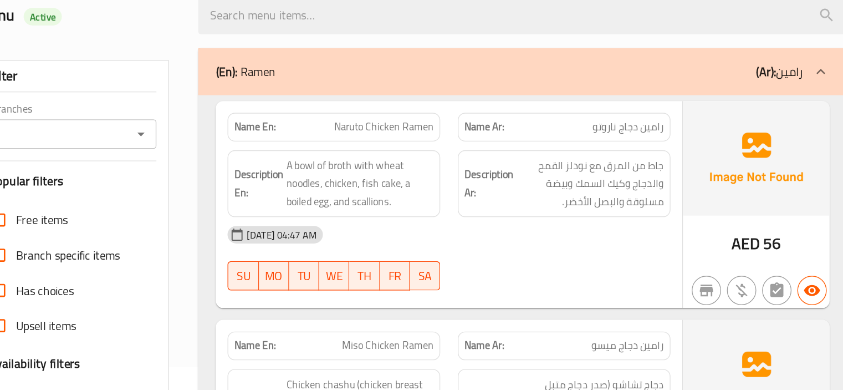
click at [522, 259] on div "[DATE] 04:47 AM" at bounding box center [520, 272] width 348 height 27
click at [528, 270] on div "[DATE] 04:47 AM" at bounding box center [520, 272] width 348 height 27
click at [528, 275] on div "[DATE] 04:47 AM" at bounding box center [520, 272] width 348 height 27
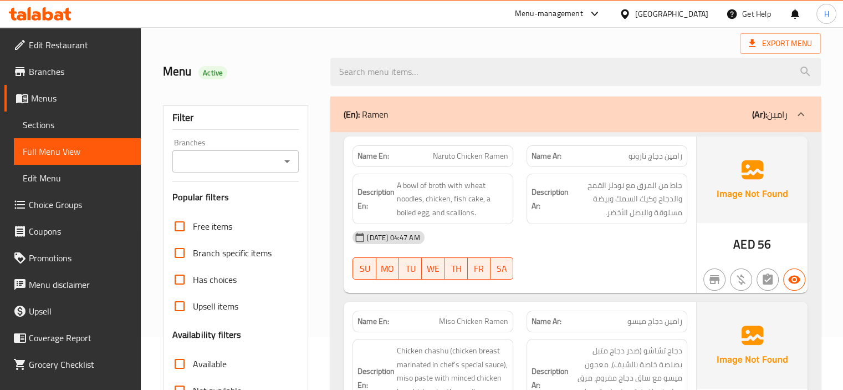
scroll to position [54, 0]
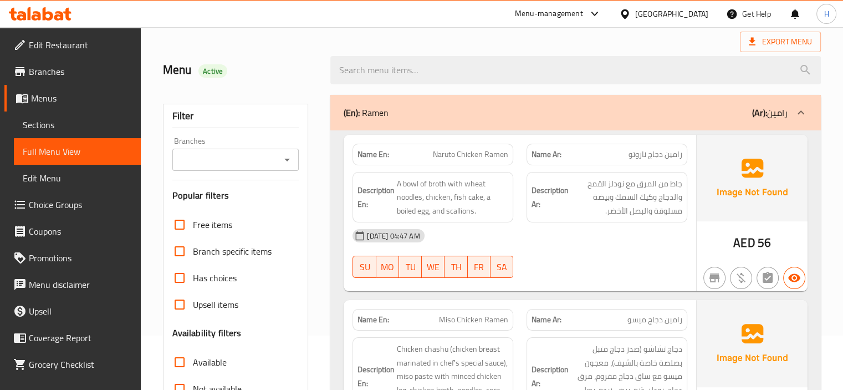
drag, startPoint x: 678, startPoint y: 229, endPoint x: 614, endPoint y: 245, distance: 66.1
click at [678, 229] on div "[DATE] 04:47 AM" at bounding box center [520, 235] width 348 height 27
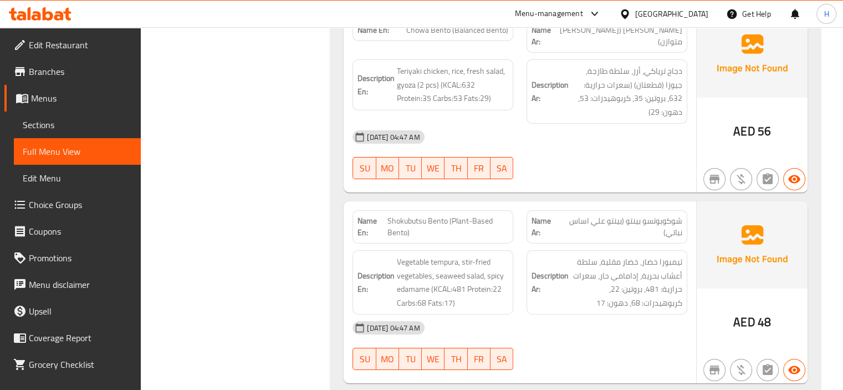
scroll to position [8507, 0]
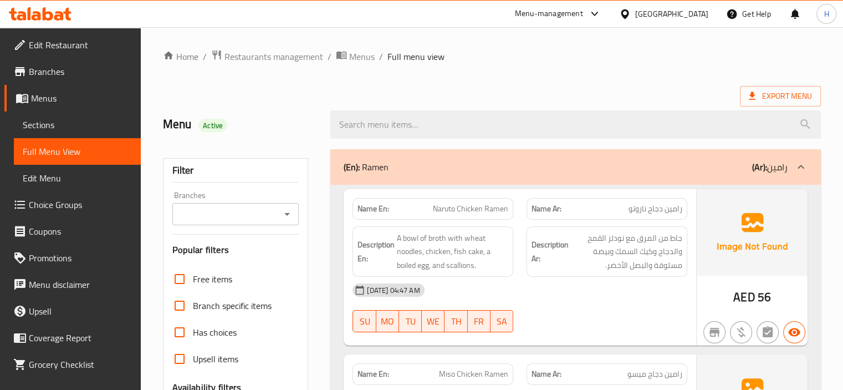
scroll to position [317, 0]
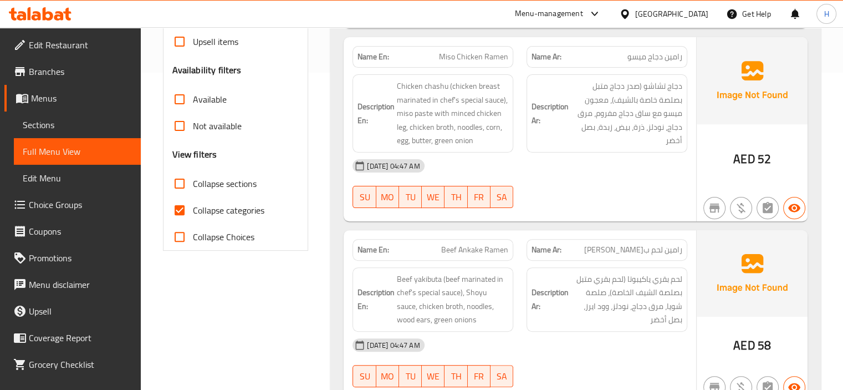
click at [180, 212] on input "Collapse categories" at bounding box center [179, 210] width 27 height 27
checkbox input "false"
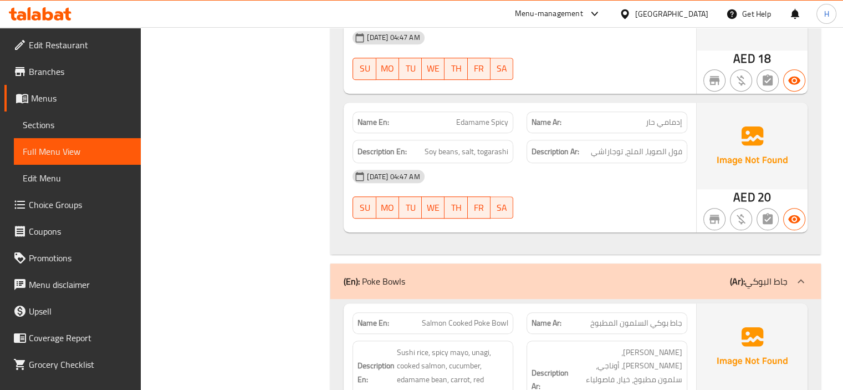
scroll to position [4665, 0]
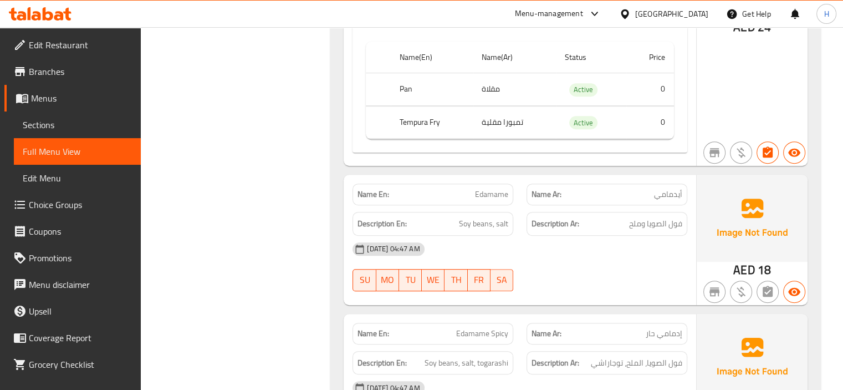
click at [424, 243] on span "[DATE] 04:47 AM" at bounding box center [393, 248] width 62 height 11
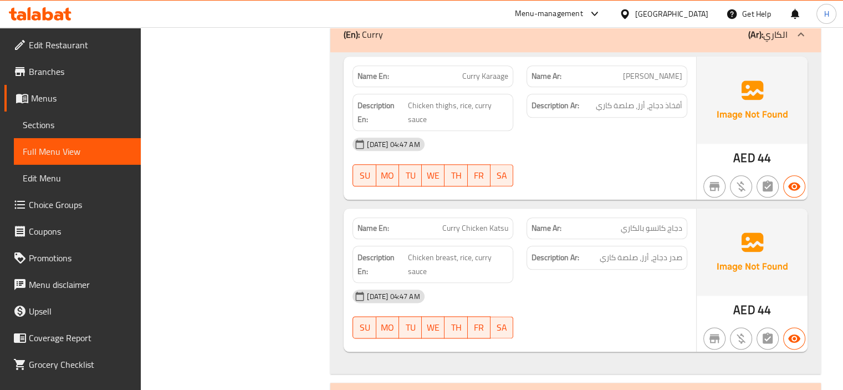
scroll to position [9714, 0]
